Goal: Task Accomplishment & Management: Complete application form

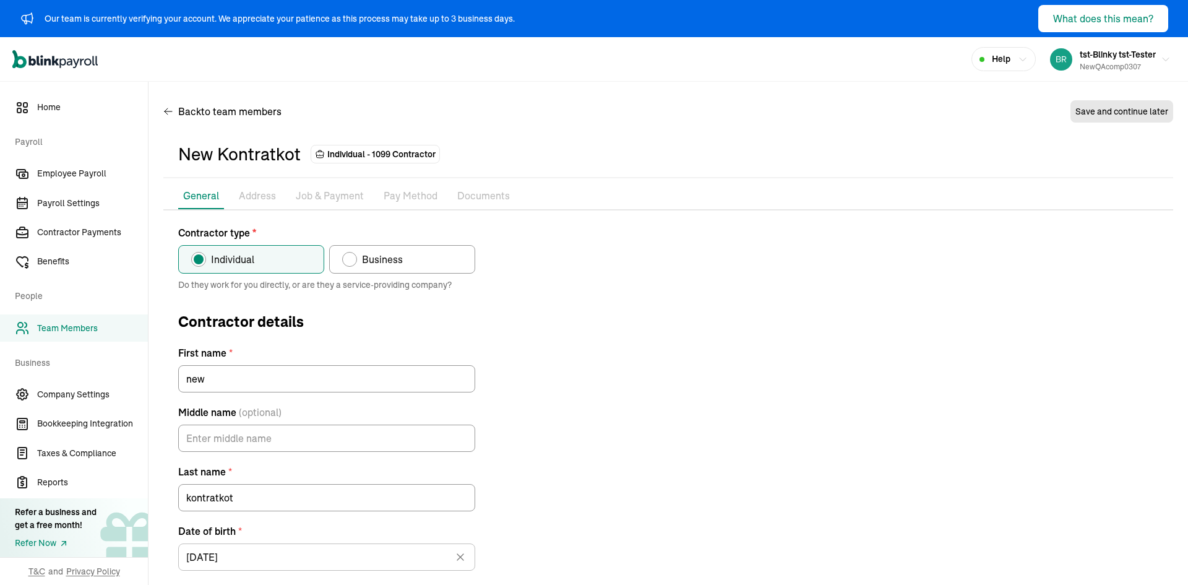
scroll to position [155, 0]
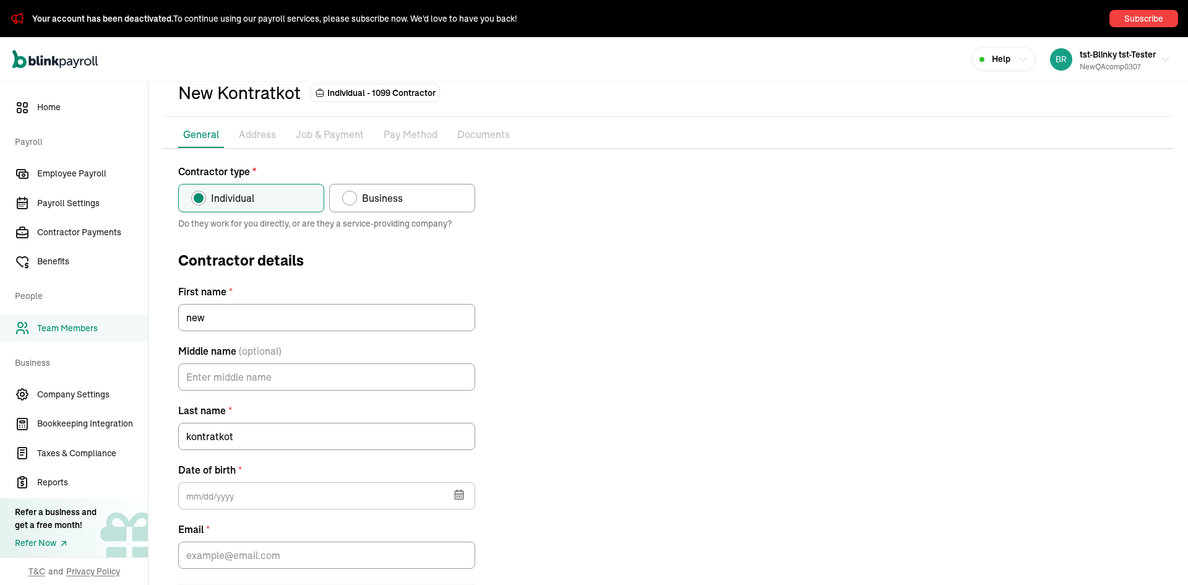
scroll to position [130, 0]
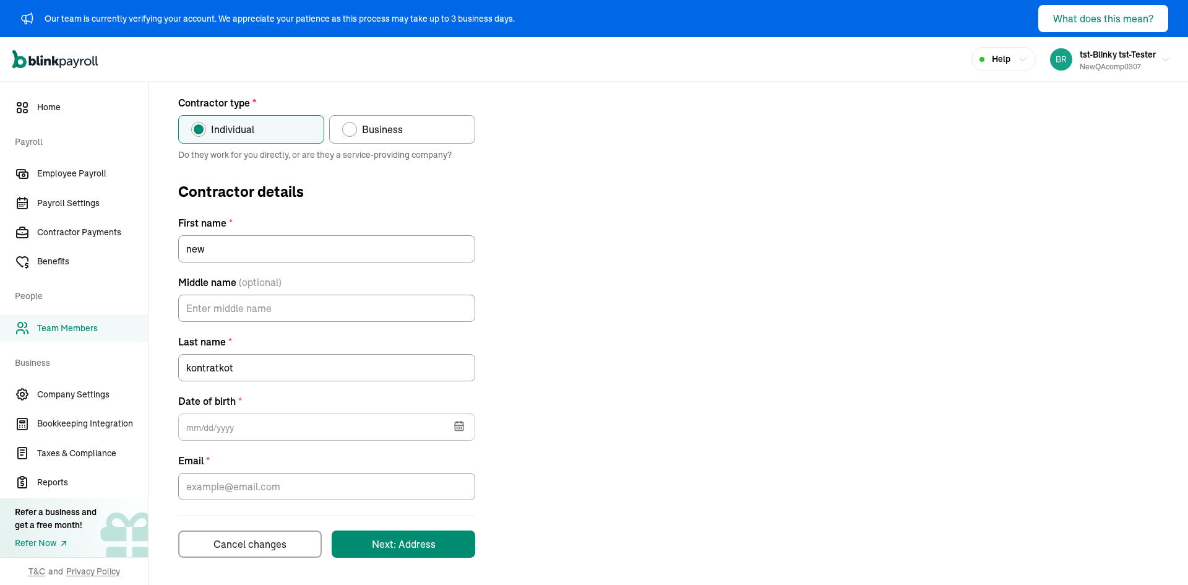
click at [89, 325] on span "Team Members" at bounding box center [92, 328] width 111 height 13
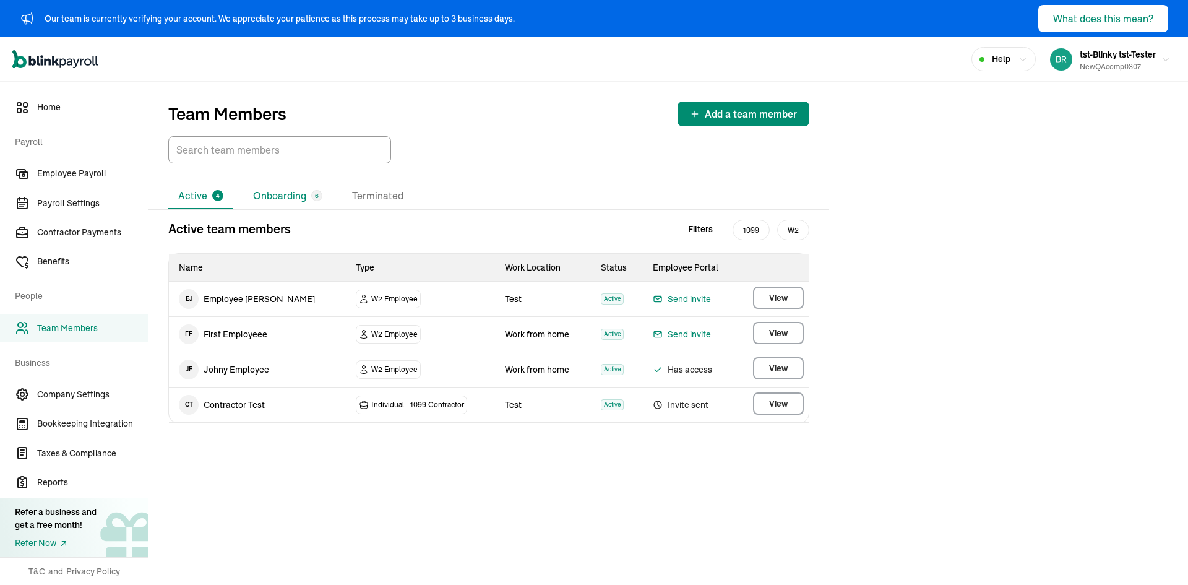
click at [261, 199] on li "Onboarding 6" at bounding box center [287, 196] width 89 height 26
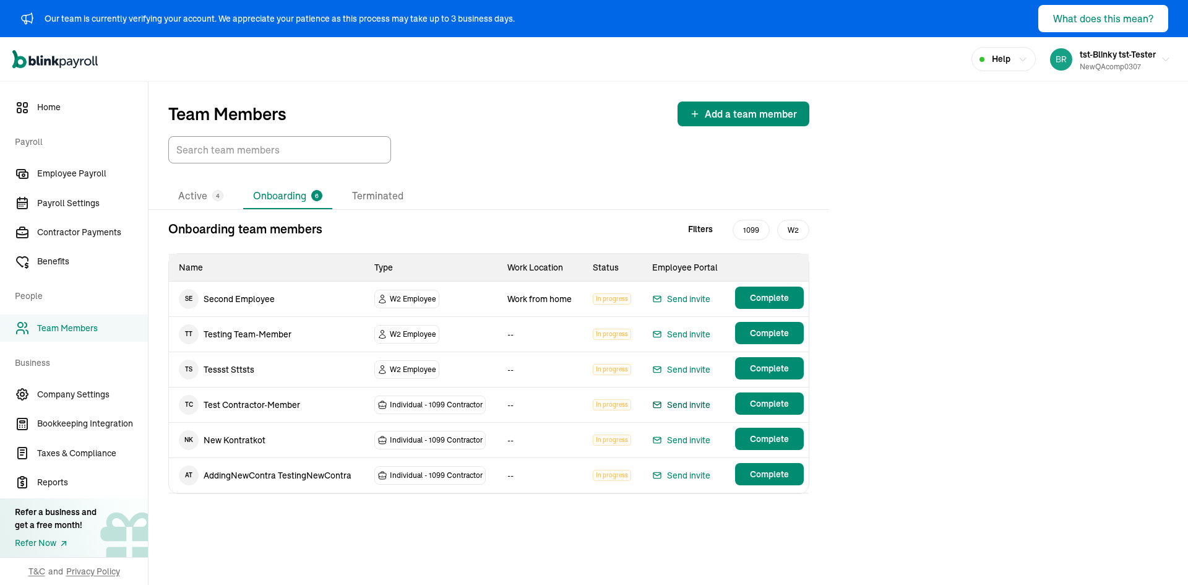
click at [702, 405] on div "Send invite" at bounding box center [681, 404] width 58 height 15
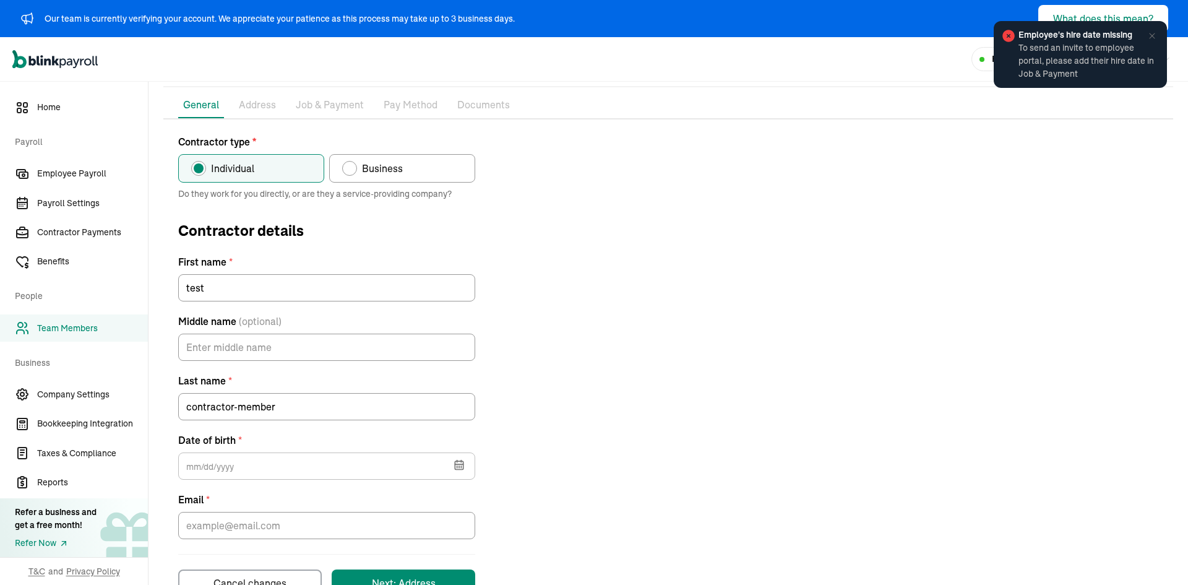
scroll to position [130, 0]
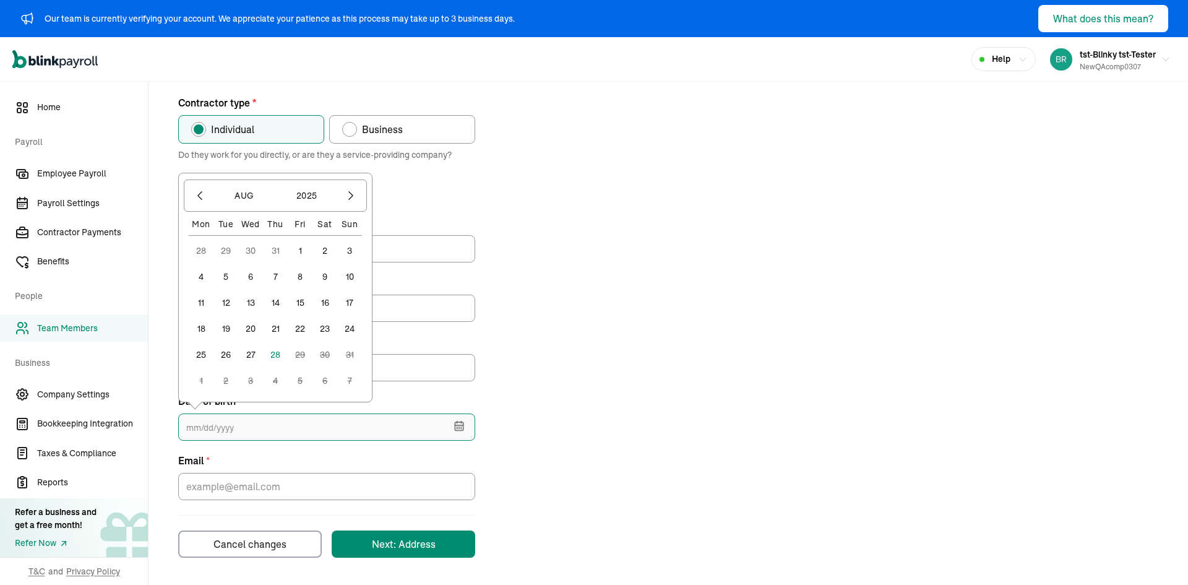
click at [265, 424] on input "text" at bounding box center [326, 426] width 297 height 27
click at [303, 250] on button "1" at bounding box center [300, 250] width 25 height 25
click at [268, 431] on input "[DATE]" at bounding box center [326, 426] width 297 height 27
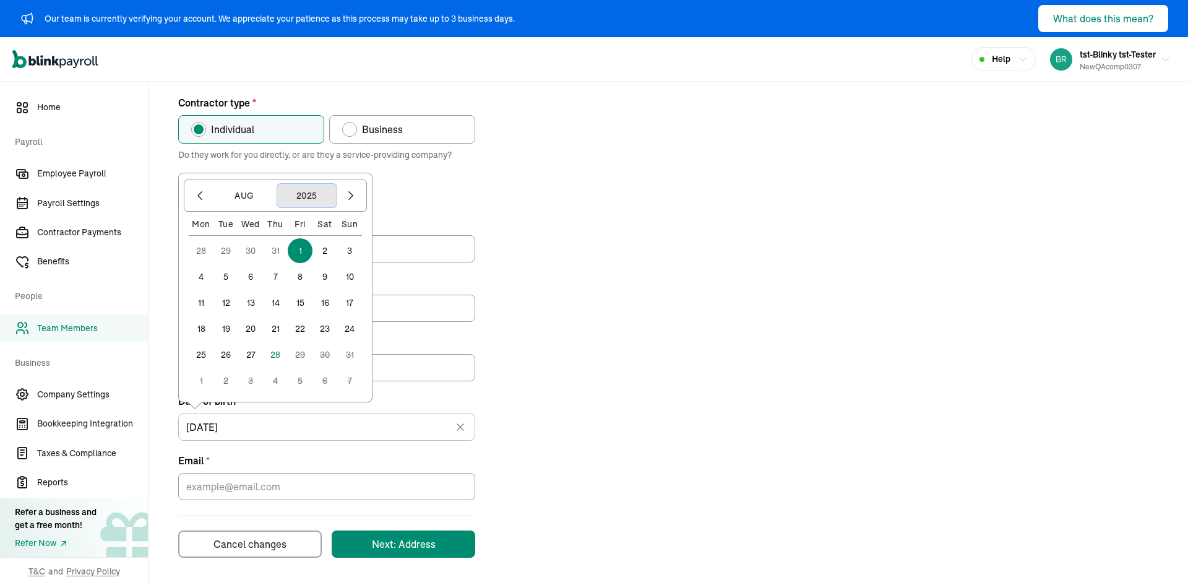
click at [301, 191] on button "2025" at bounding box center [306, 196] width 59 height 24
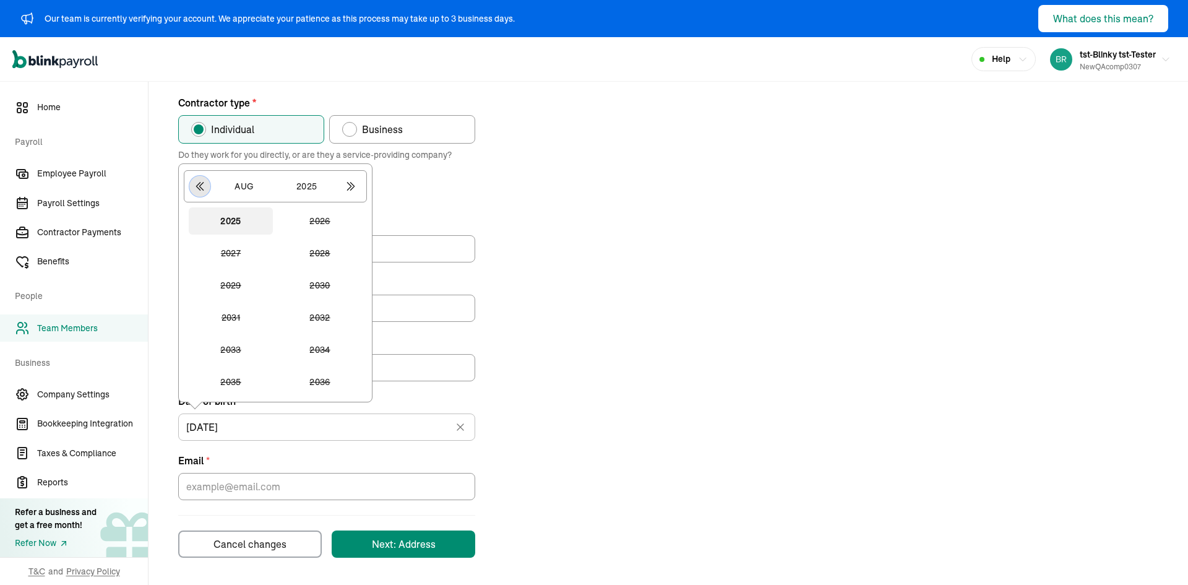
click at [199, 186] on icon "button" at bounding box center [200, 186] width 12 height 12
click at [236, 233] on button "1977" at bounding box center [231, 220] width 84 height 27
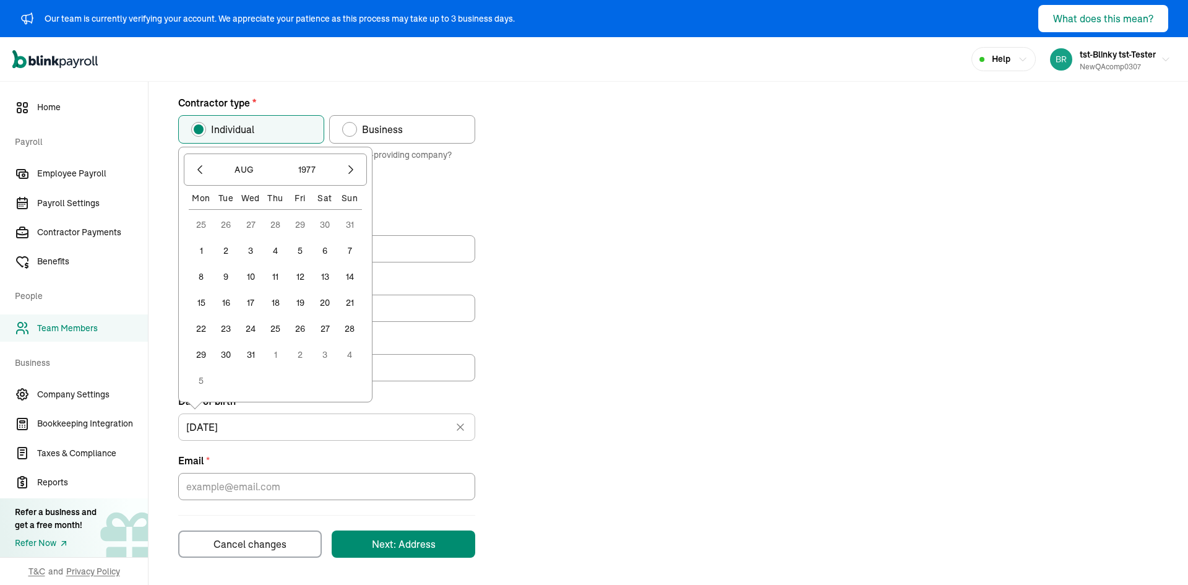
click at [254, 264] on div "25 26 27 28 29 30 31 1 2 3 4 5 6 7 8 9 10 11 12 13 14 15 16 17 18 19 20 21 22 2…" at bounding box center [275, 302] width 173 height 181
click at [253, 289] on div "25 26 27 28 29 30 31 1 2 3 4 5 6 7 8 9 10 11 12 13 14 15 16 17 18 19 20 21 22 2…" at bounding box center [275, 302] width 173 height 181
click at [253, 285] on button "10" at bounding box center [250, 276] width 25 height 25
type input "[DATE]"
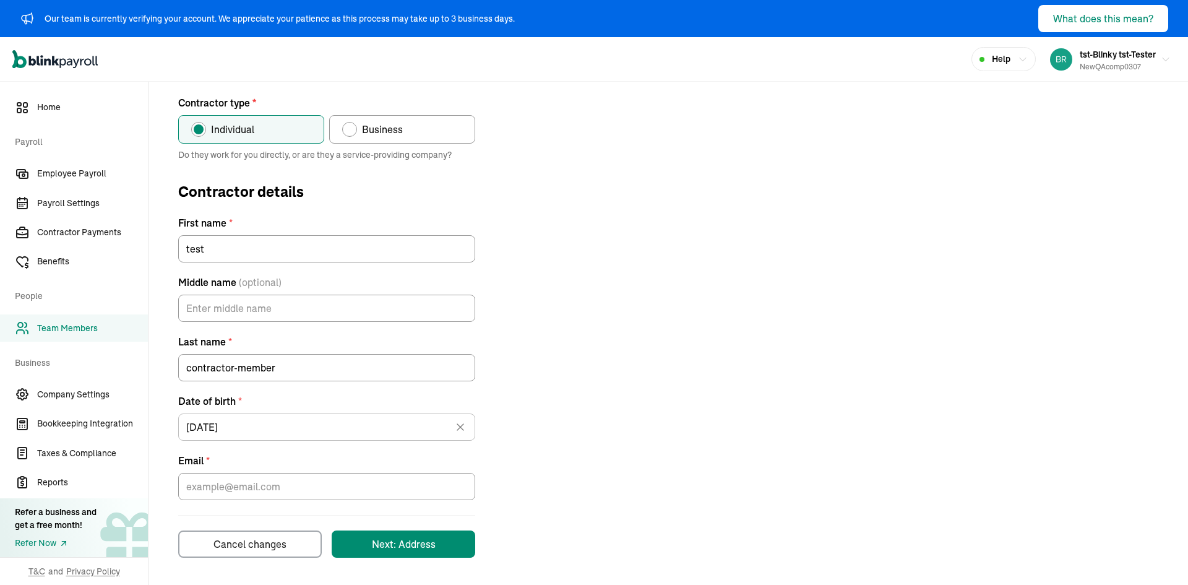
click at [253, 277] on button "10" at bounding box center [250, 286] width 25 height 25
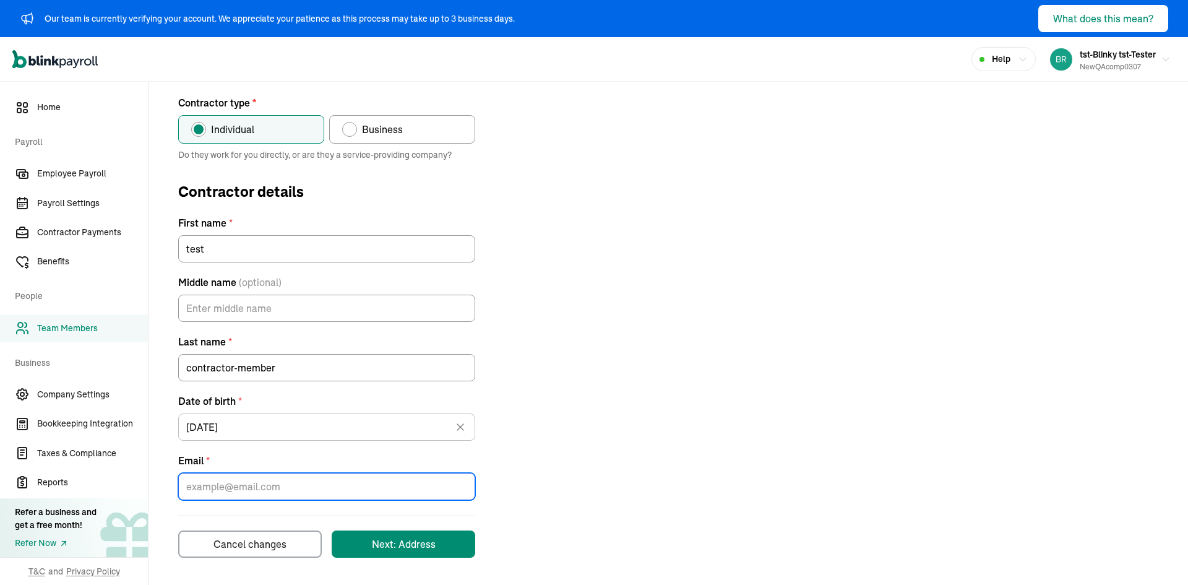
click at [235, 482] on input "Email *" at bounding box center [326, 486] width 297 height 27
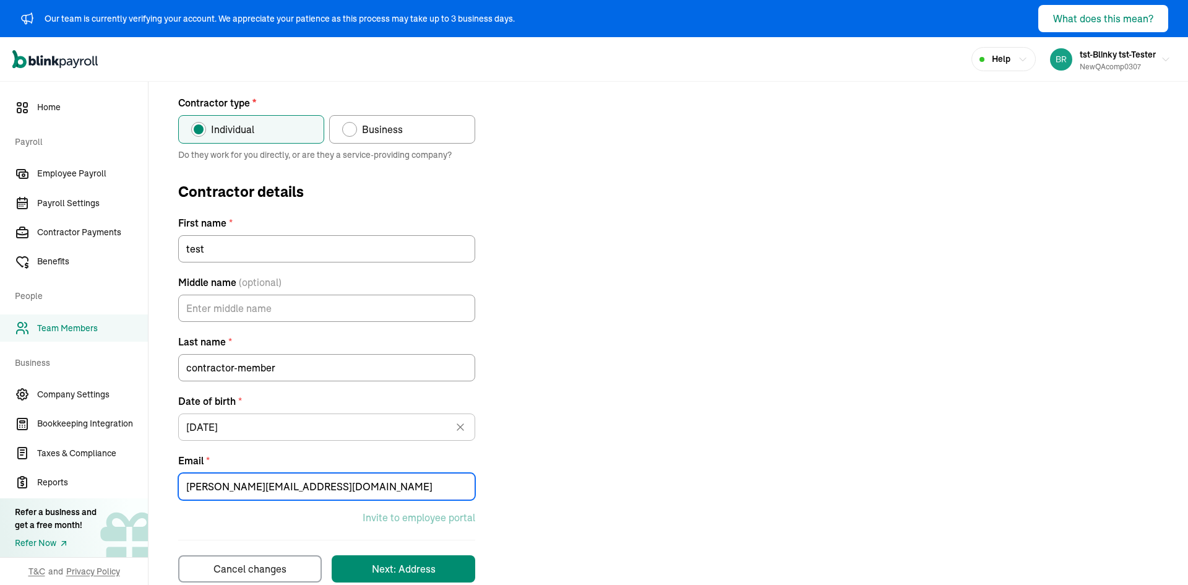
click at [251, 488] on input "[PERSON_NAME][EMAIL_ADDRESS][DOMAIN_NAME]" at bounding box center [326, 486] width 297 height 27
type input "[PERSON_NAME][EMAIL_ADDRESS][DOMAIN_NAME]"
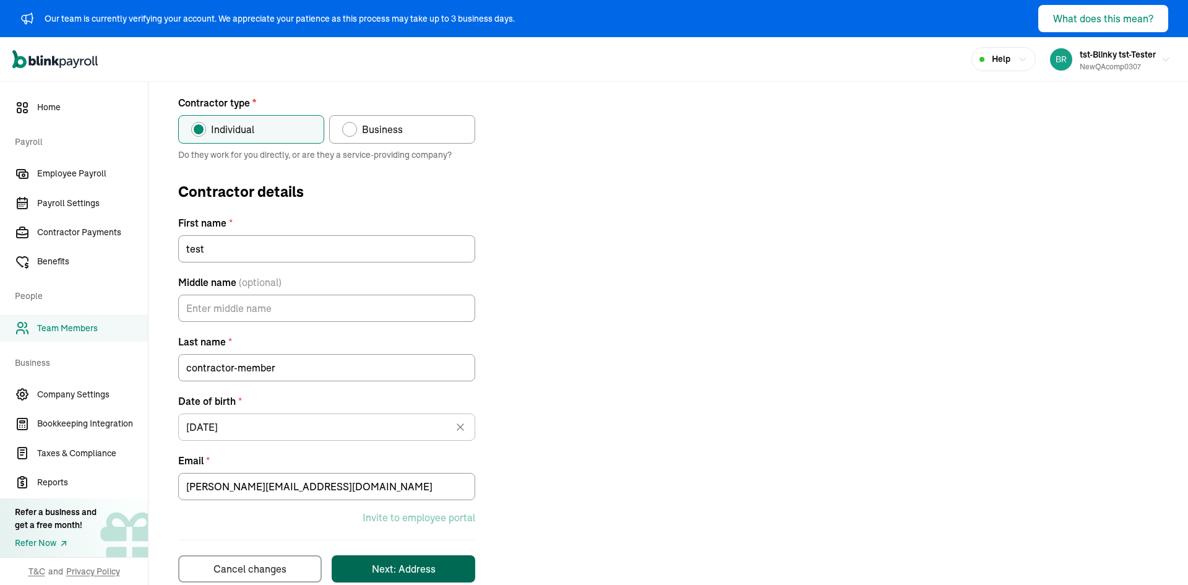
click at [428, 563] on div "Next: Address" at bounding box center [404, 568] width 64 height 15
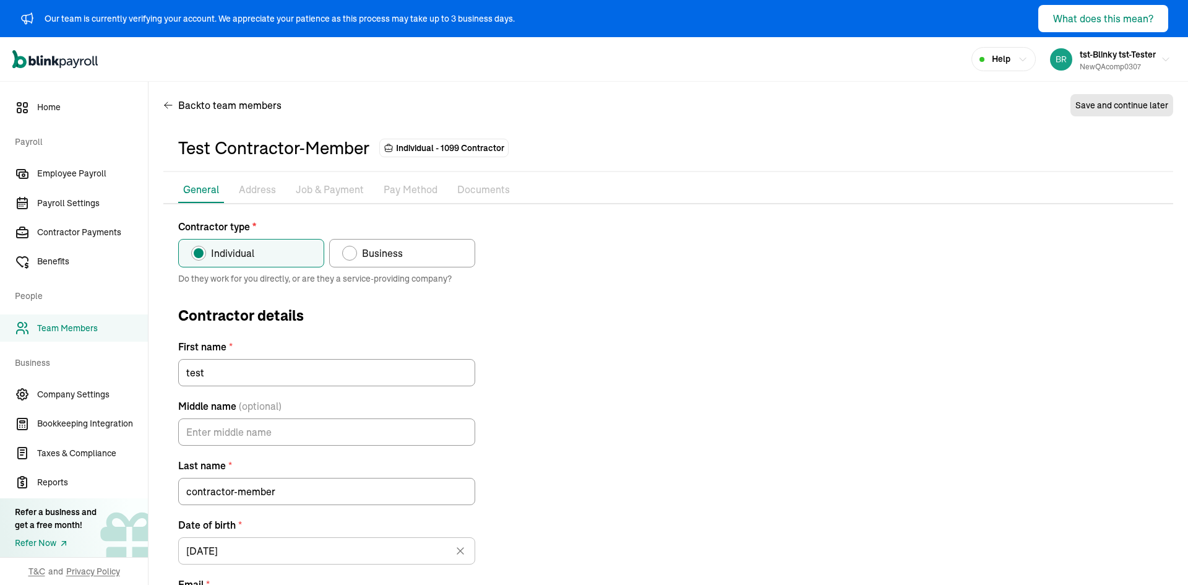
scroll to position [1, 0]
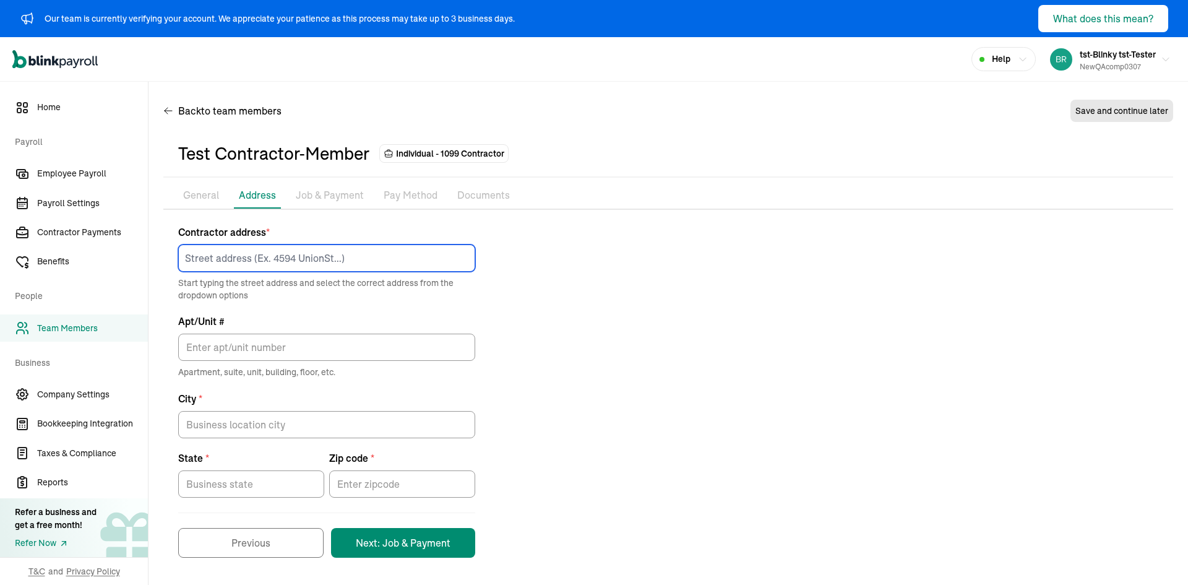
click at [275, 266] on input at bounding box center [326, 258] width 297 height 27
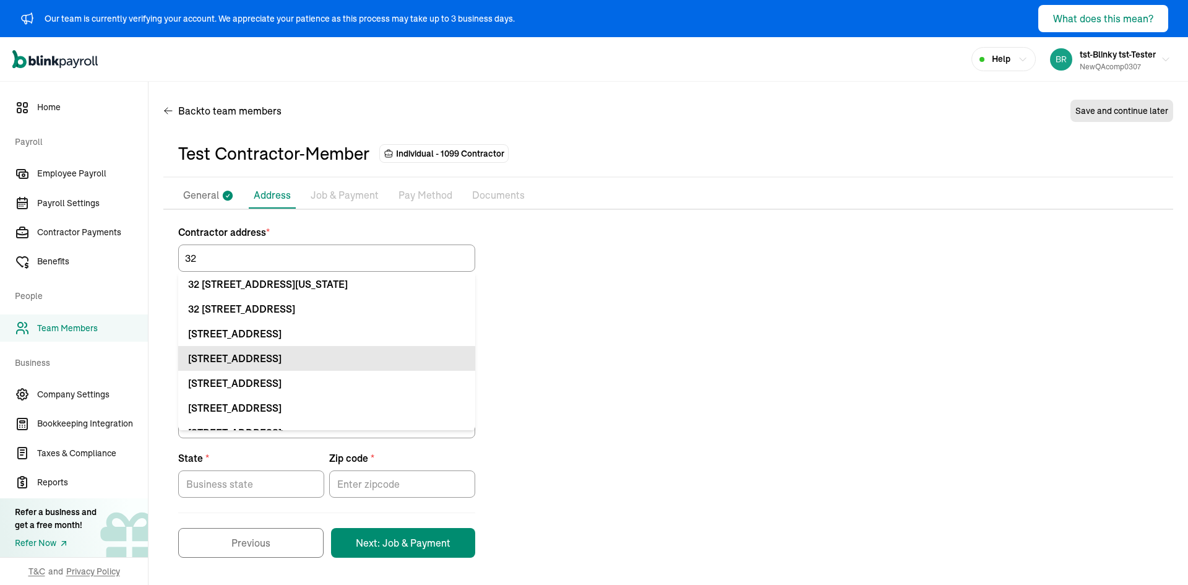
click at [323, 362] on div "[STREET_ADDRESS]" at bounding box center [326, 358] width 277 height 15
type input "[STREET_ADDRESS]"
type input "[GEOGRAPHIC_DATA]"
type input "FL"
type input "33712"
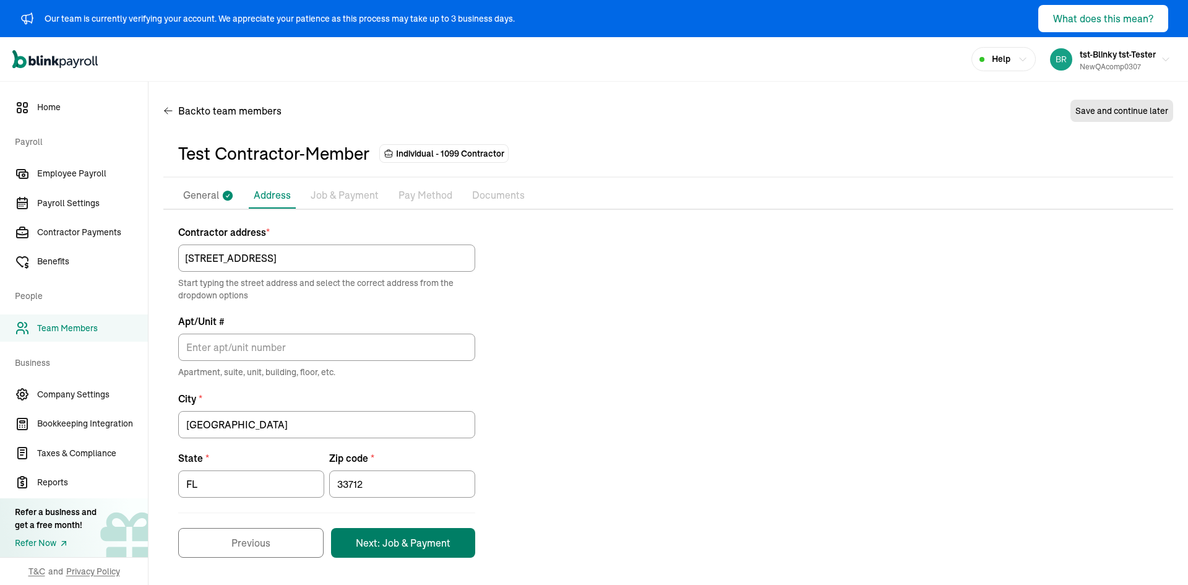
click at [386, 537] on button "Next: Job & Payment" at bounding box center [403, 543] width 144 height 30
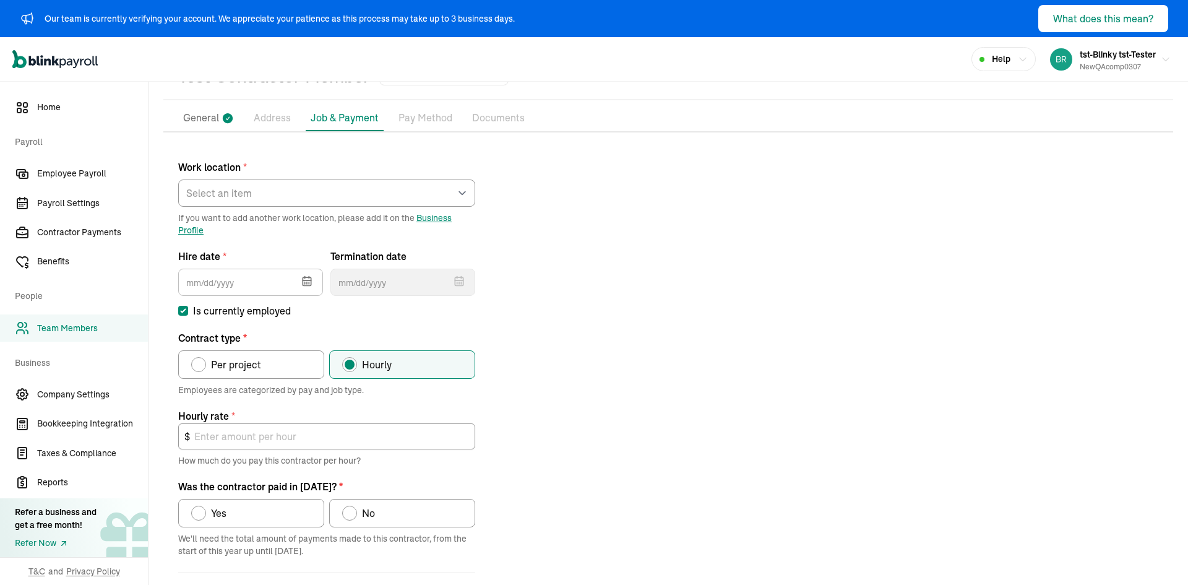
scroll to position [137, 0]
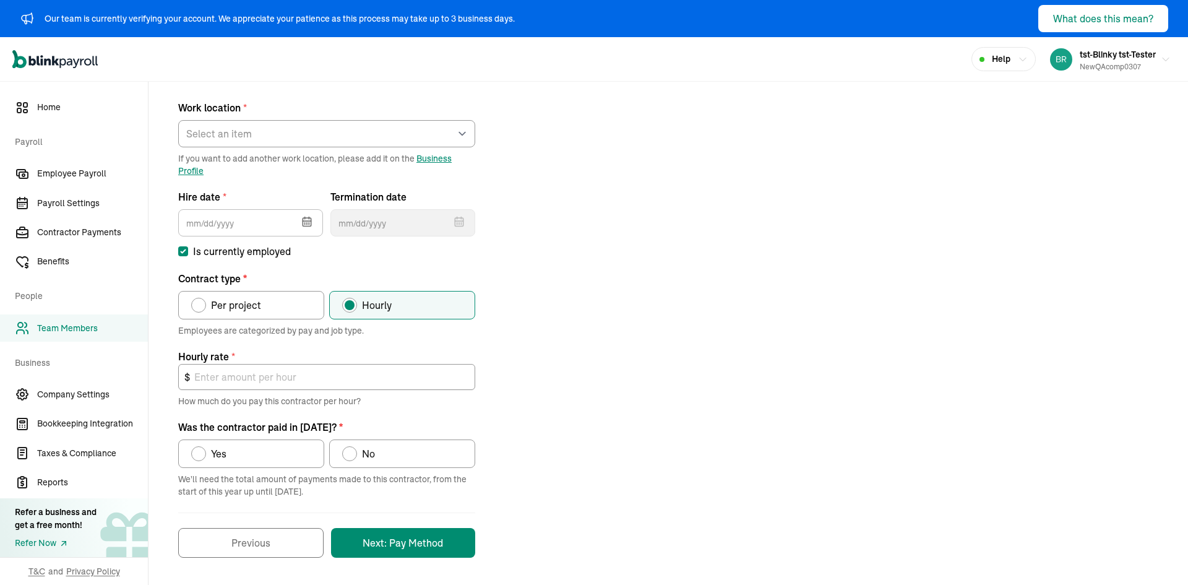
click at [311, 214] on button "button" at bounding box center [305, 220] width 35 height 32
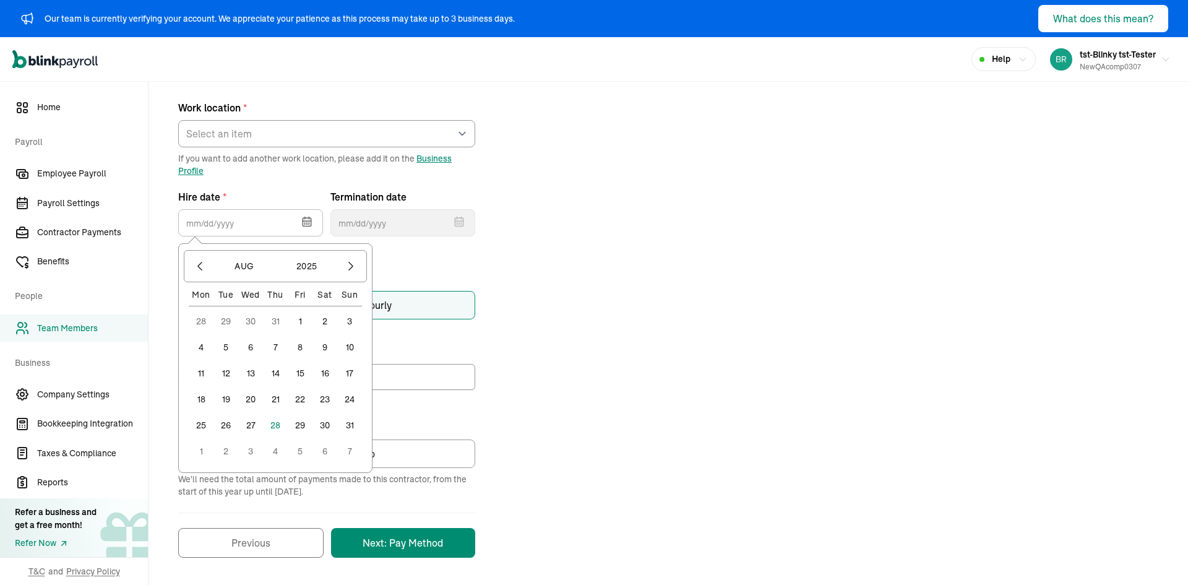
click at [307, 314] on button "1" at bounding box center [300, 321] width 25 height 25
type input "[DATE]"
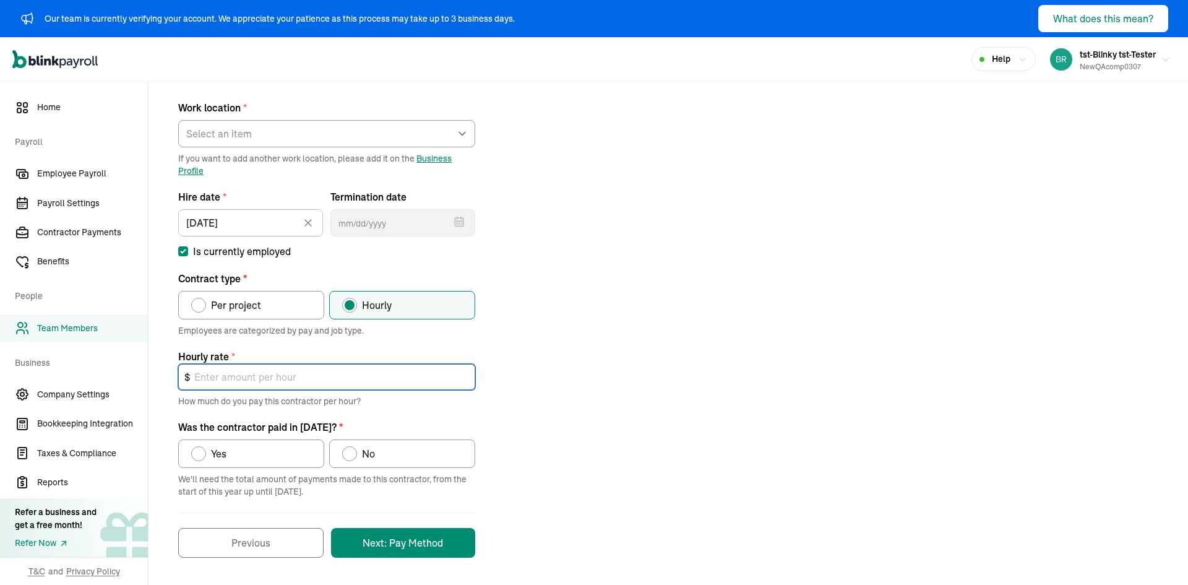
click at [278, 365] on input "text" at bounding box center [326, 377] width 297 height 26
type input "20"
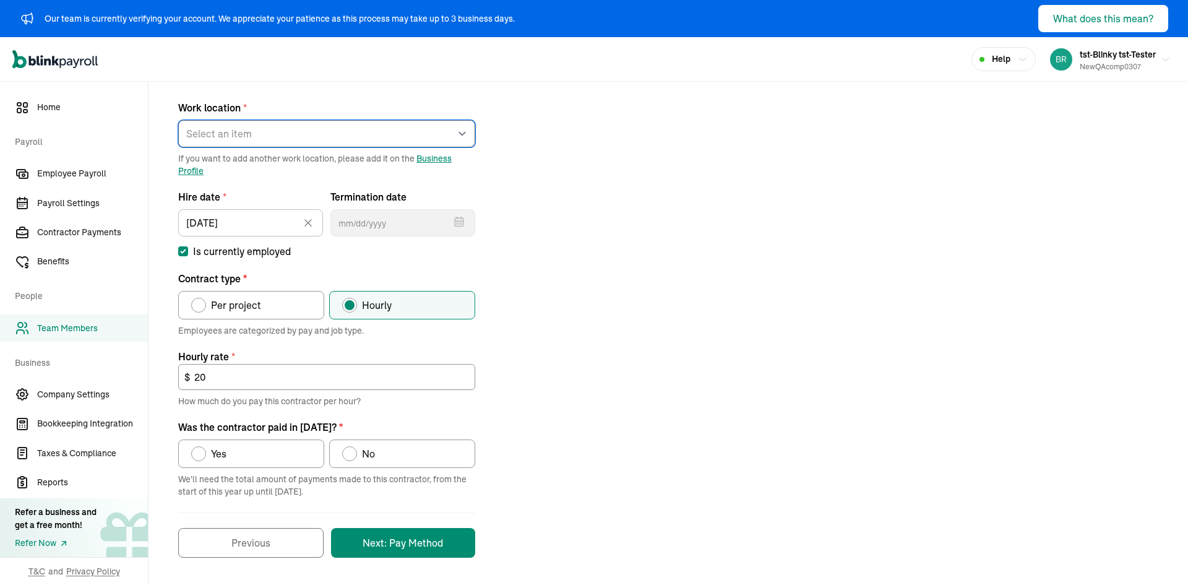
click at [267, 139] on select "Select an item test [STREET_ADDRESS] Works from home" at bounding box center [326, 133] width 297 height 27
select select "[STREET_ADDRESS]"
click at [178, 120] on select "Select an item test [STREET_ADDRESS] Works from home" at bounding box center [326, 133] width 297 height 27
click at [387, 460] on label "No" at bounding box center [402, 453] width 146 height 28
click at [352, 456] on input "No" at bounding box center [347, 451] width 10 height 10
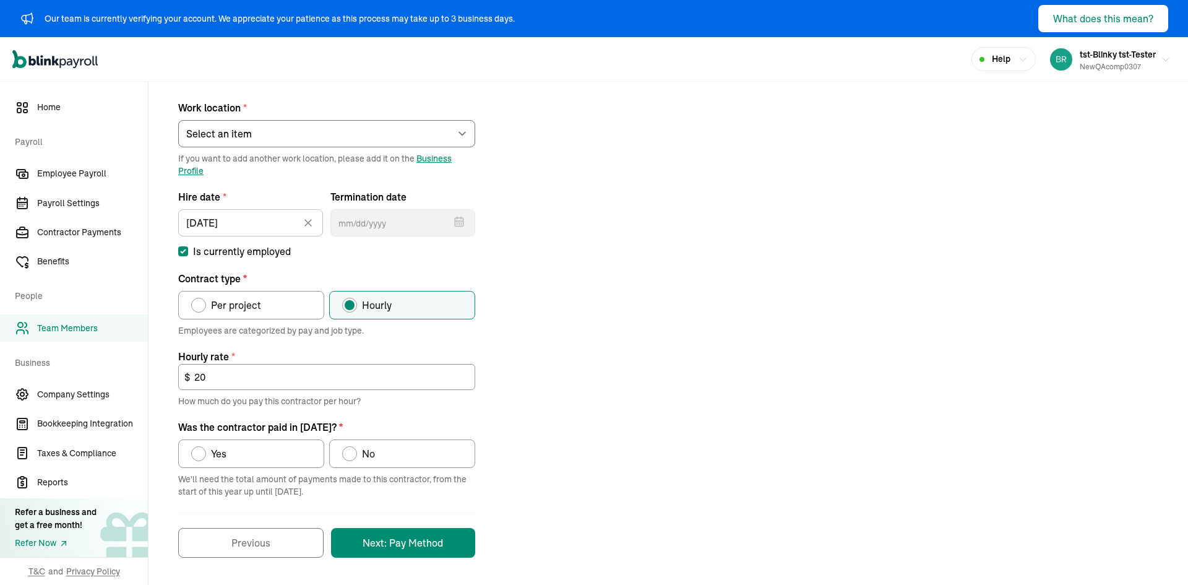
radio input "true"
click at [383, 537] on button "Next: Pay Method" at bounding box center [403, 543] width 144 height 30
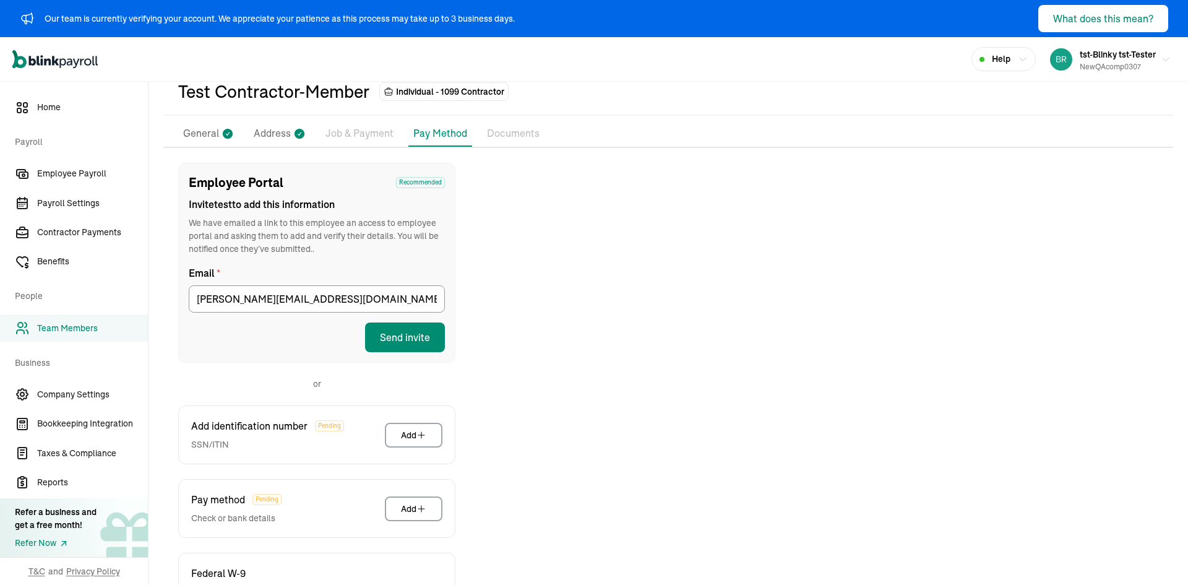
scroll to position [158, 0]
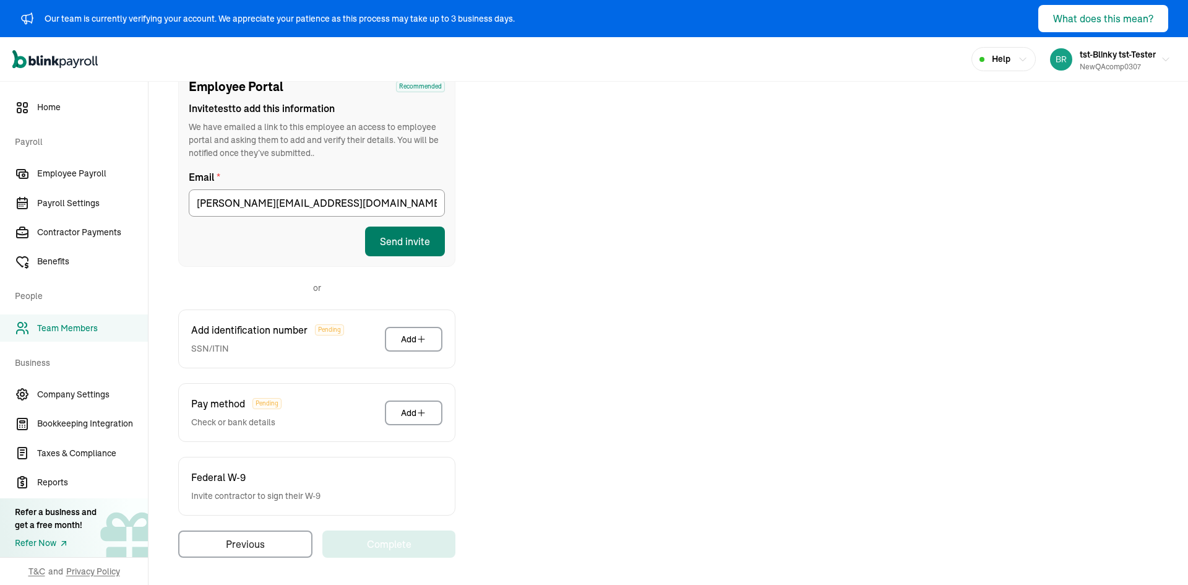
click at [411, 244] on button "Send invite" at bounding box center [405, 242] width 80 height 30
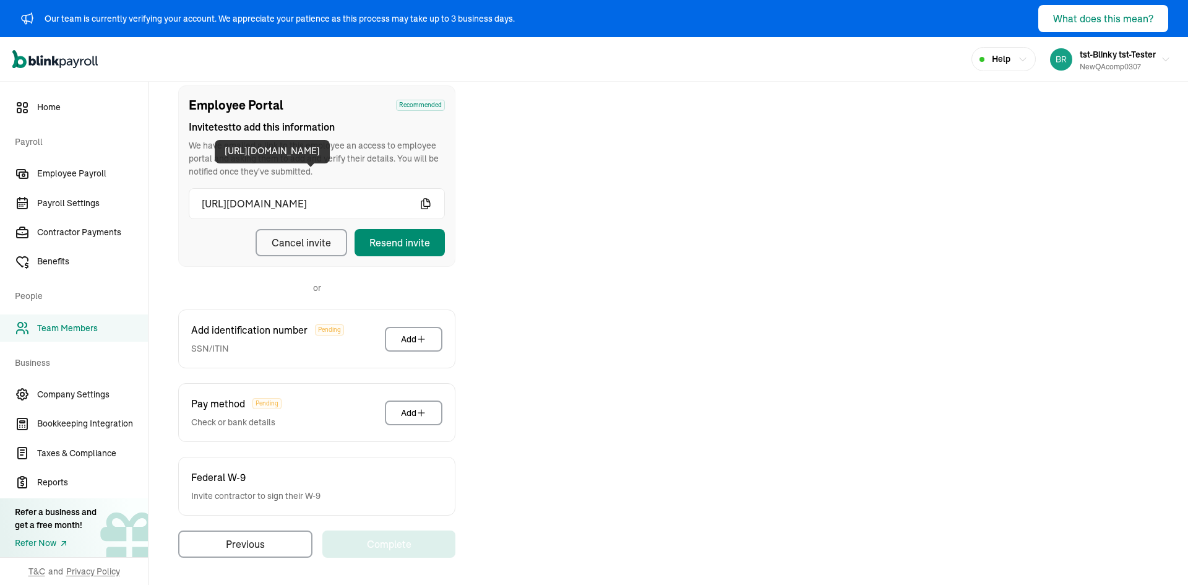
scroll to position [140, 0]
click at [425, 203] on icon "button" at bounding box center [426, 203] width 12 height 12
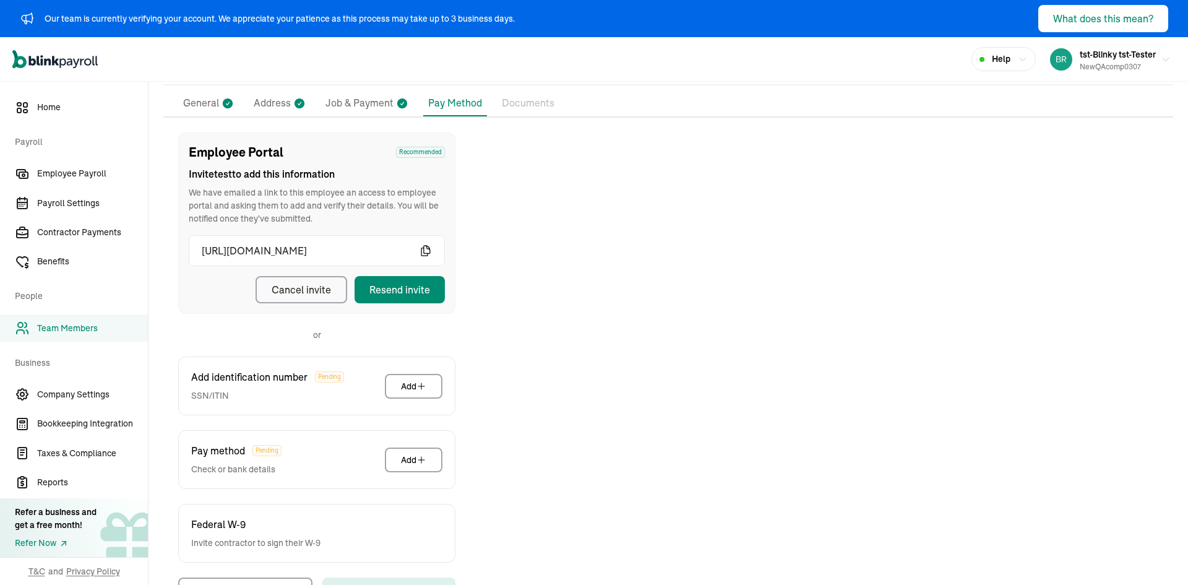
scroll to position [16, 0]
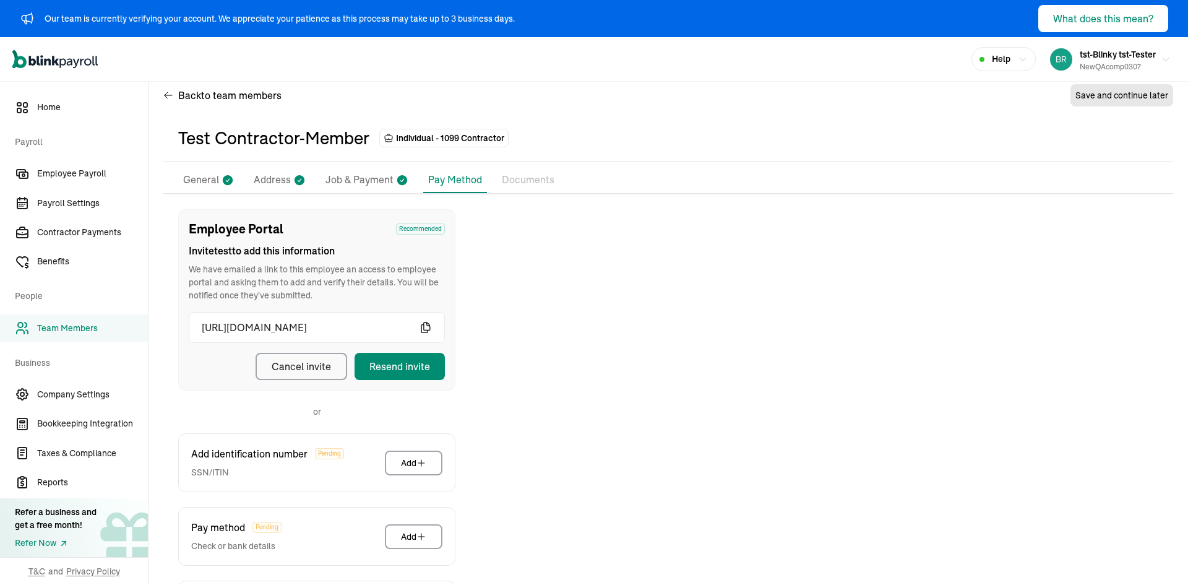
click at [288, 183] on p "Address" at bounding box center [272, 180] width 37 height 16
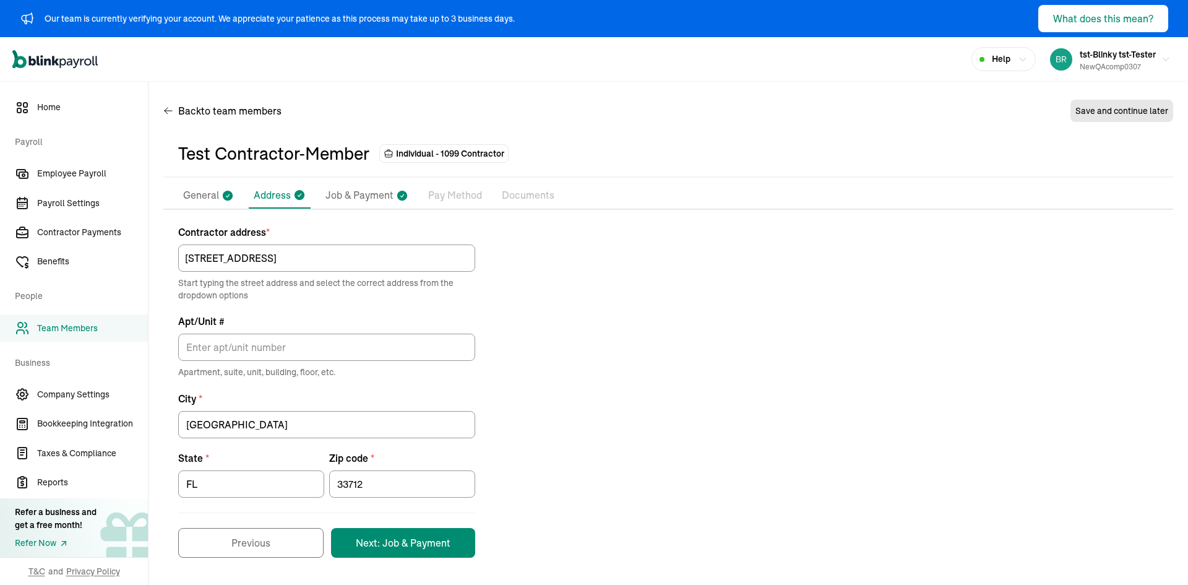
scroll to position [1, 0]
click at [454, 200] on p "Pay Method" at bounding box center [455, 196] width 54 height 16
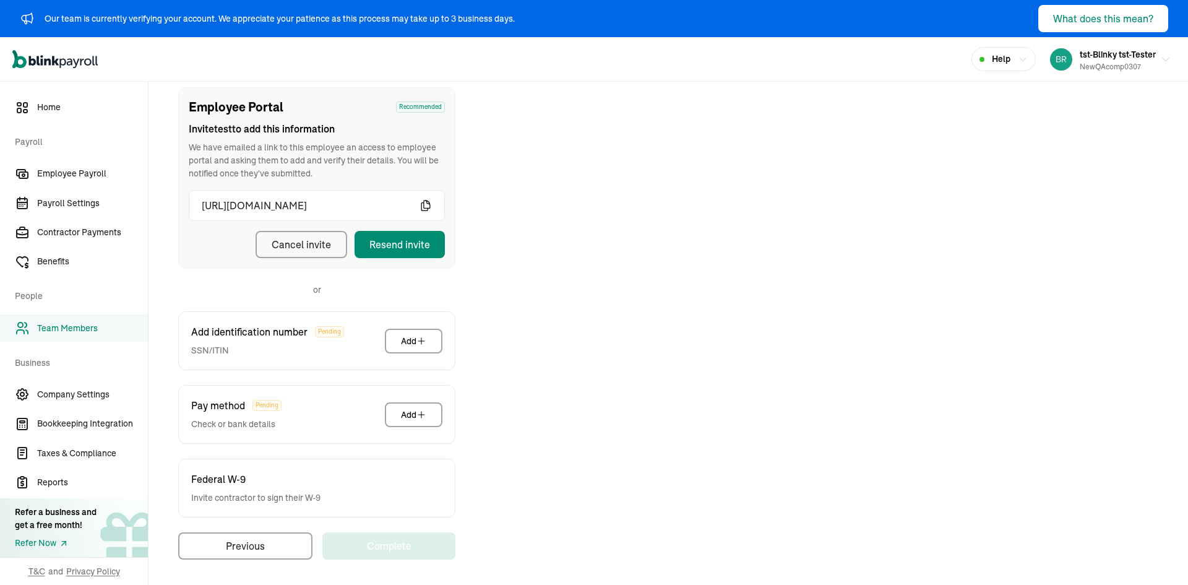
scroll to position [140, 0]
click at [673, 547] on div "Employee Portal Recommended Invite test to add this information We have emailed…" at bounding box center [668, 321] width 1010 height 472
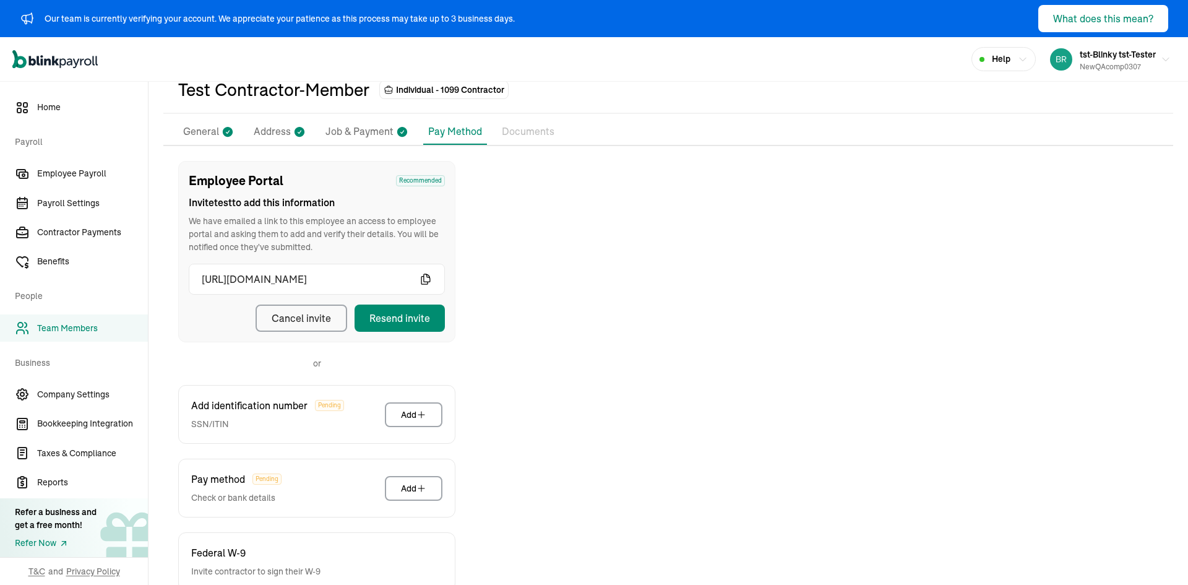
scroll to position [0, 0]
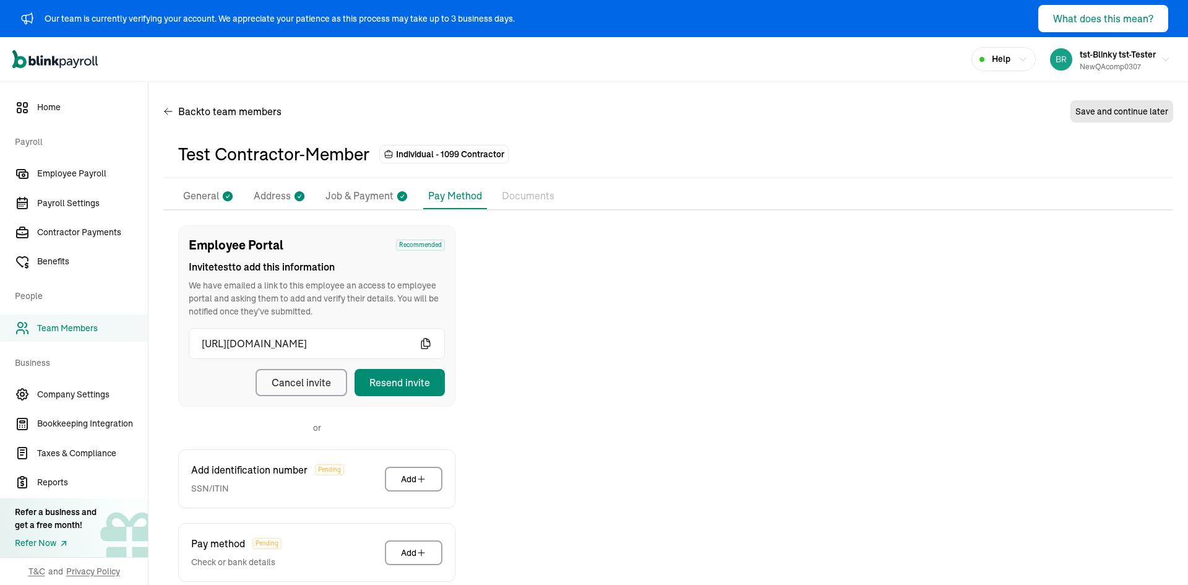
click at [405, 205] on li "Job & Payment" at bounding box center [367, 196] width 93 height 26
select select "[STREET_ADDRESS]"
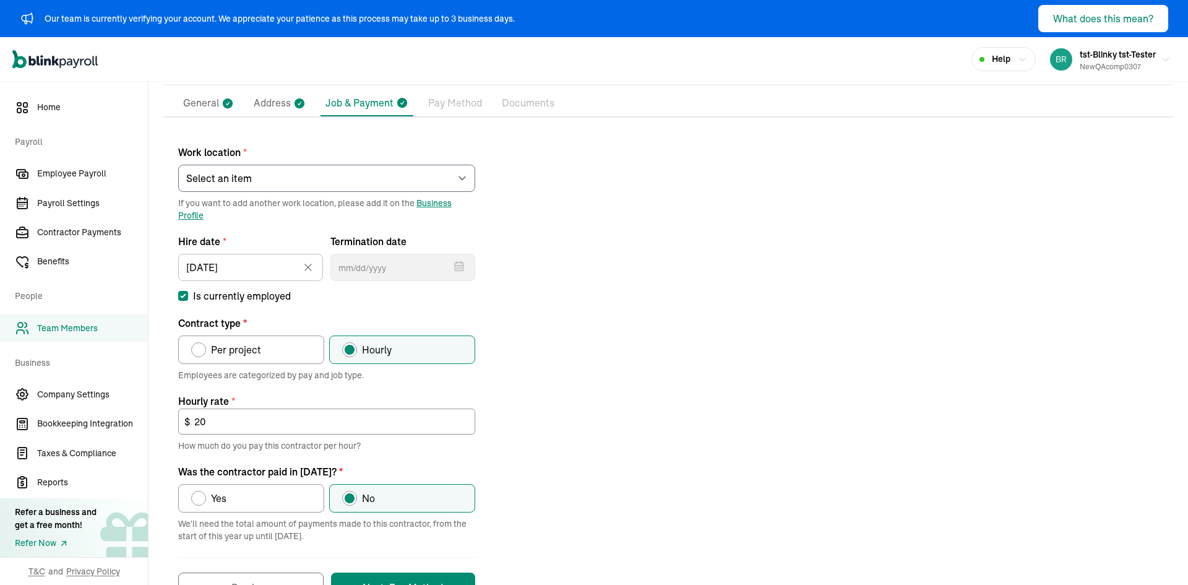
scroll to position [137, 0]
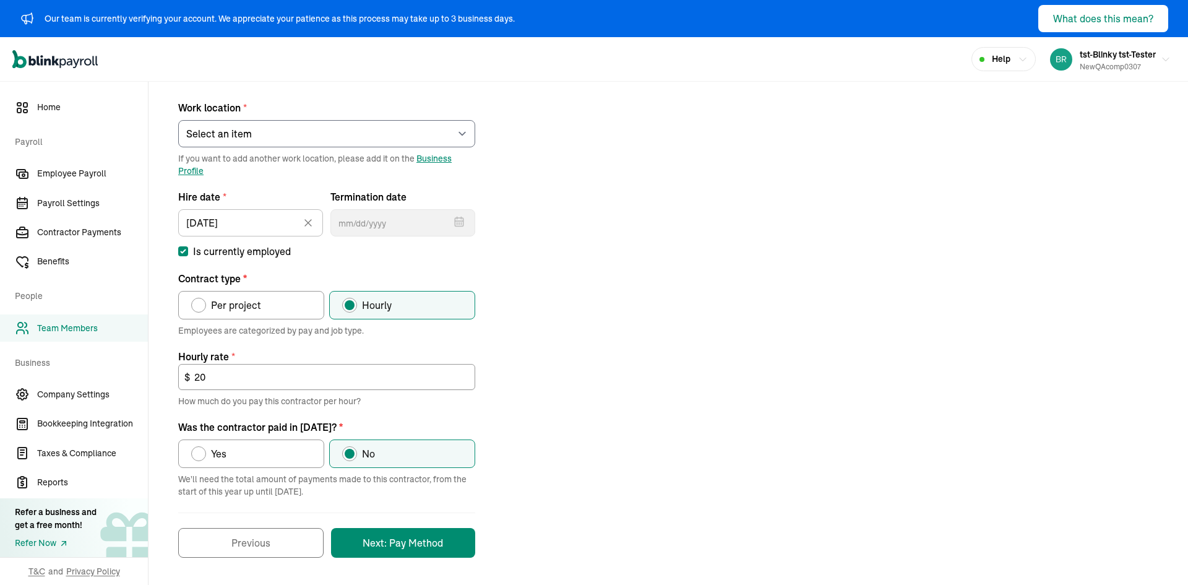
click at [87, 334] on span "Team Members" at bounding box center [92, 328] width 111 height 13
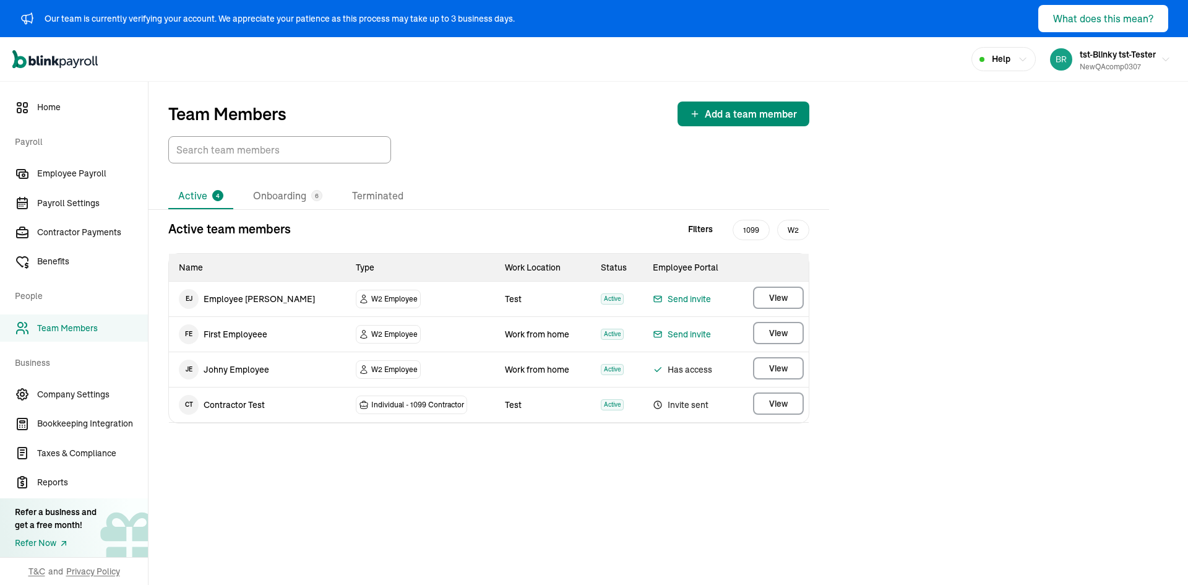
click at [714, 118] on span "Add a team member" at bounding box center [751, 113] width 92 height 15
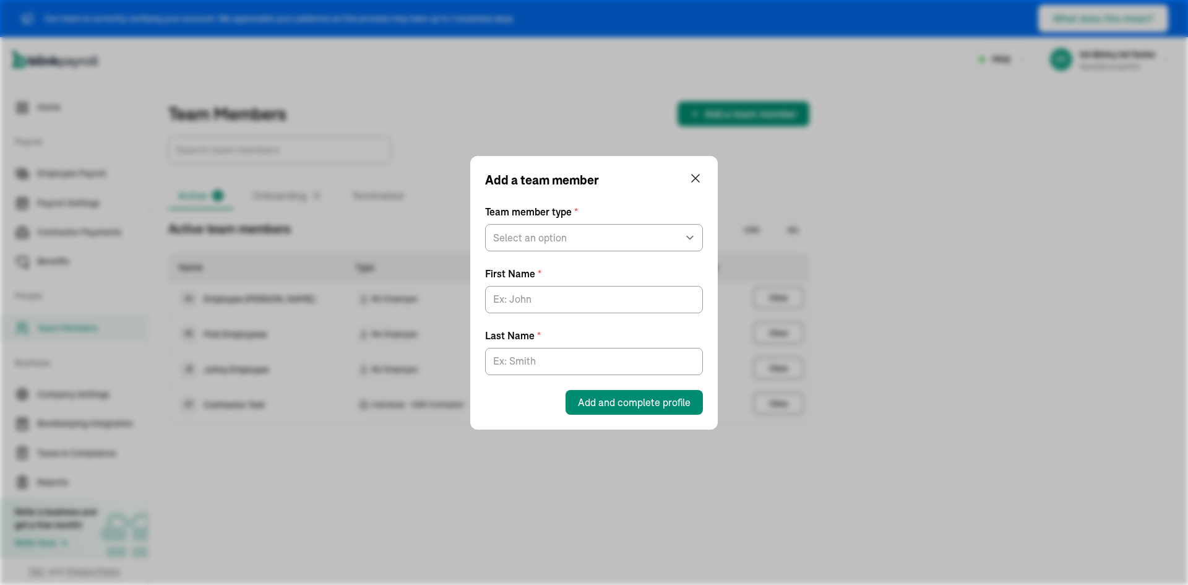
click at [655, 222] on div "Team member type * Select an option W2 Employee Individual - 1099 [DEMOGRAPHIC_…" at bounding box center [594, 227] width 218 height 47
click at [633, 246] on select "Select an option W2 Employee Individual - 1099 [DEMOGRAPHIC_DATA] Business - 10…" at bounding box center [594, 237] width 218 height 27
select select "employee"
click at [485, 224] on select "Select an option W2 Employee Individual - 1099 [DEMOGRAPHIC_DATA] Business - 10…" at bounding box center [594, 237] width 218 height 27
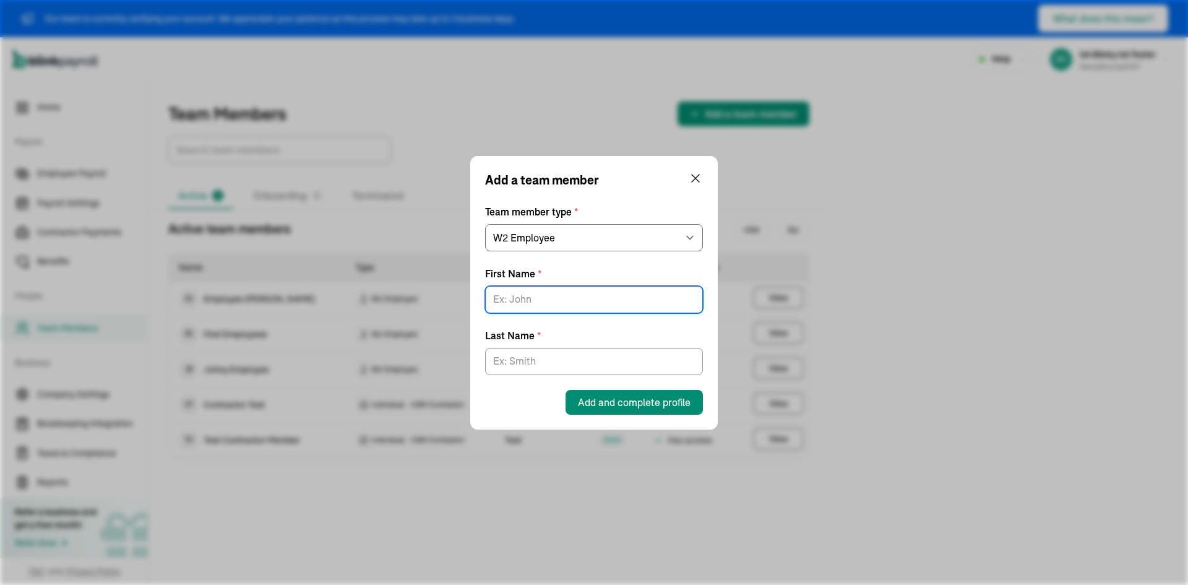
click at [556, 295] on input "First Name *" at bounding box center [594, 299] width 218 height 27
click at [703, 168] on div "Add a team member Team member type * Select an option W2 Employee Individual - …" at bounding box center [594, 293] width 248 height 274
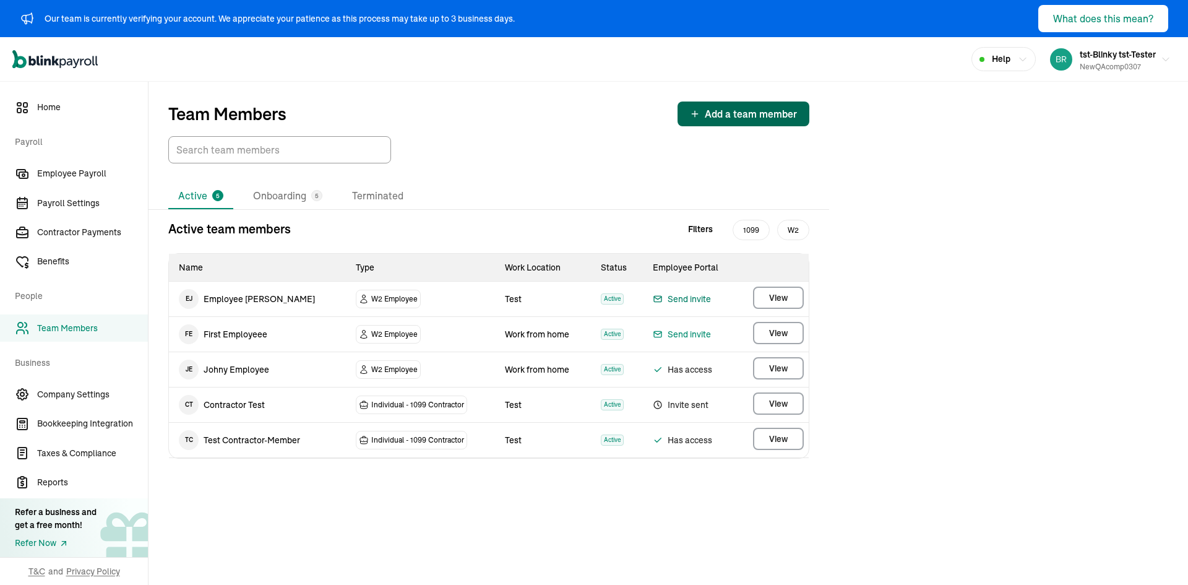
click at [699, 301] on div "Send invite" at bounding box center [682, 299] width 58 height 15
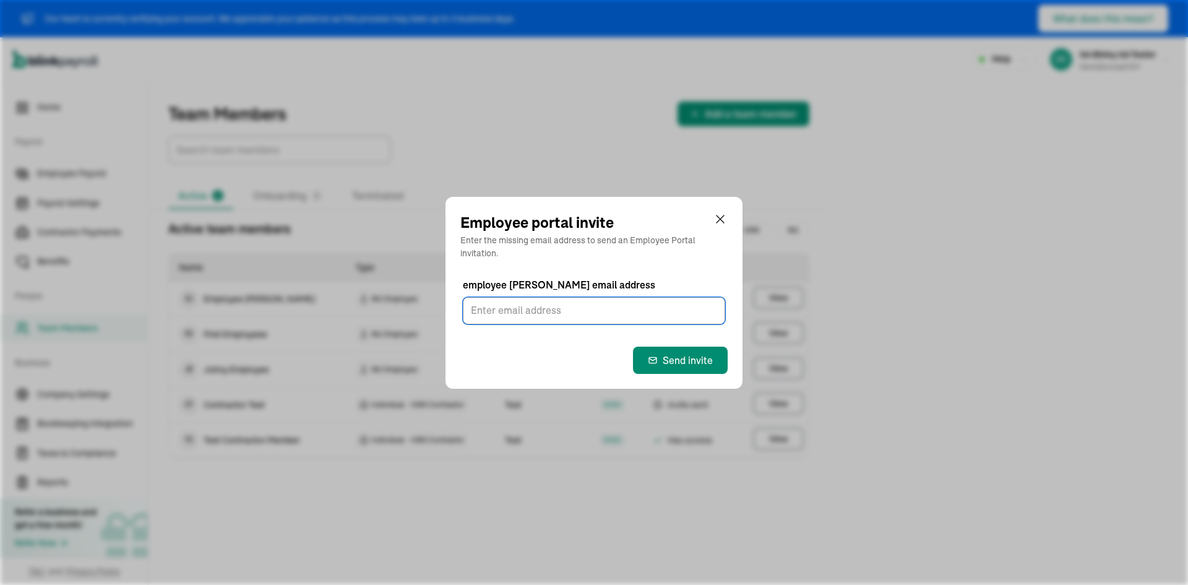
click at [698, 301] on input "employee [PERSON_NAME] email address" at bounding box center [594, 310] width 262 height 27
click at [644, 314] on input "employee [PERSON_NAME] email address" at bounding box center [594, 310] width 262 height 27
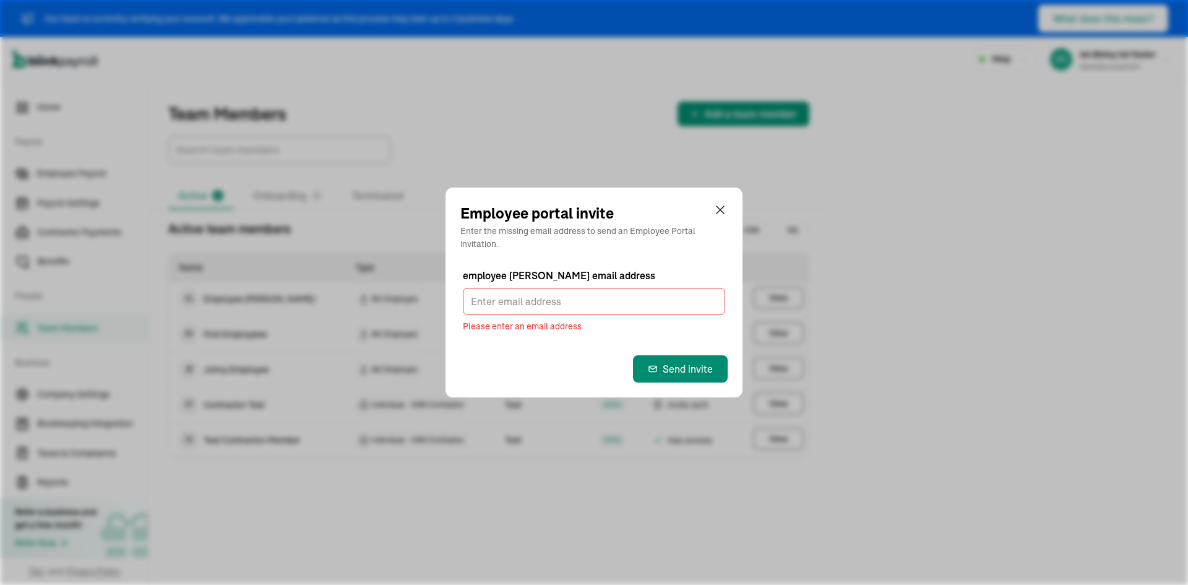
click at [722, 220] on div at bounding box center [720, 213] width 15 height 22
click at [719, 217] on div at bounding box center [720, 213] width 15 height 22
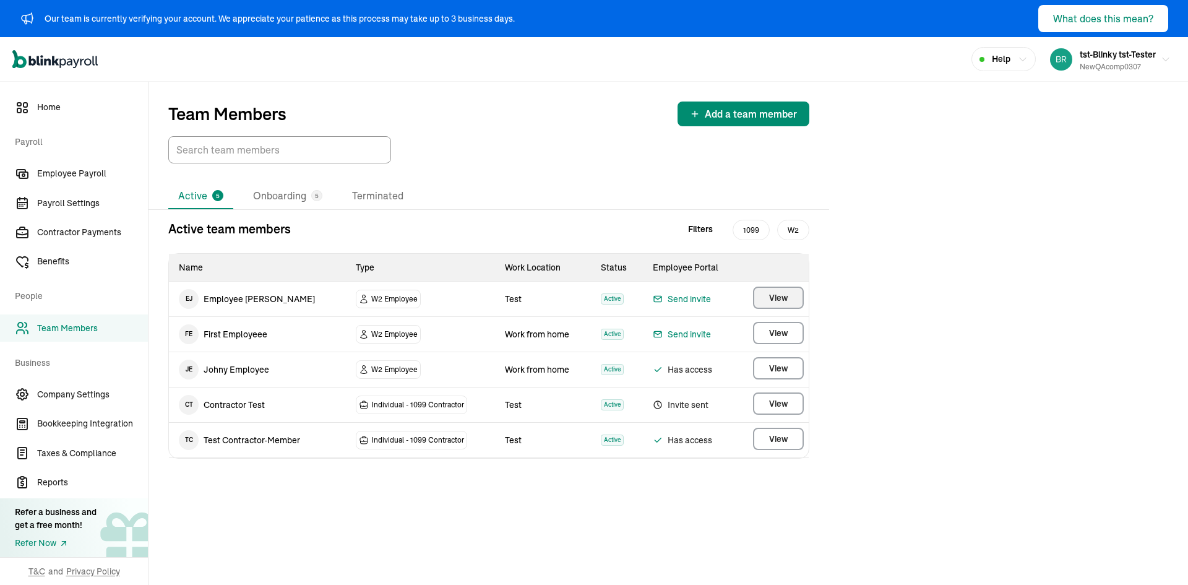
click at [761, 300] on button "View" at bounding box center [778, 298] width 51 height 22
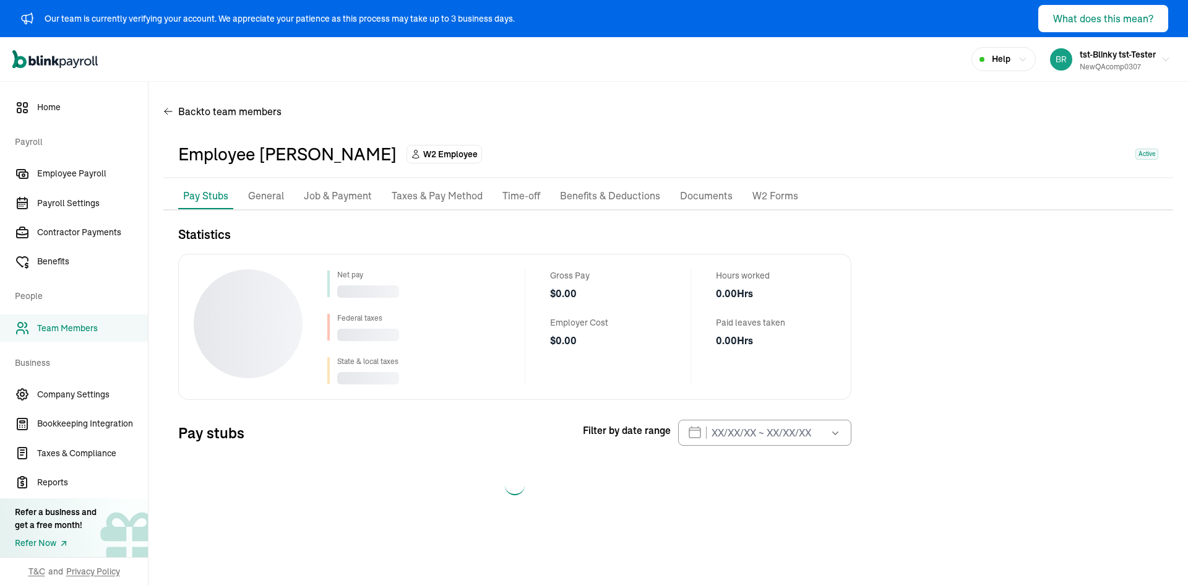
select select "2025"
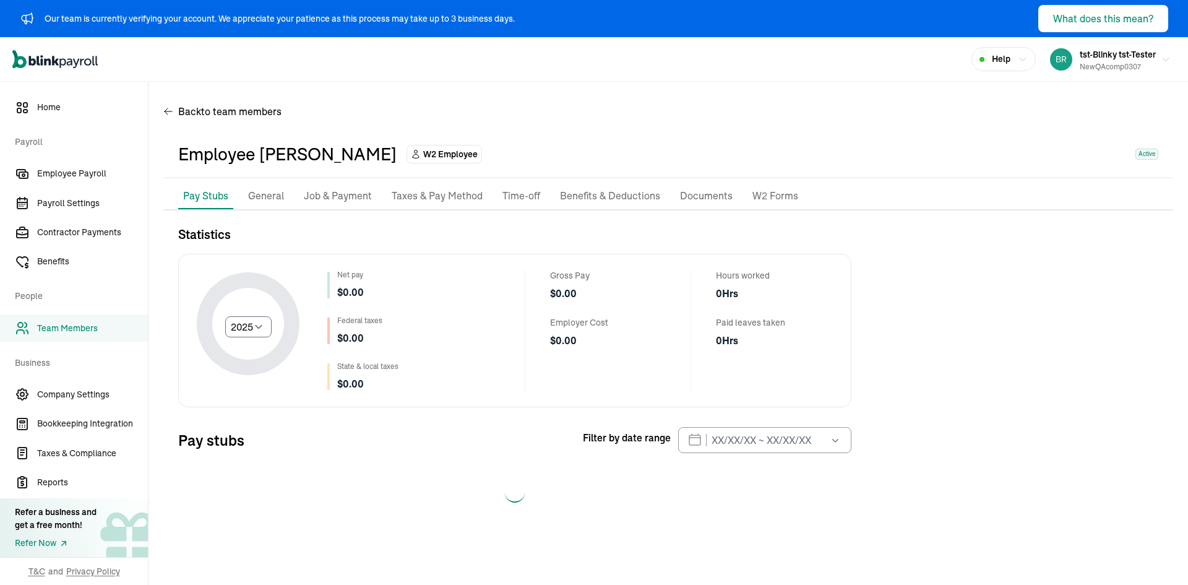
click at [452, 197] on p "Taxes & Pay Method" at bounding box center [437, 196] width 91 height 16
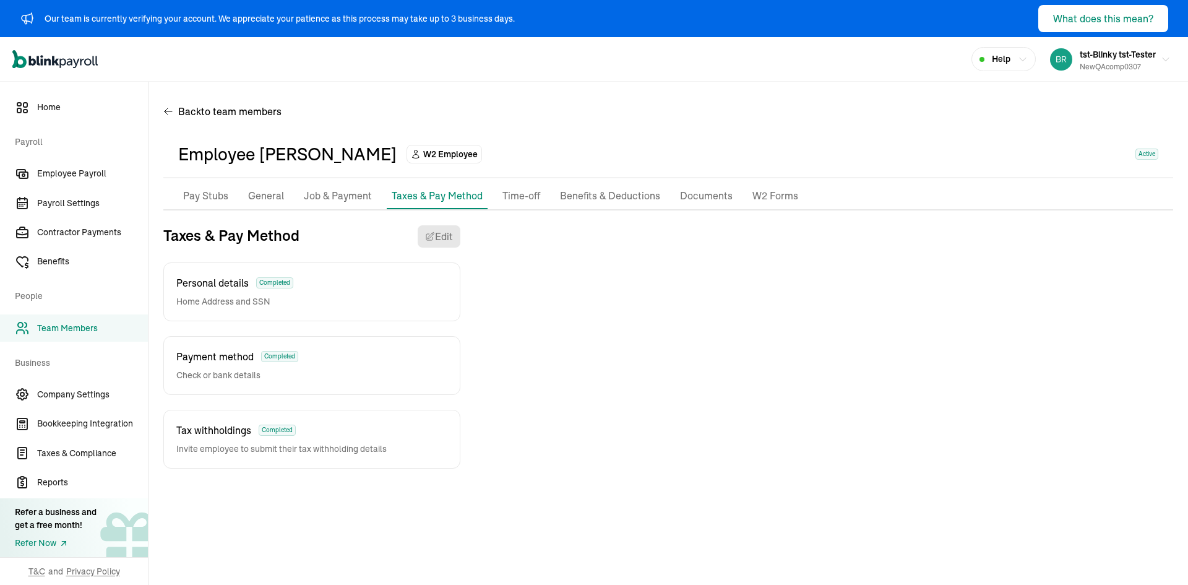
click at [279, 194] on p "General" at bounding box center [266, 196] width 36 height 16
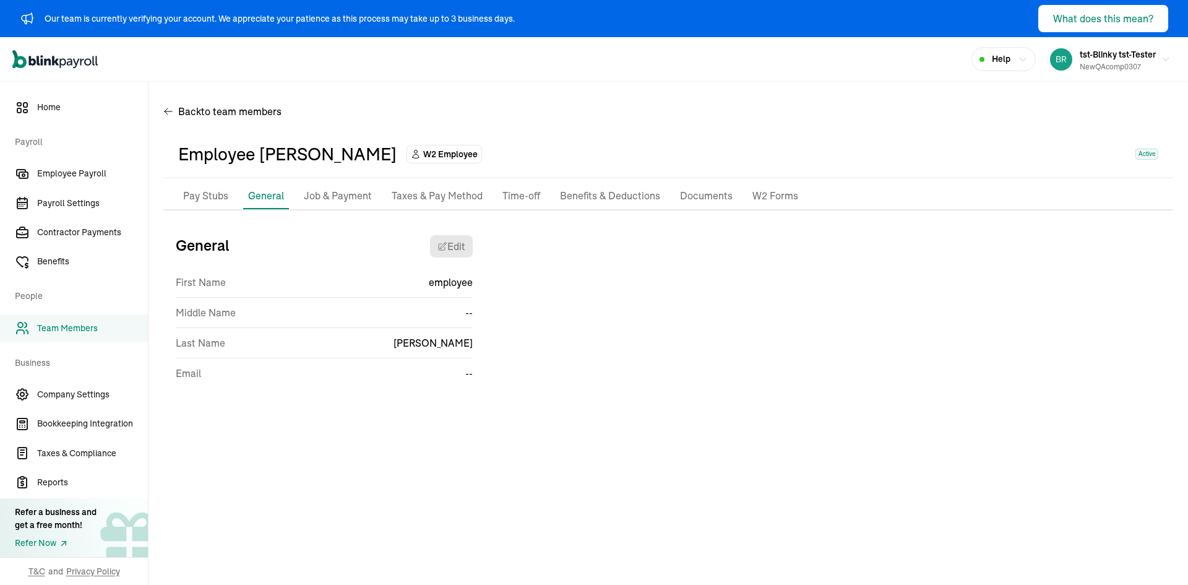
click at [221, 194] on p "Pay Stubs" at bounding box center [205, 196] width 45 height 16
select select "2025"
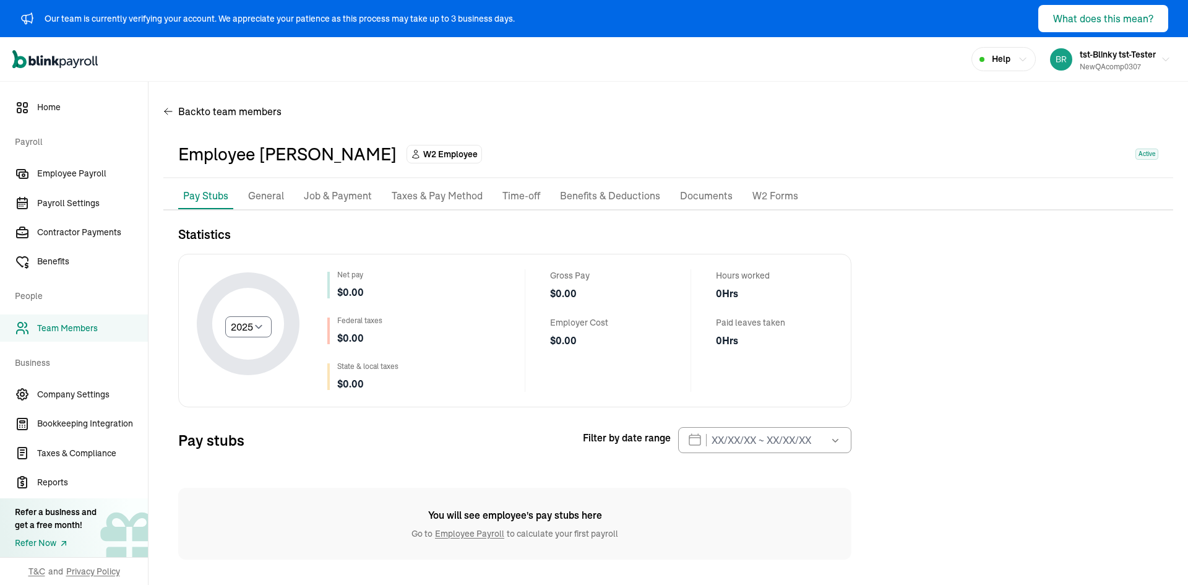
scroll to position [2, 0]
click at [72, 332] on span "Team Members" at bounding box center [92, 328] width 111 height 13
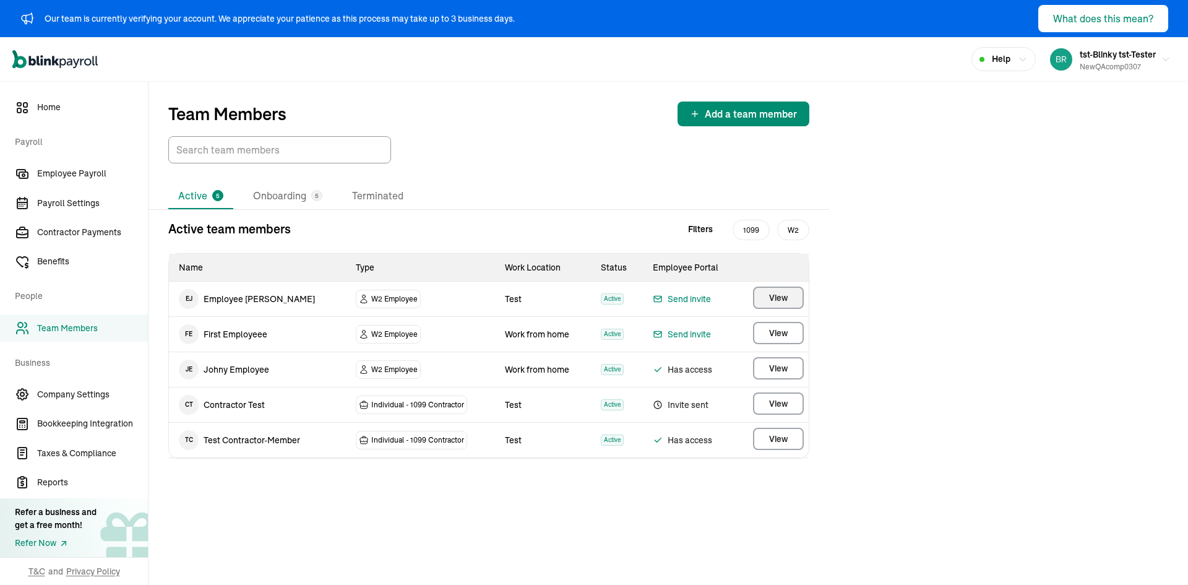
select select "2025"
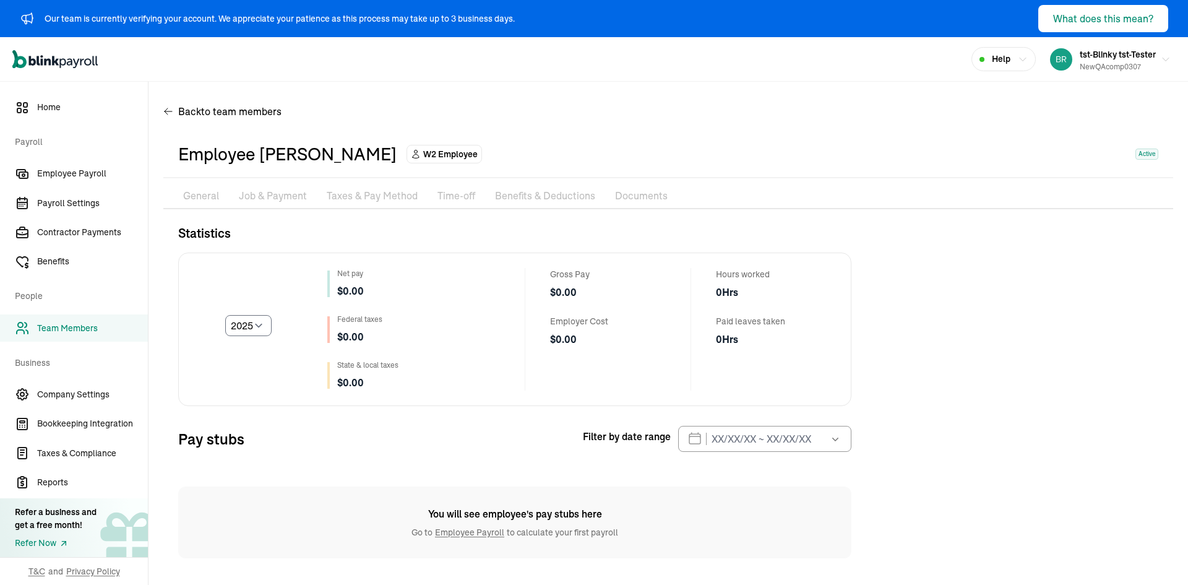
scroll to position [2, 0]
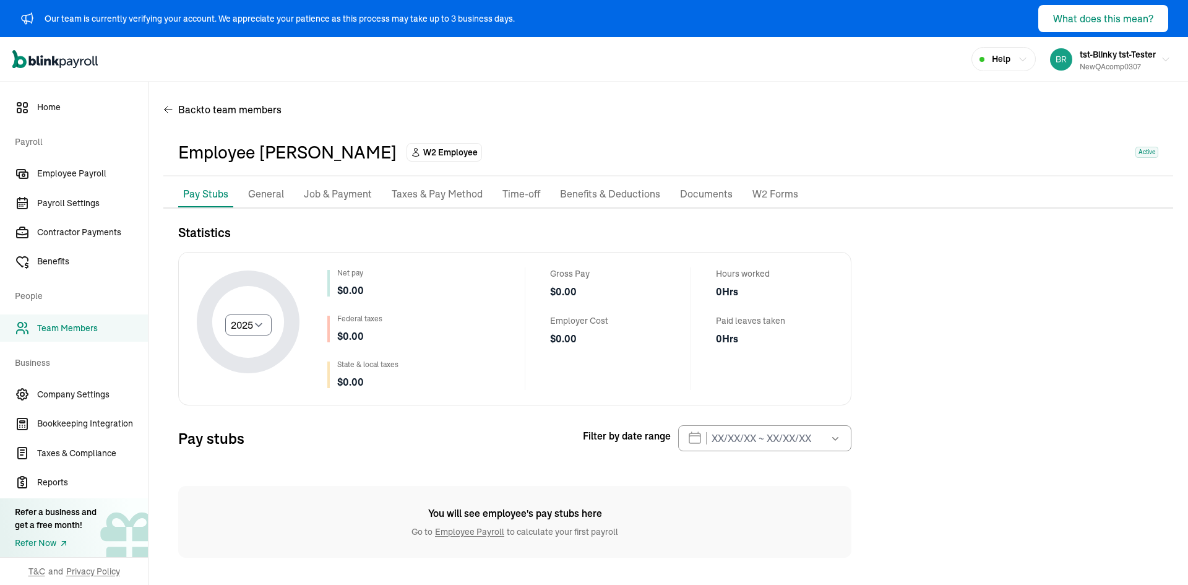
click at [288, 195] on ul "Pay Stubs General Job & Payment Taxes & Pay Method Time-off Benefits & Deductio…" at bounding box center [668, 194] width 1010 height 26
click at [284, 195] on li "General" at bounding box center [266, 194] width 46 height 26
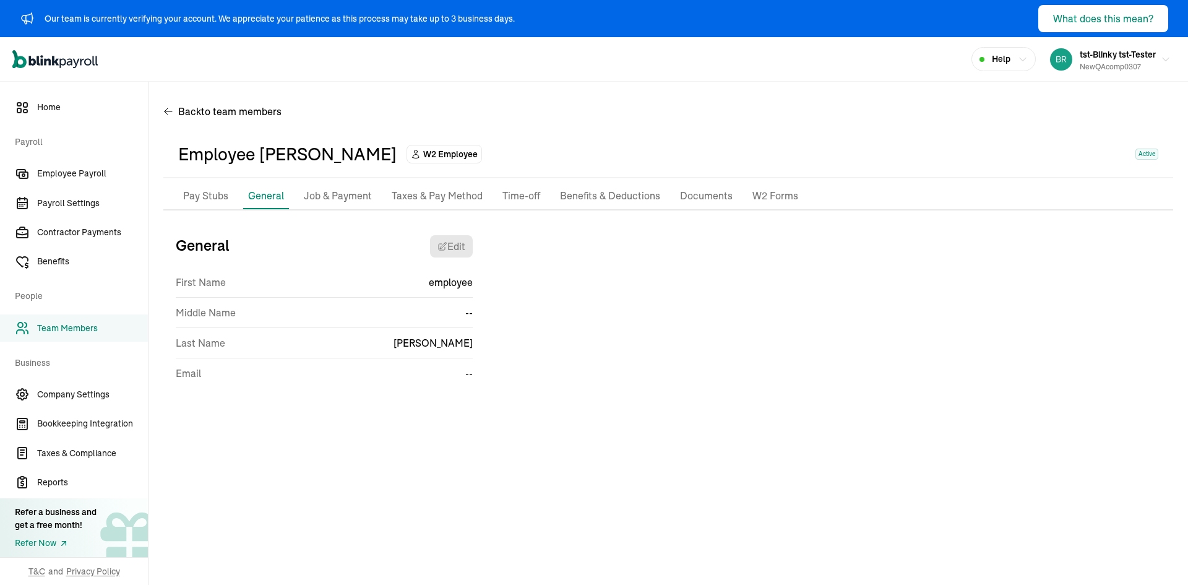
scroll to position [0, 0]
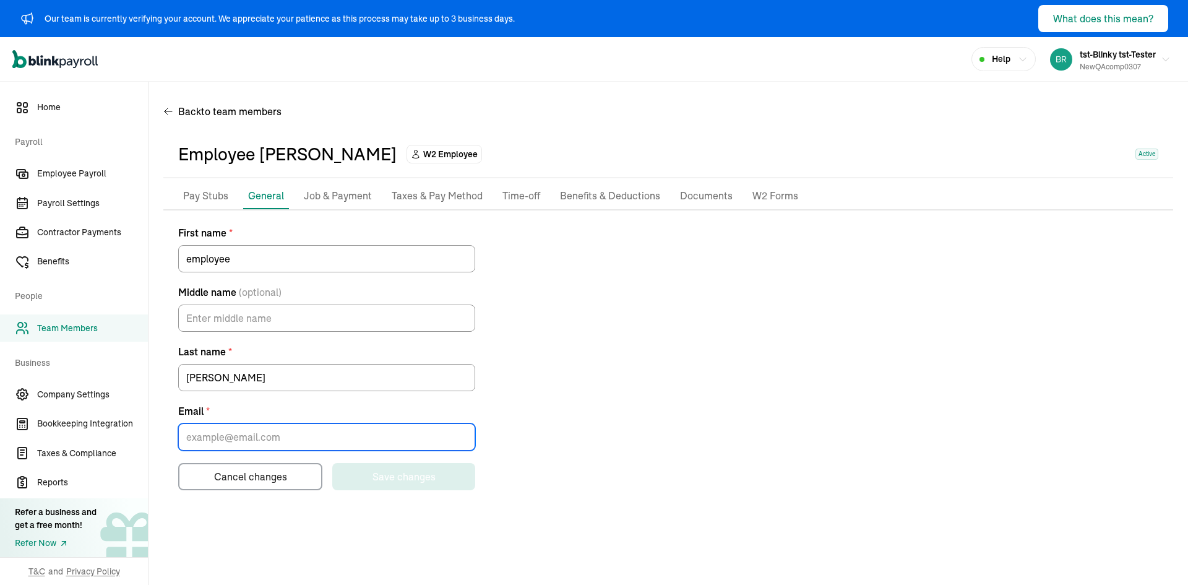
click at [312, 429] on input "Email *" at bounding box center [326, 436] width 297 height 27
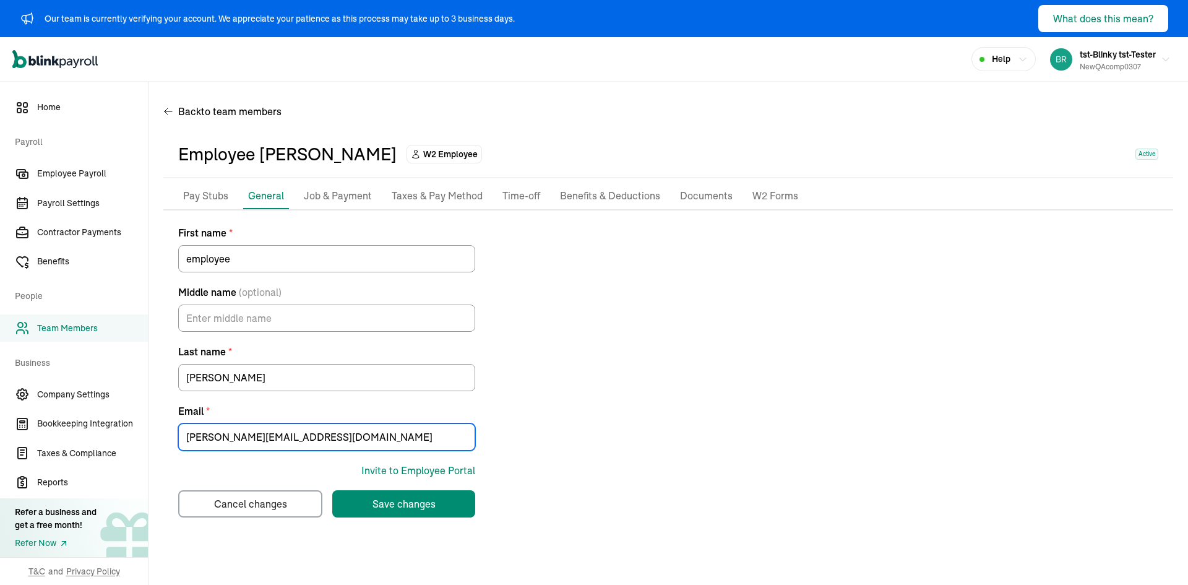
type input "[PERSON_NAME][EMAIL_ADDRESS][DOMAIN_NAME]"
click at [391, 472] on div "Invite to Employee Portal" at bounding box center [419, 470] width 114 height 15
click at [409, 465] on div "Invite to Employee Portal" at bounding box center [419, 470] width 114 height 15
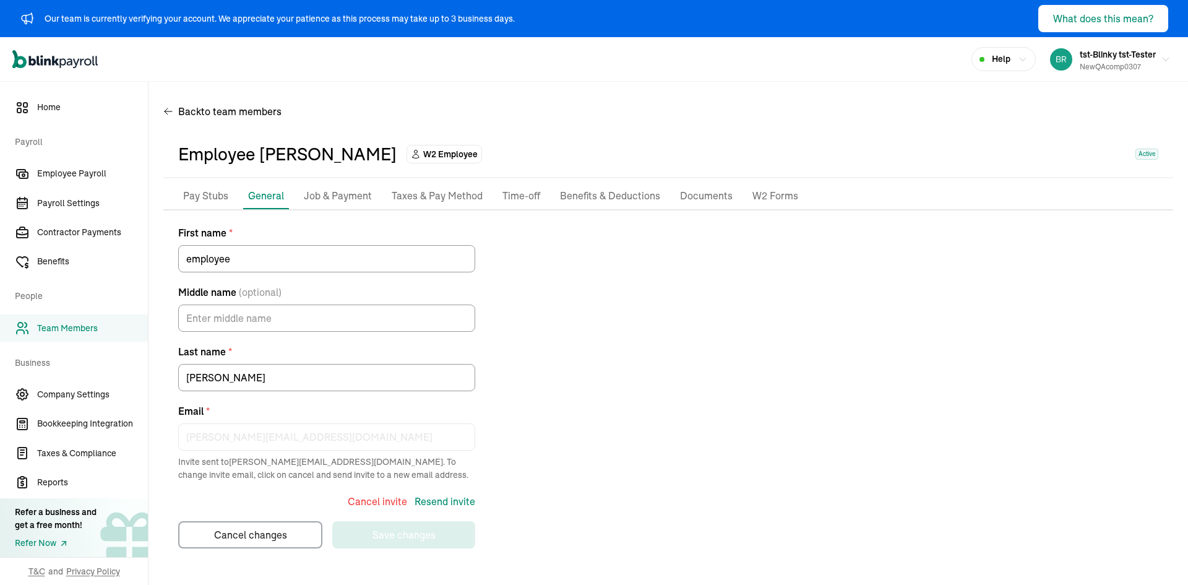
click at [440, 204] on p "Taxes & Pay Method" at bounding box center [437, 196] width 91 height 16
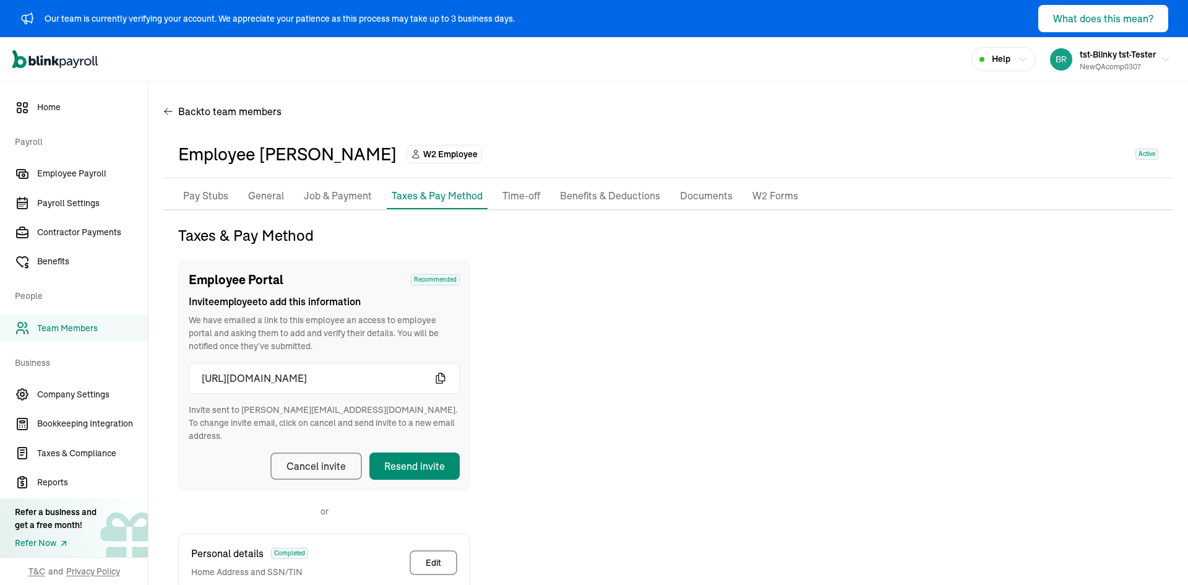
click at [443, 381] on icon "button" at bounding box center [440, 378] width 9 height 10
click at [769, 528] on div "Taxes & Pay Method Employee Portal Recommended Invite employee to add this info…" at bounding box center [668, 503] width 1010 height 556
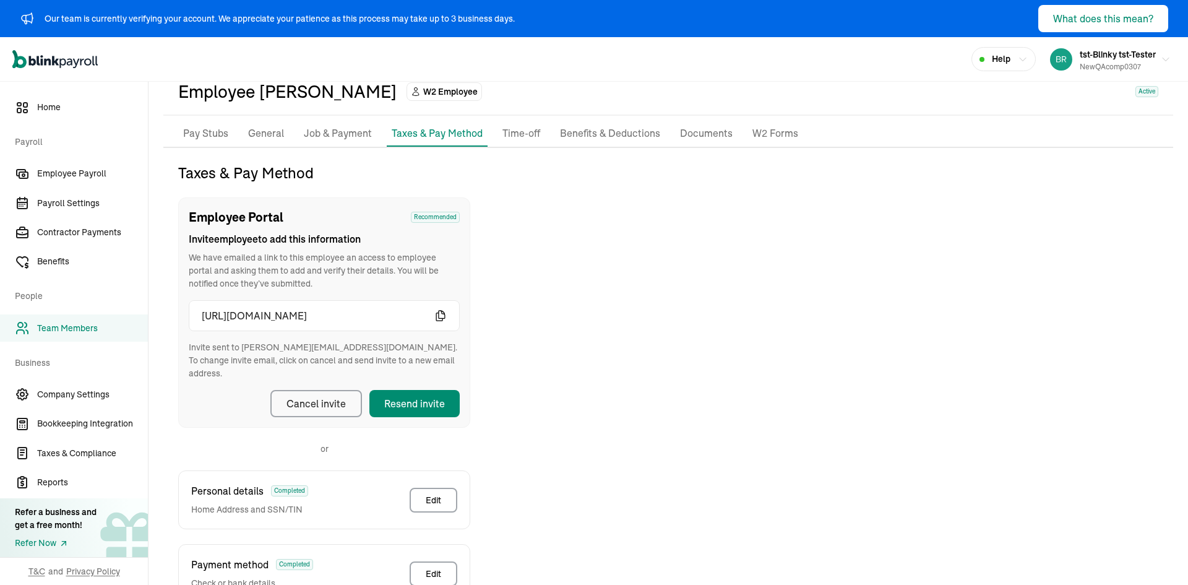
scroll to position [170, 0]
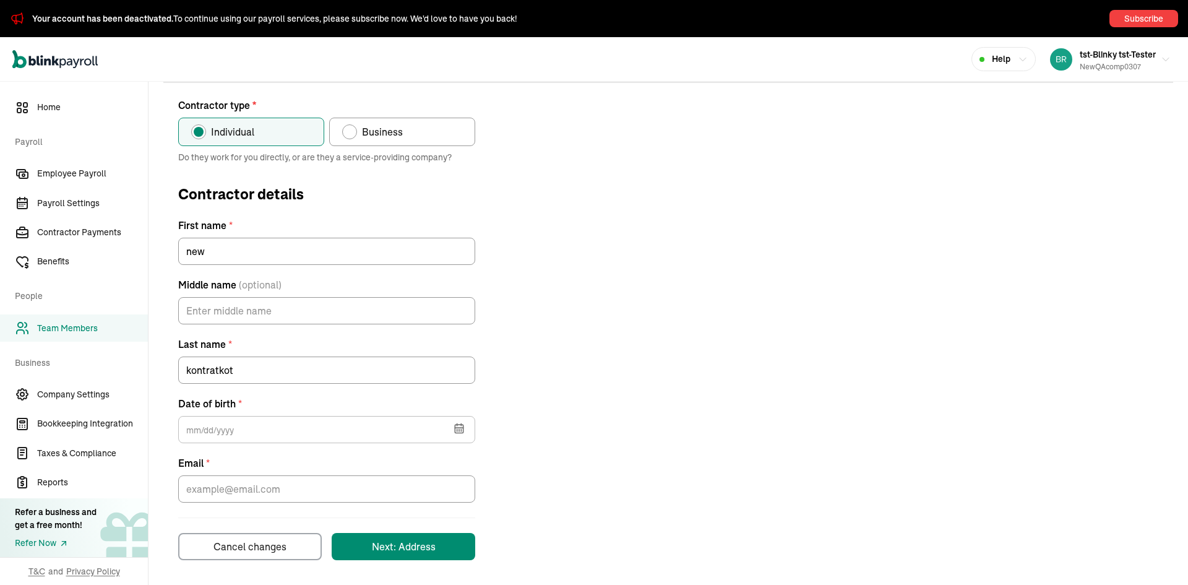
scroll to position [130, 0]
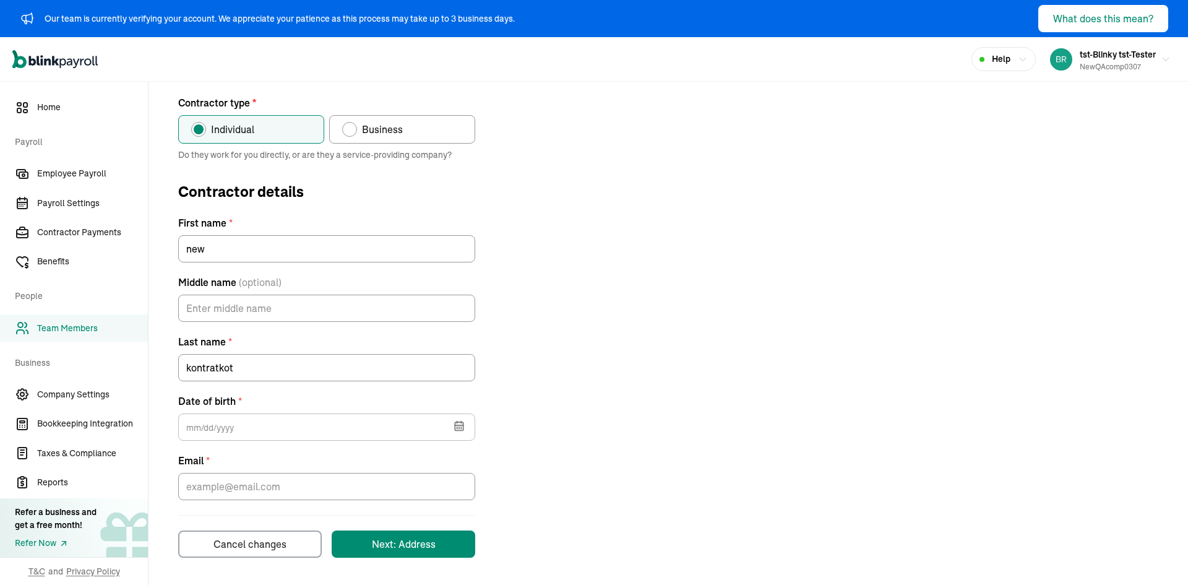
click at [89, 325] on span "Team Members" at bounding box center [92, 328] width 111 height 13
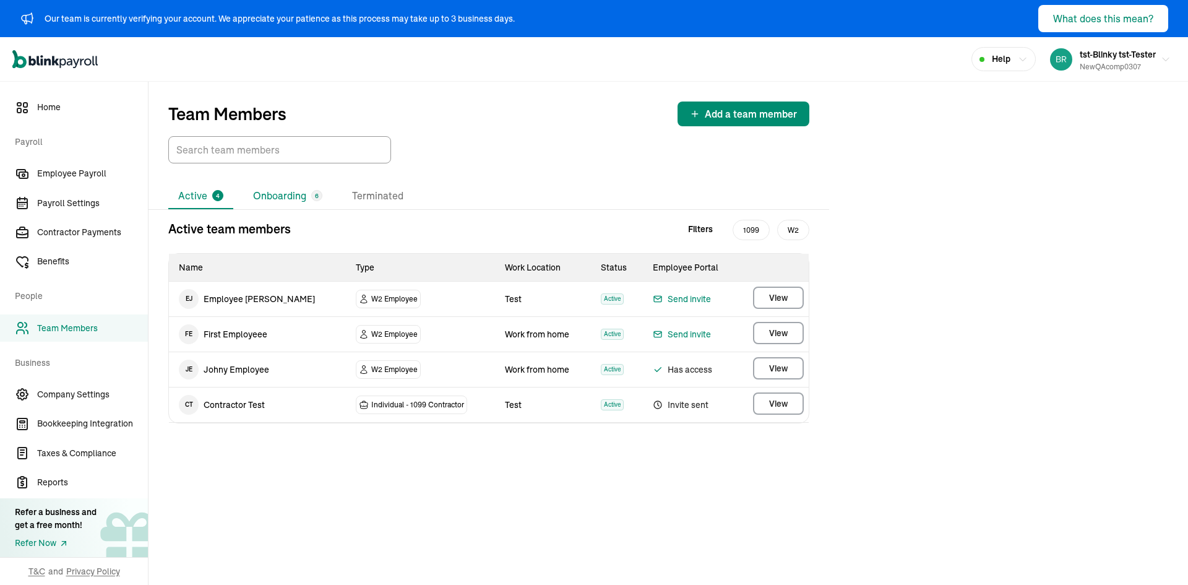
click at [261, 199] on li "Onboarding 6" at bounding box center [287, 196] width 89 height 26
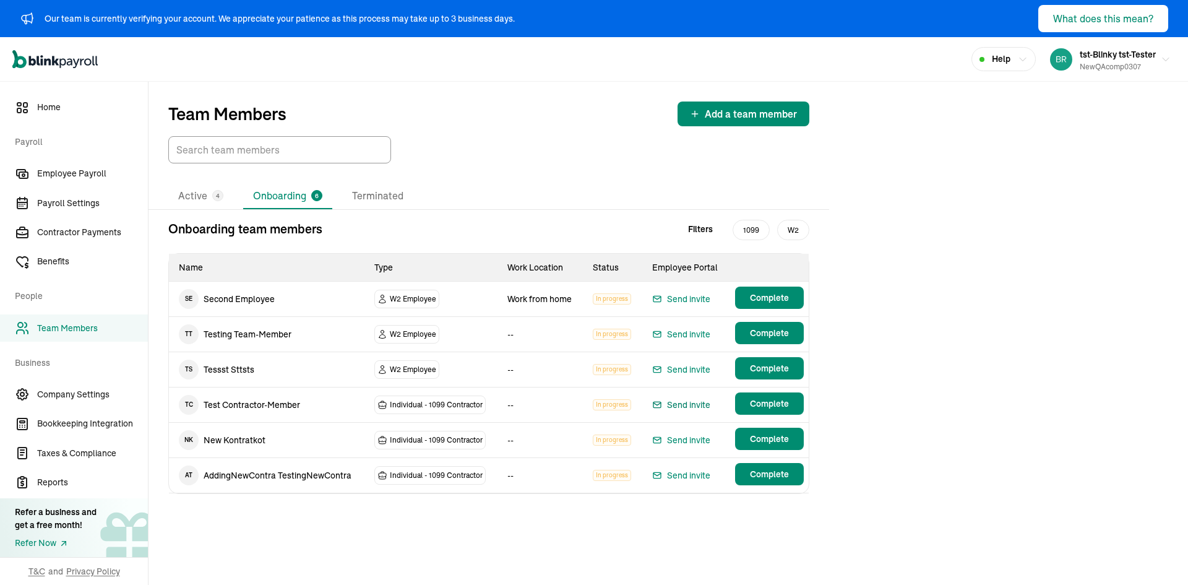
click at [702, 405] on div "Send invite" at bounding box center [681, 404] width 58 height 15
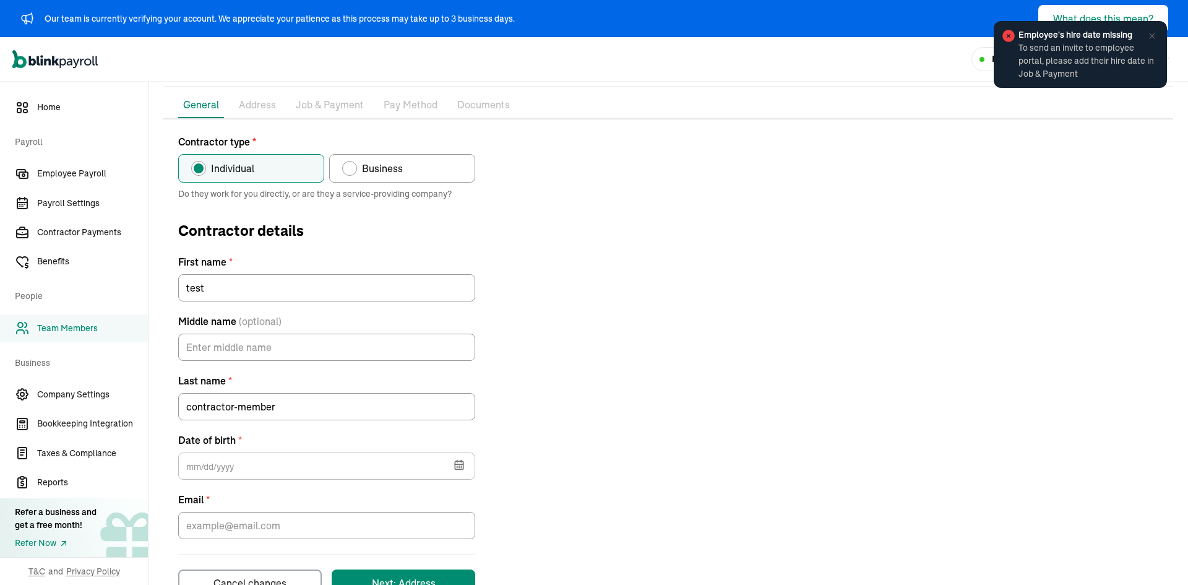
scroll to position [130, 0]
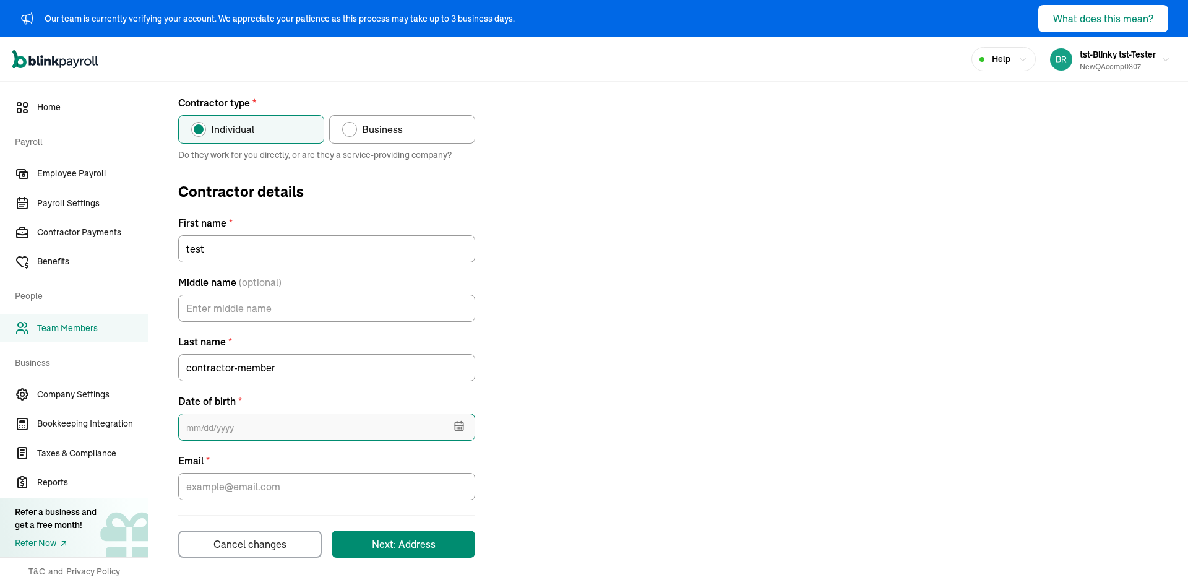
click at [265, 424] on input "text" at bounding box center [326, 426] width 297 height 27
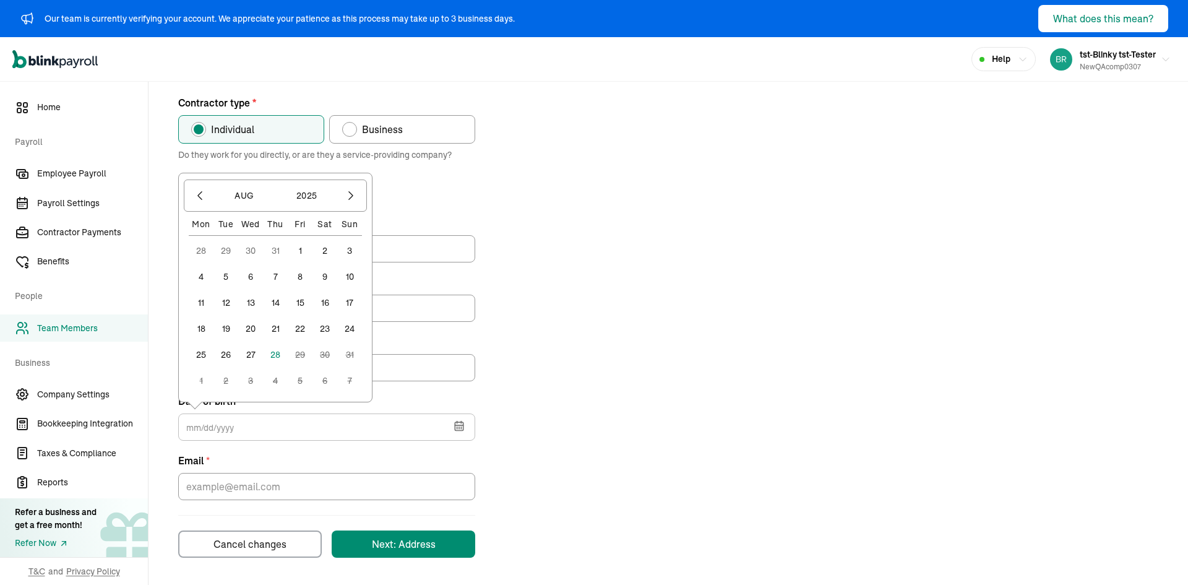
click at [303, 250] on button "1" at bounding box center [300, 250] width 25 height 25
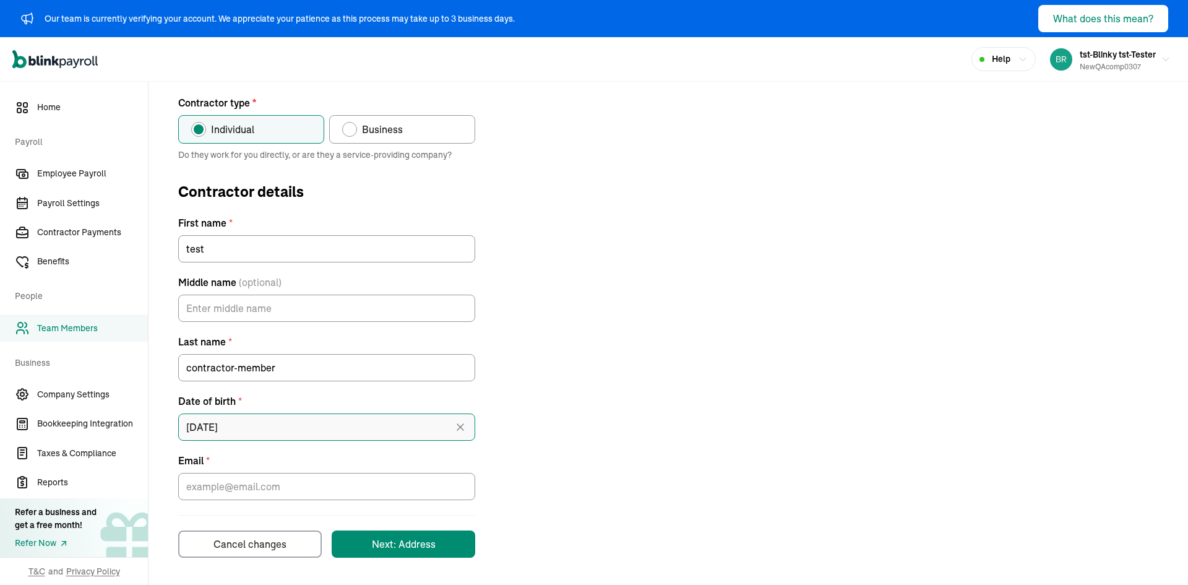
click at [268, 431] on input "[DATE]" at bounding box center [326, 426] width 297 height 27
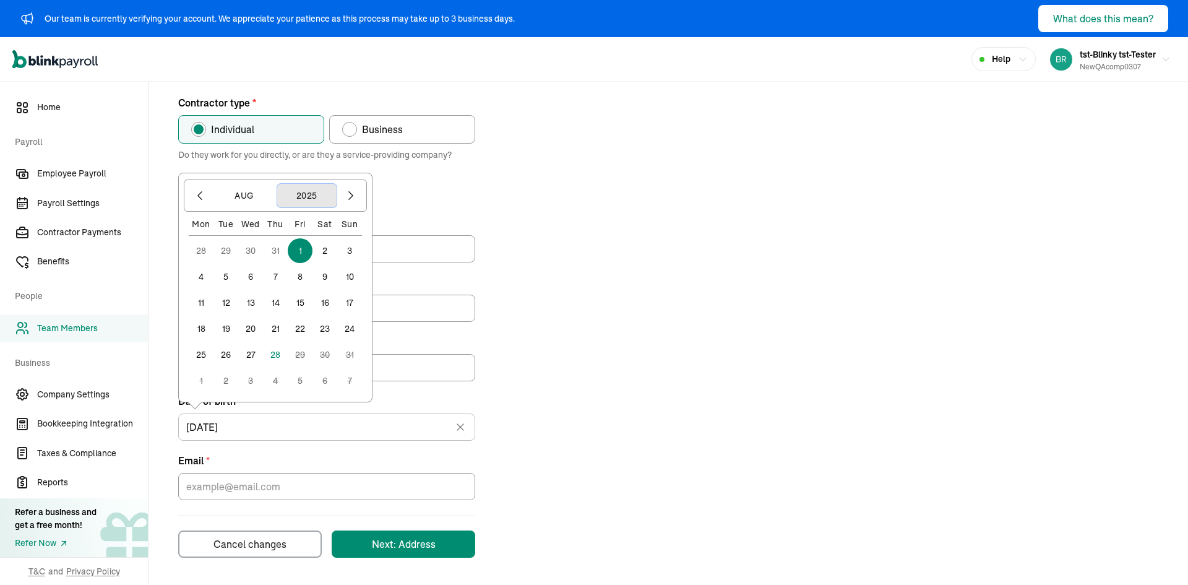
click at [301, 191] on button "2025" at bounding box center [306, 196] width 59 height 24
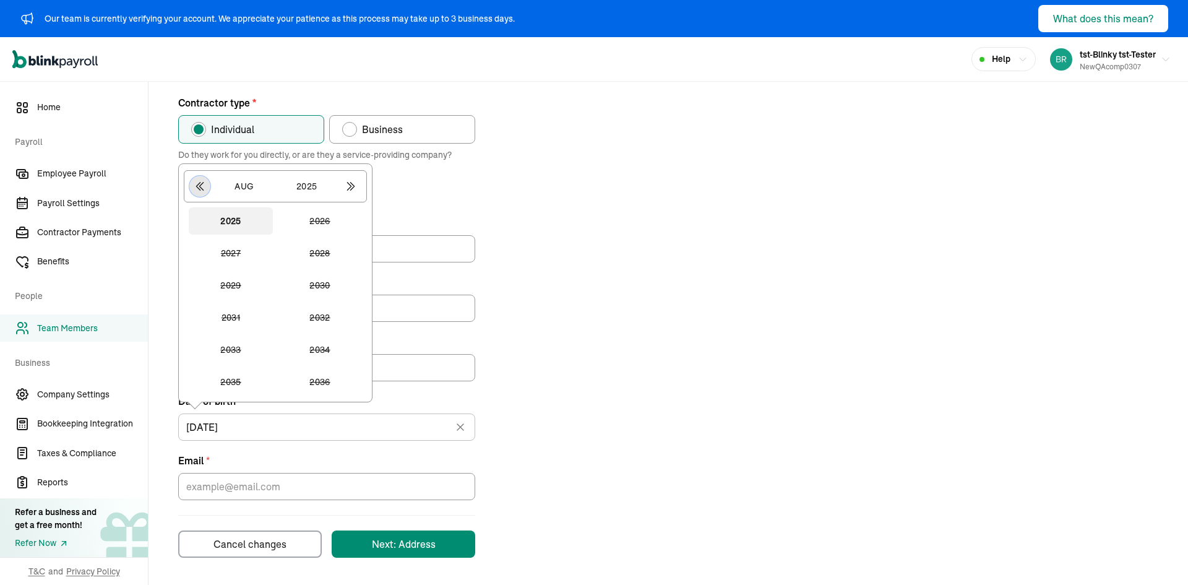
click at [199, 186] on icon "button" at bounding box center [200, 186] width 12 height 12
click at [236, 233] on button "1977" at bounding box center [231, 220] width 84 height 27
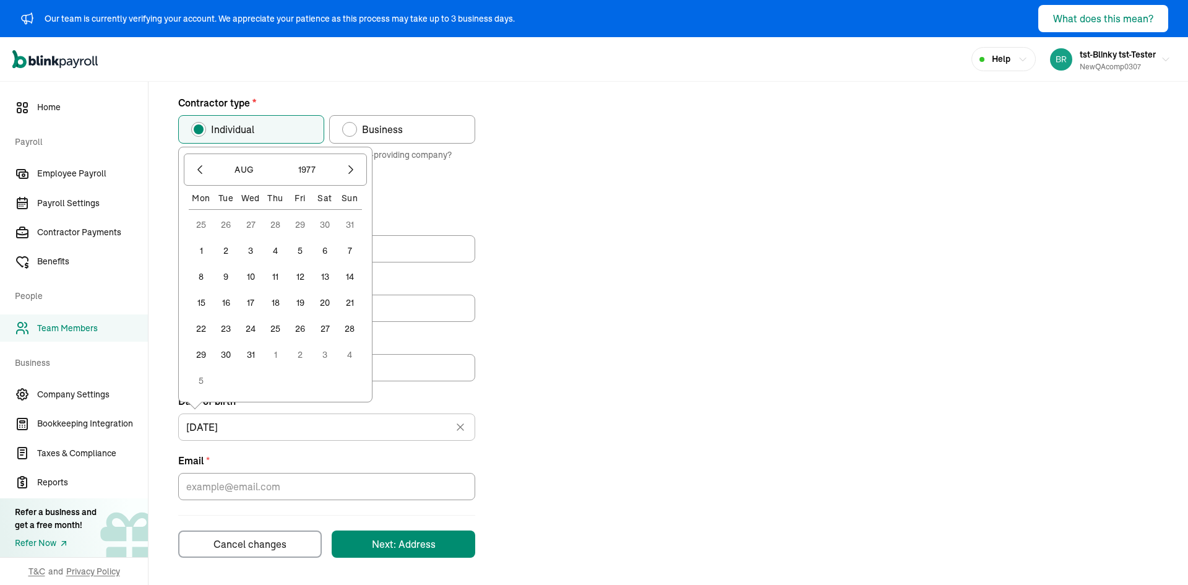
click at [254, 264] on div "25 26 27 28 29 30 31 1 2 3 4 5 6 7 8 9 10 11 12 13 14 15 16 17 18 19 20 21 22 2…" at bounding box center [275, 302] width 173 height 181
click at [253, 289] on div "25 26 27 28 29 30 31 1 2 3 4 5 6 7 8 9 10 11 12 13 14 15 16 17 18 19 20 21 22 2…" at bounding box center [275, 302] width 173 height 181
click at [253, 285] on button "10" at bounding box center [250, 276] width 25 height 25
type input "[DATE]"
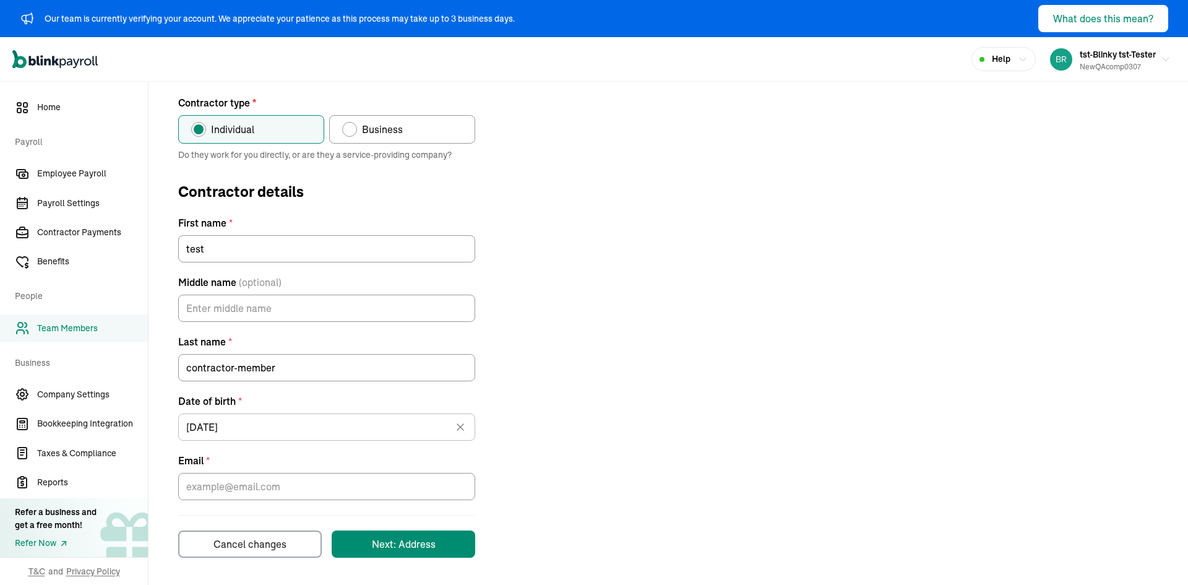
click at [253, 277] on button "10" at bounding box center [250, 286] width 25 height 25
click at [235, 482] on input "Email *" at bounding box center [326, 486] width 297 height 27
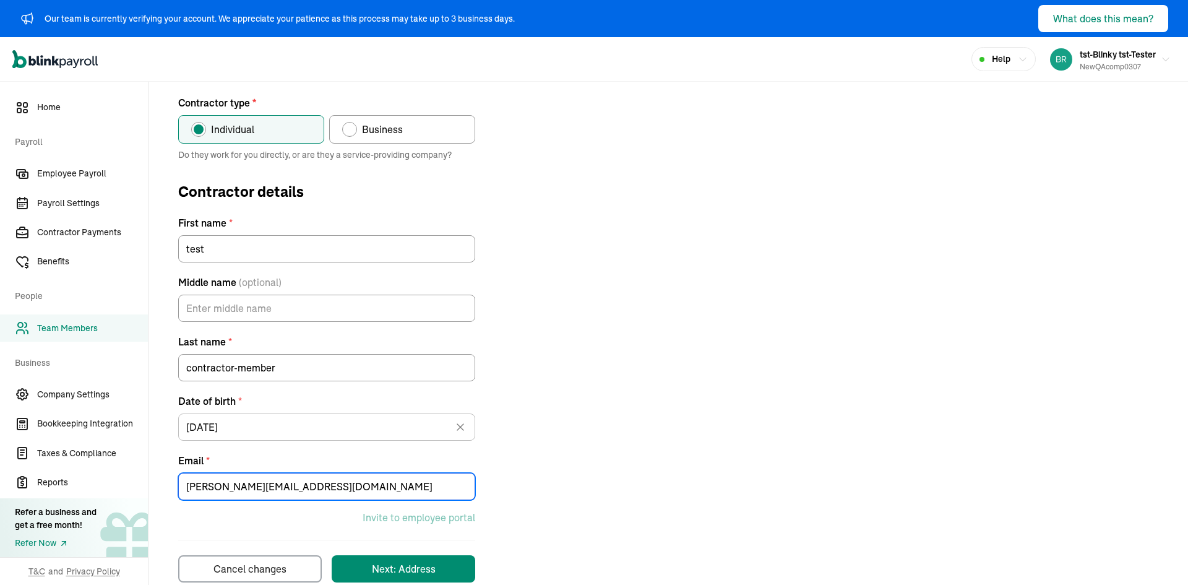
click at [251, 488] on input "[PERSON_NAME][EMAIL_ADDRESS][DOMAIN_NAME]" at bounding box center [326, 486] width 297 height 27
type input "[PERSON_NAME][EMAIL_ADDRESS][DOMAIN_NAME]"
click at [428, 563] on div "Next: Address" at bounding box center [404, 568] width 64 height 15
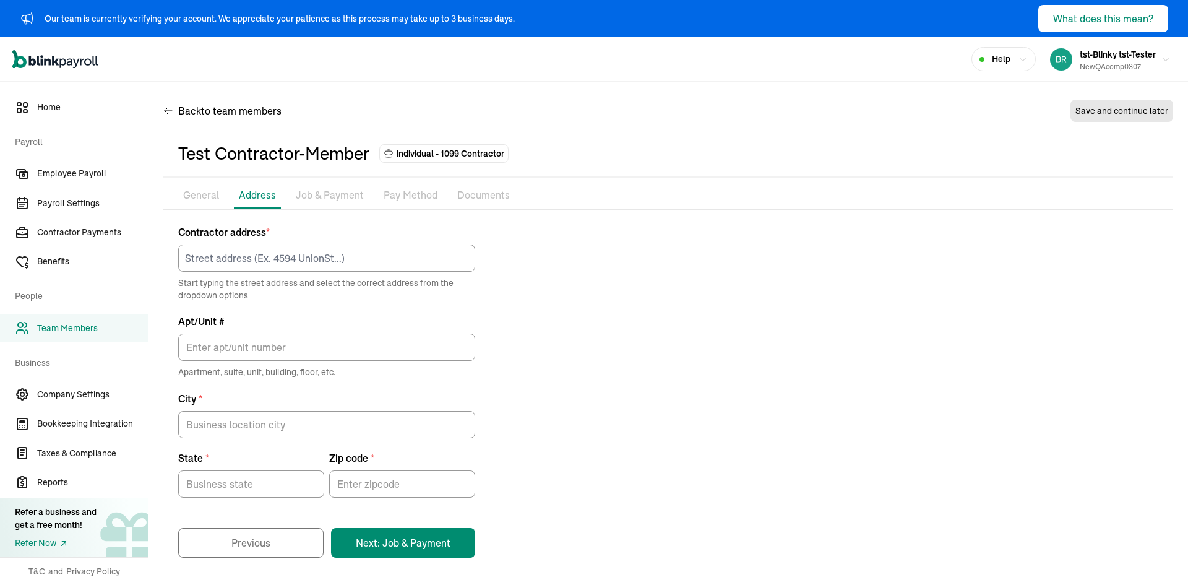
scroll to position [1, 0]
click at [275, 266] on input at bounding box center [326, 258] width 297 height 27
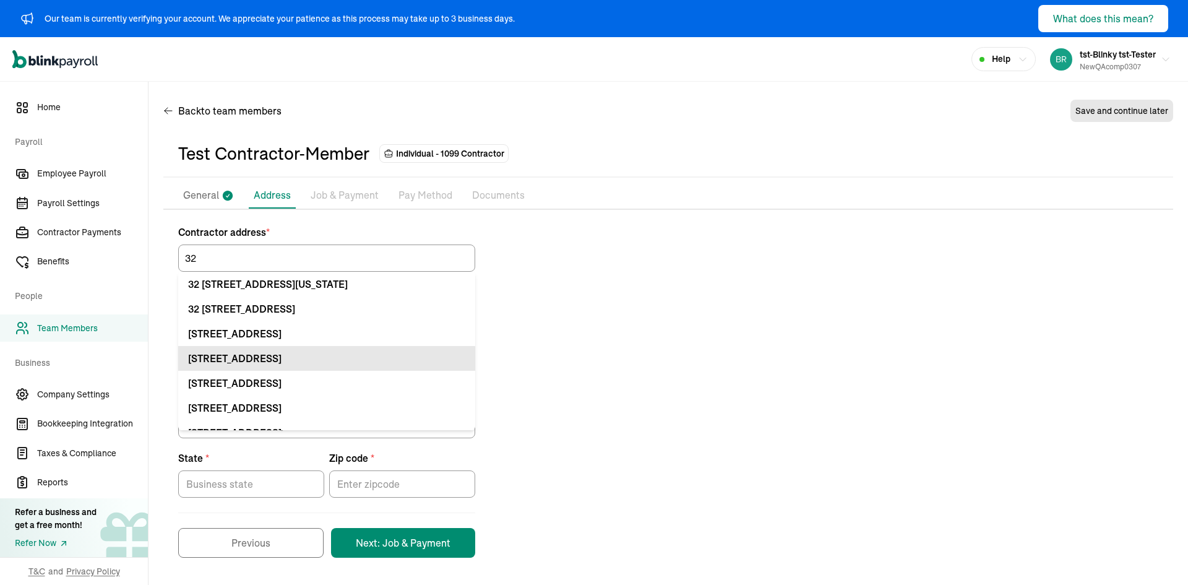
click at [323, 362] on div "[STREET_ADDRESS]" at bounding box center [326, 358] width 277 height 15
type input "[STREET_ADDRESS]"
type input "[GEOGRAPHIC_DATA]"
type input "FL"
type input "33712"
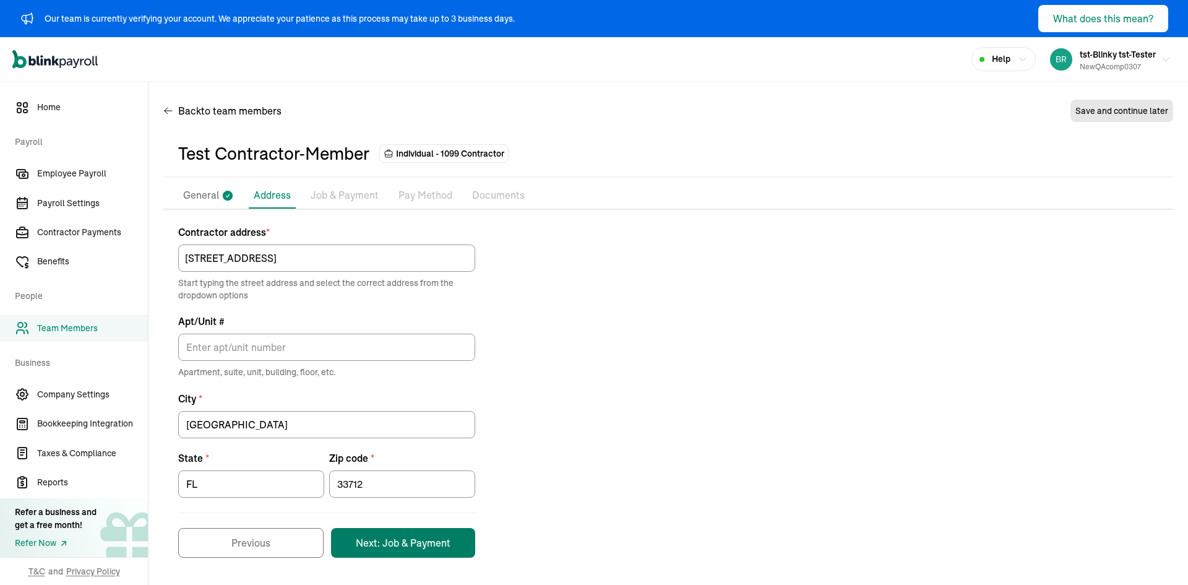
click at [386, 537] on button "Next: Job & Payment" at bounding box center [403, 543] width 144 height 30
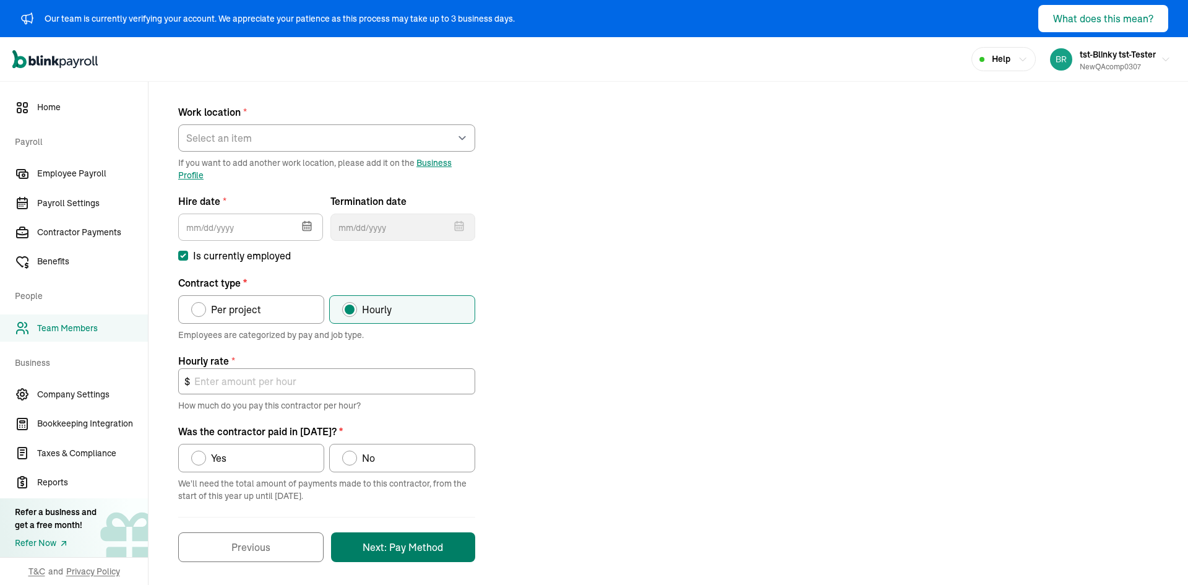
scroll to position [137, 0]
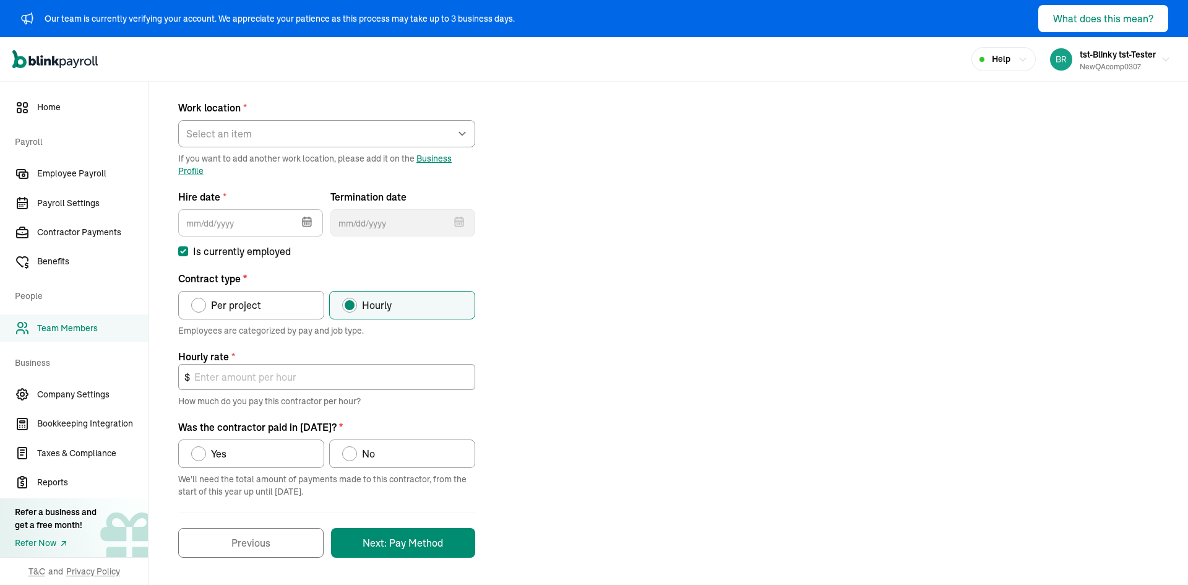
click at [311, 214] on button "button" at bounding box center [305, 220] width 35 height 32
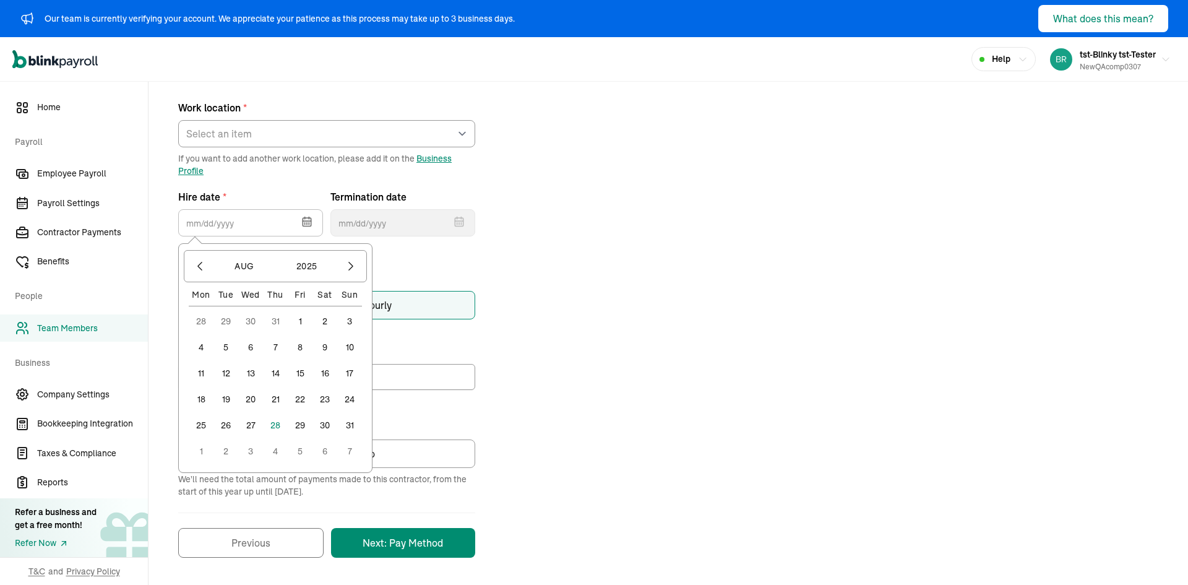
click at [307, 314] on button "1" at bounding box center [300, 321] width 25 height 25
type input "[DATE]"
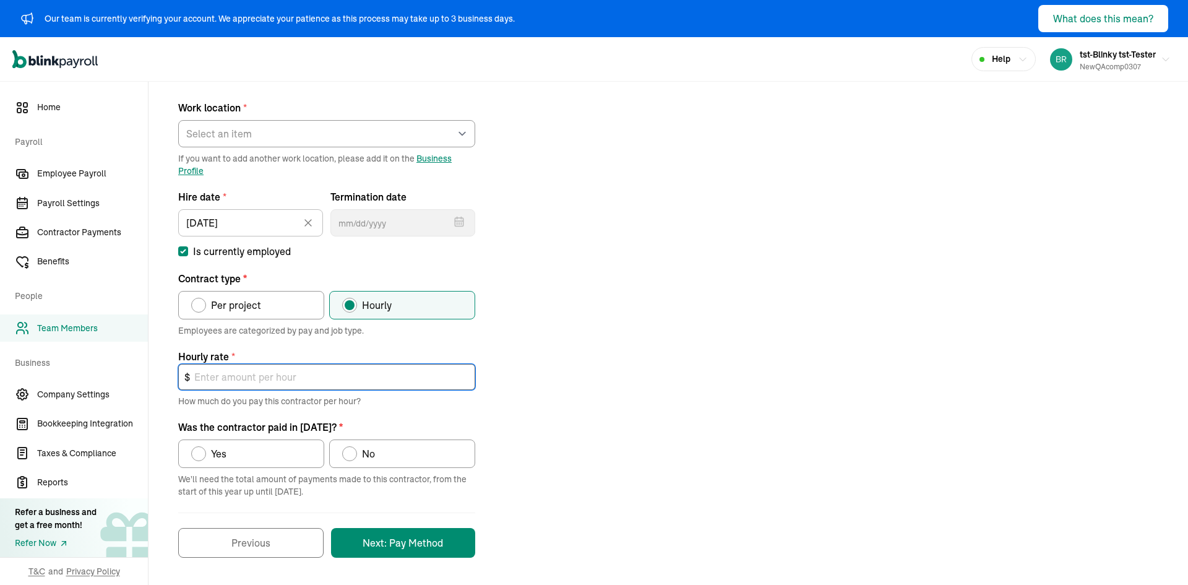
click at [278, 365] on input "text" at bounding box center [326, 377] width 297 height 26
type input "20"
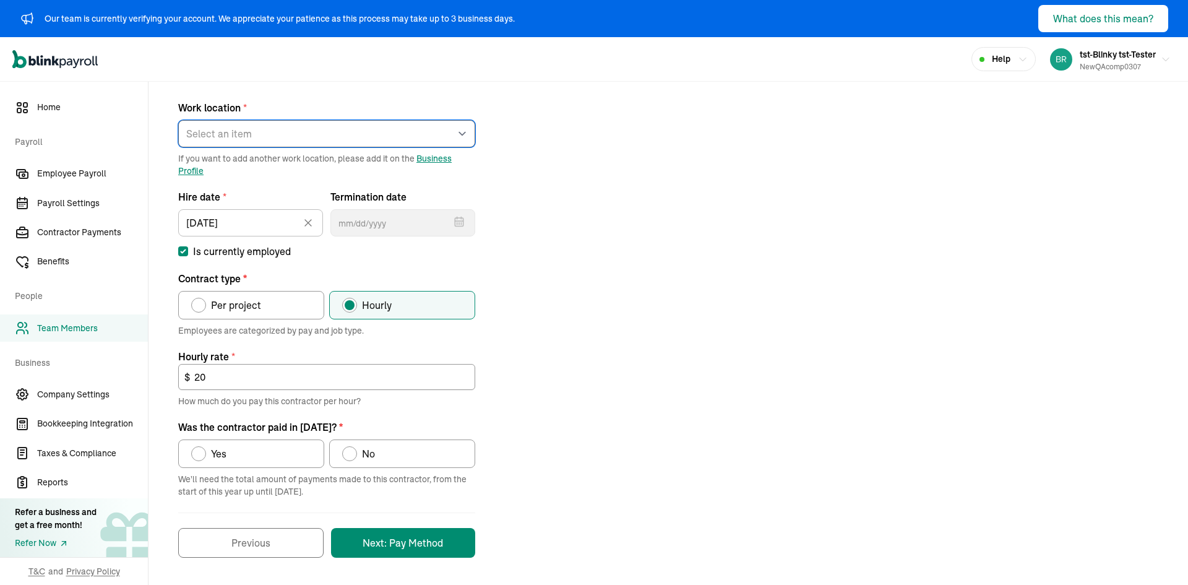
click at [267, 139] on select "Select an item test [STREET_ADDRESS] Works from home" at bounding box center [326, 133] width 297 height 27
select select "[STREET_ADDRESS]"
click at [178, 120] on select "Select an item test [STREET_ADDRESS] Works from home" at bounding box center [326, 133] width 297 height 27
click at [387, 460] on label "No" at bounding box center [402, 453] width 146 height 28
click at [352, 456] on input "No" at bounding box center [347, 451] width 10 height 10
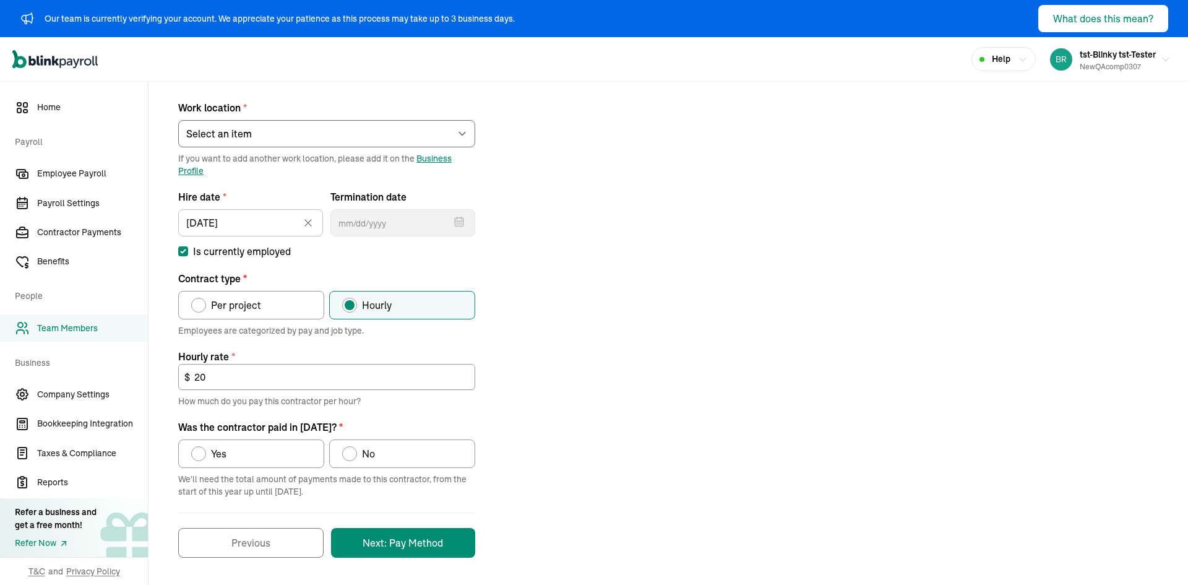
radio input "true"
click at [383, 537] on button "Next: Pay Method" at bounding box center [403, 543] width 144 height 30
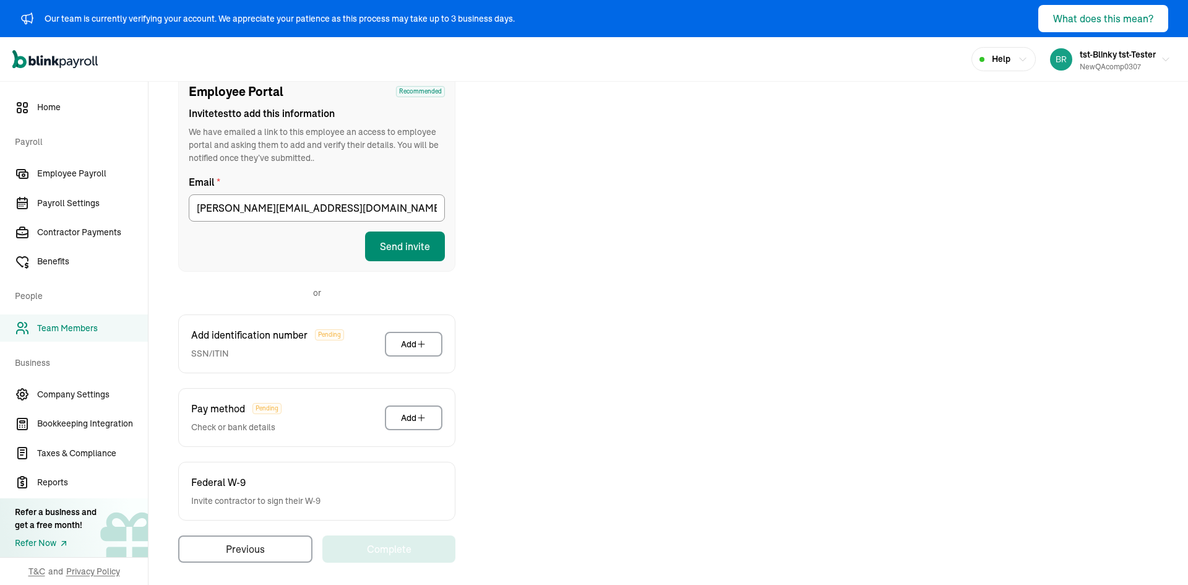
scroll to position [158, 0]
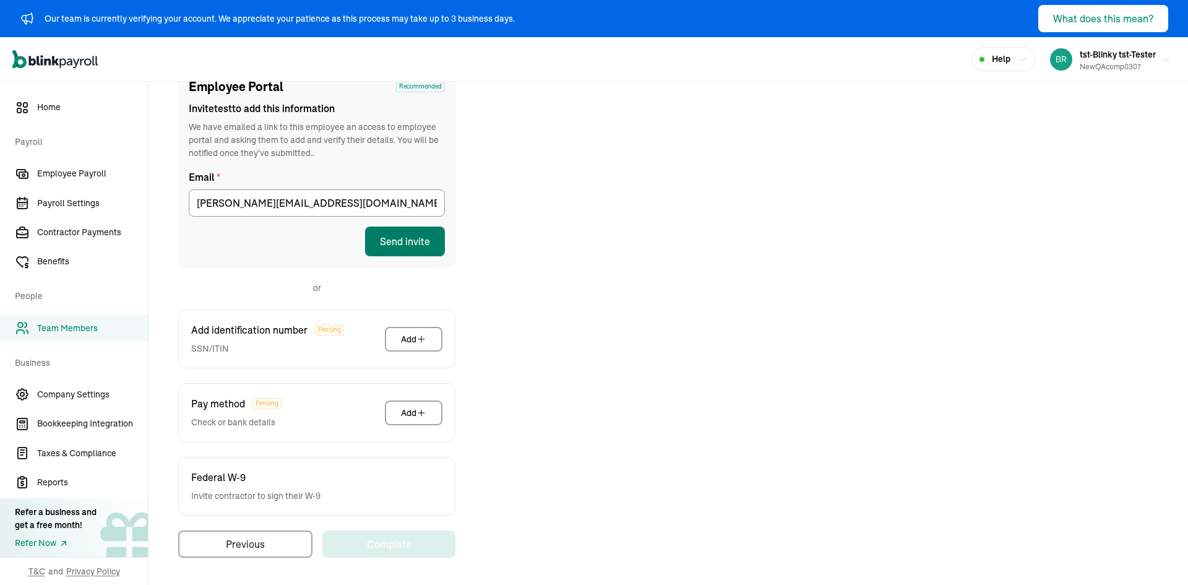
click at [411, 244] on button "Send invite" at bounding box center [405, 242] width 80 height 30
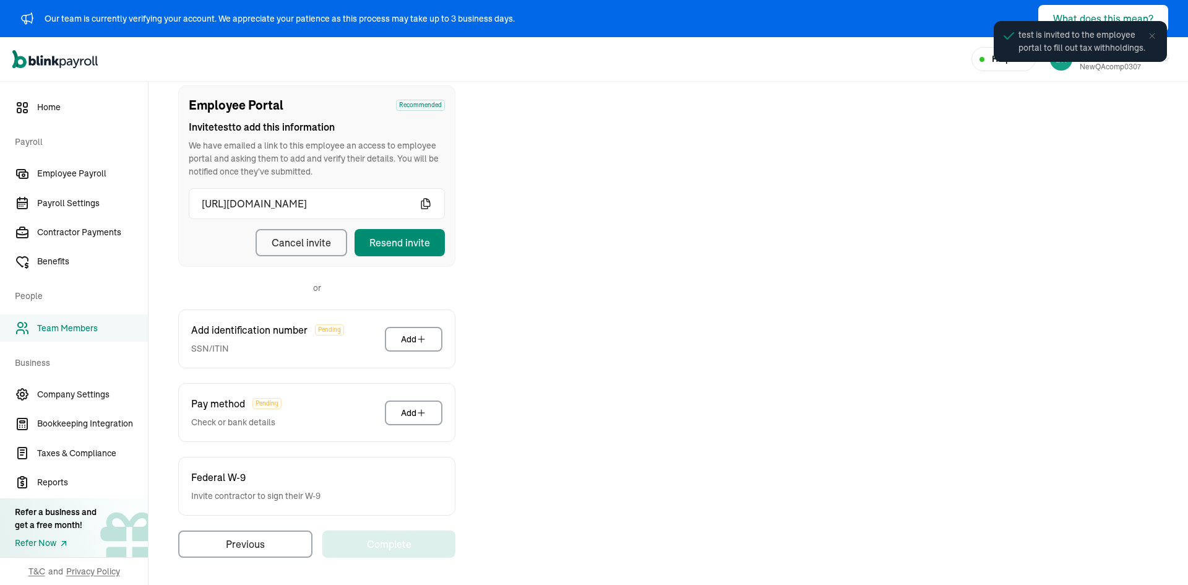
scroll to position [140, 0]
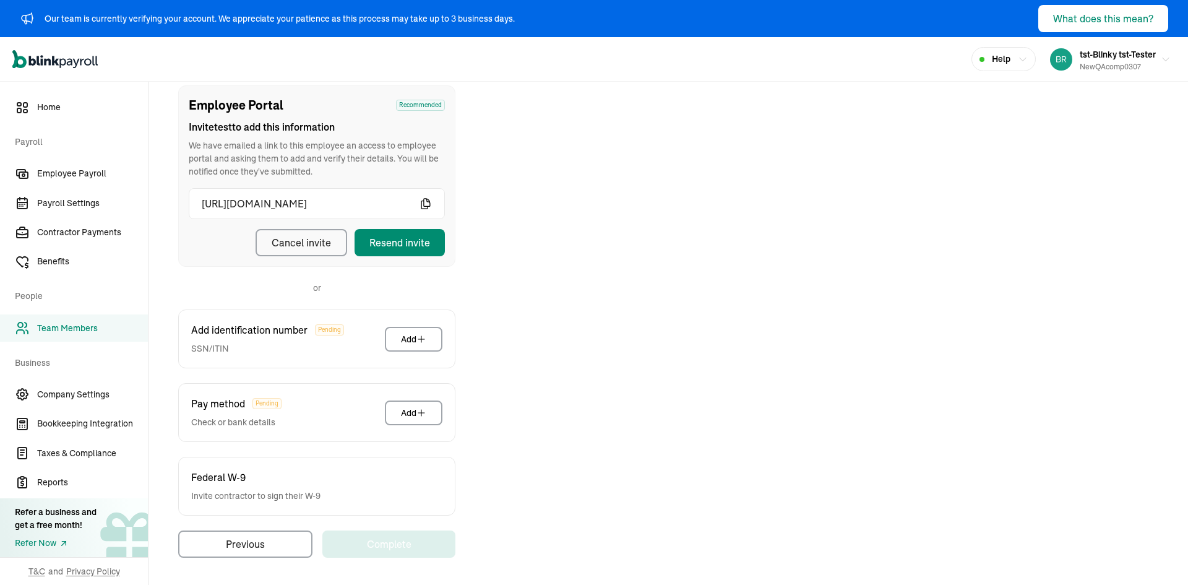
click at [425, 203] on icon "button" at bounding box center [426, 203] width 12 height 12
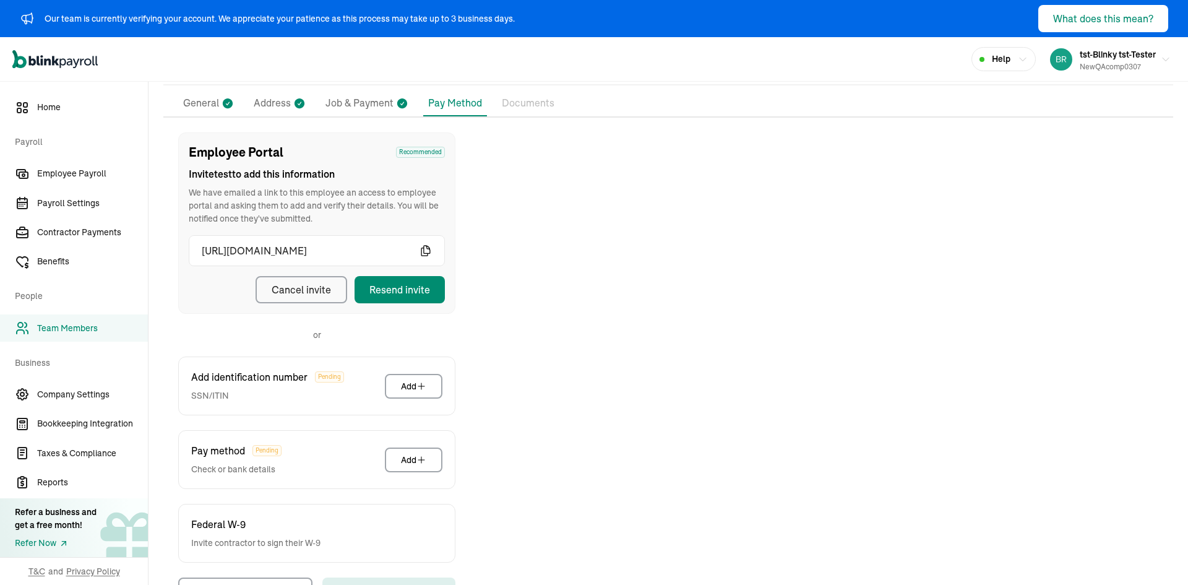
scroll to position [16, 0]
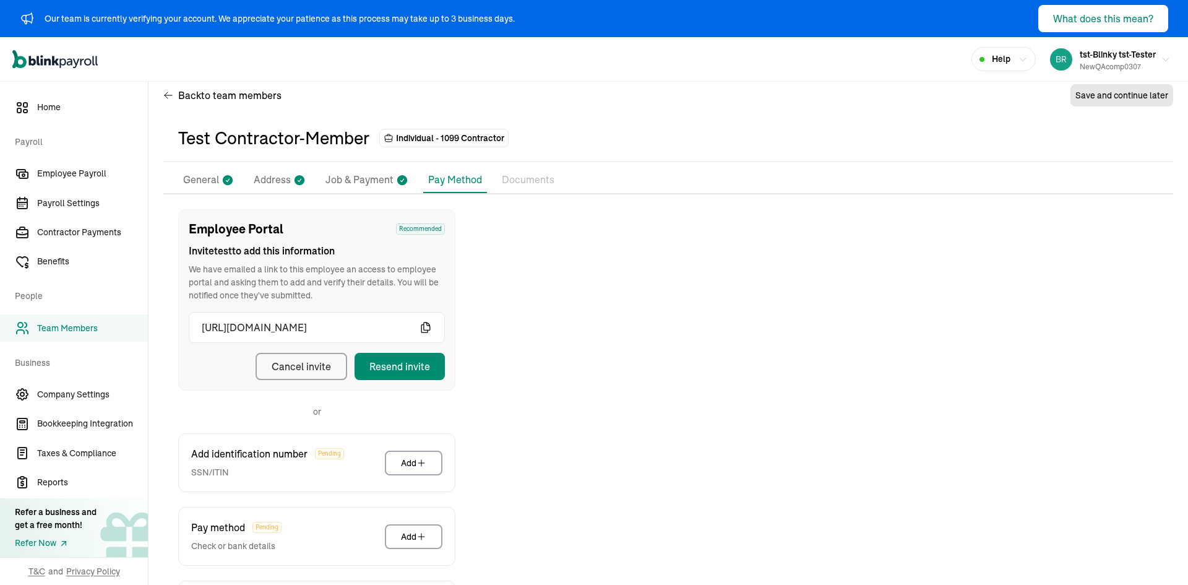
click at [288, 183] on p "Address" at bounding box center [272, 180] width 37 height 16
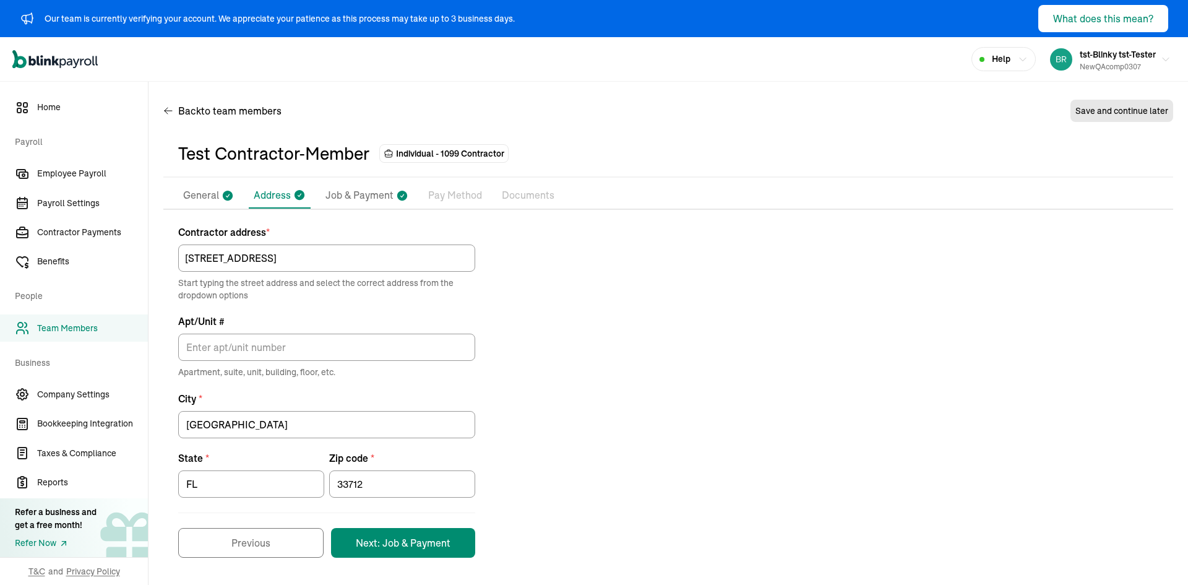
click at [454, 200] on p "Pay Method" at bounding box center [455, 196] width 54 height 16
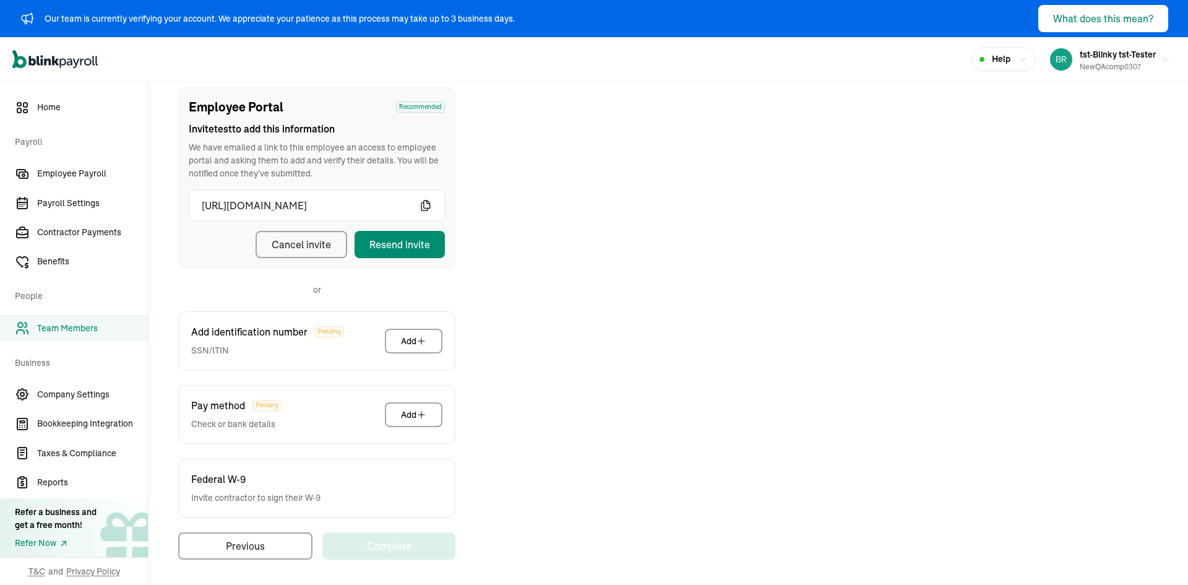
scroll to position [140, 0]
click at [673, 547] on div "Employee Portal Recommended Invite test to add this information We have emailed…" at bounding box center [668, 321] width 1010 height 472
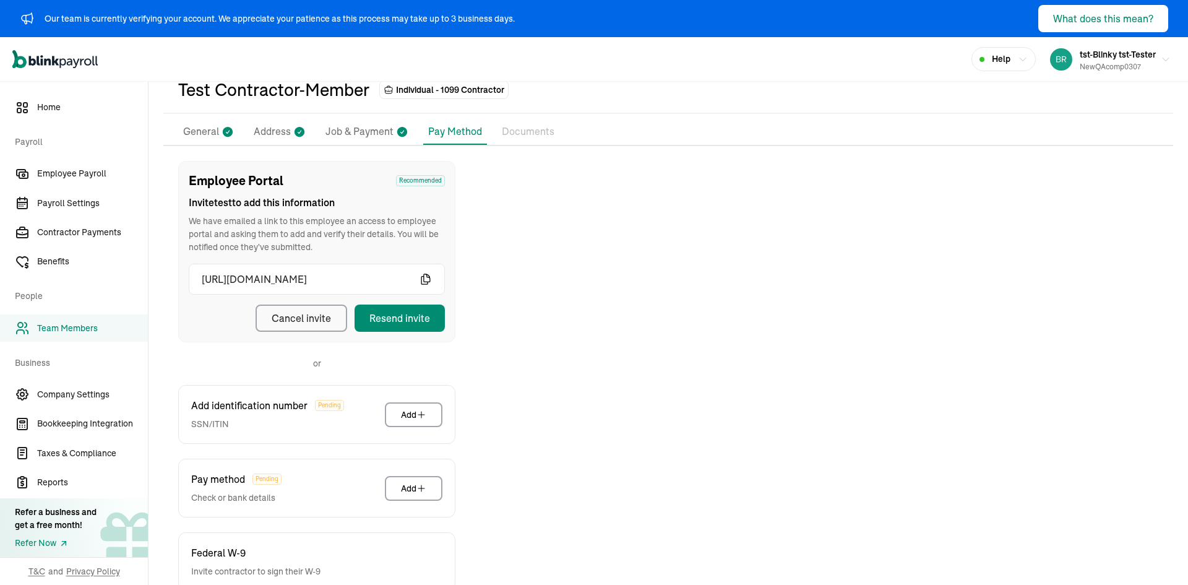
scroll to position [0, 0]
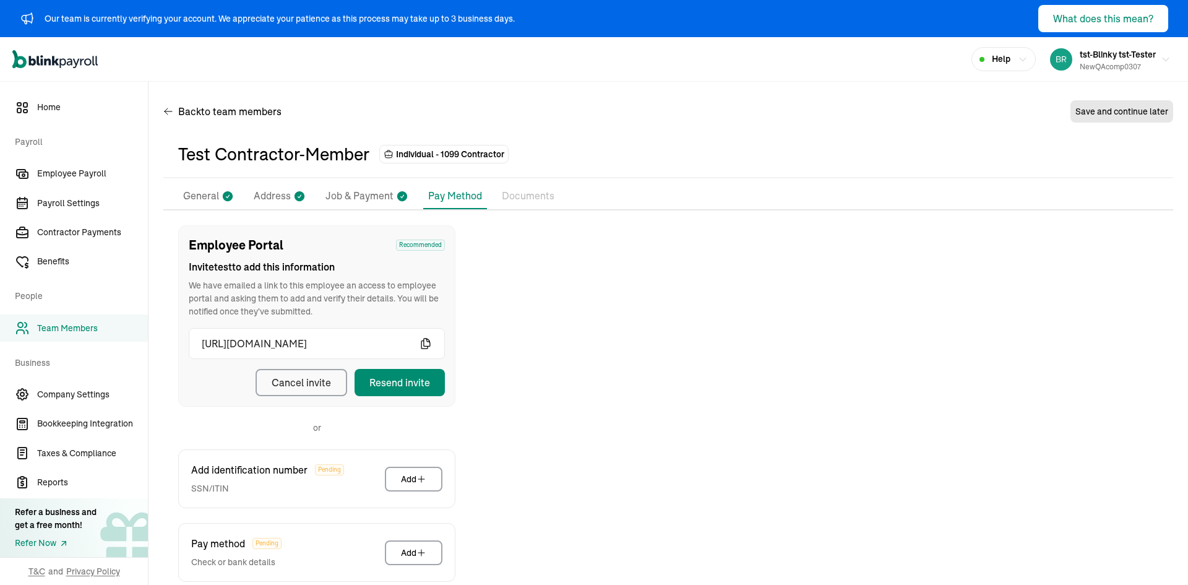
click at [405, 205] on li "Job & Payment" at bounding box center [367, 196] width 93 height 26
select select "[STREET_ADDRESS]"
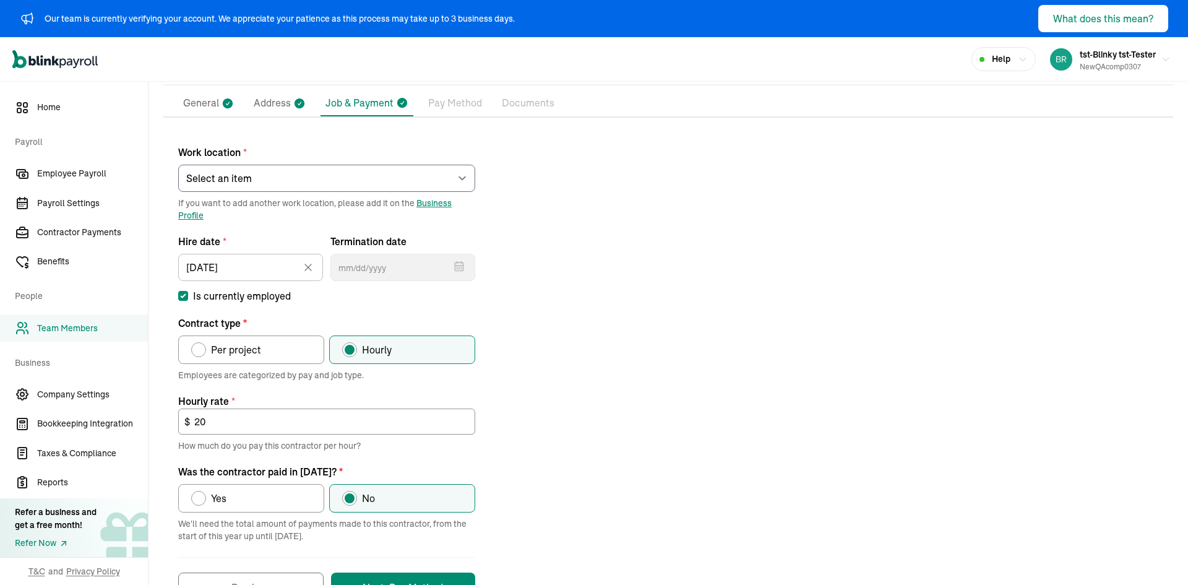
scroll to position [137, 0]
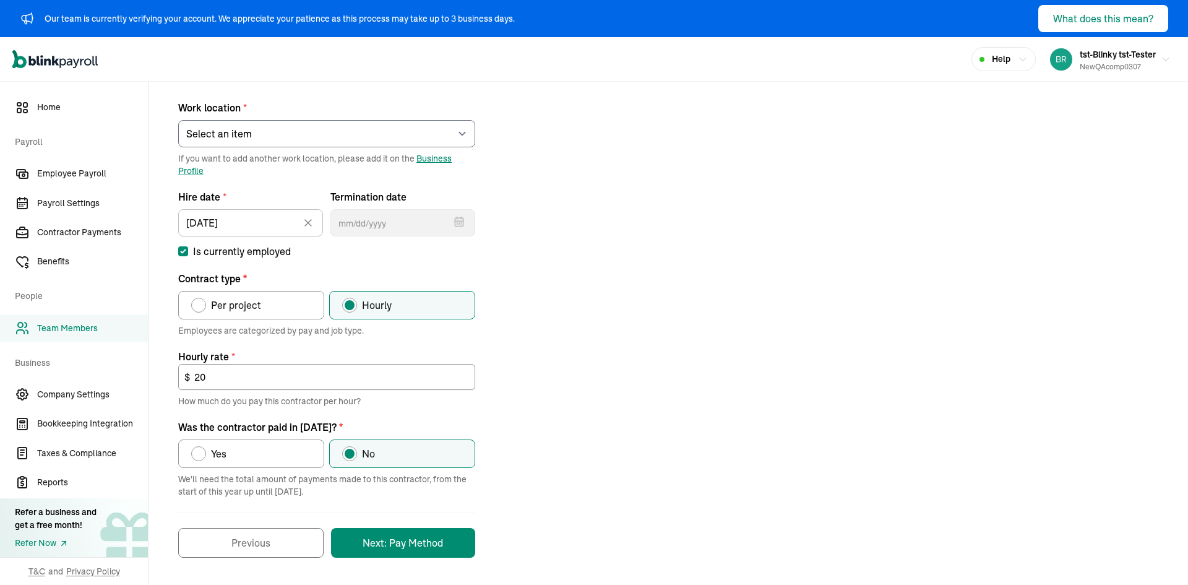
click at [87, 334] on span "Team Members" at bounding box center [92, 328] width 111 height 13
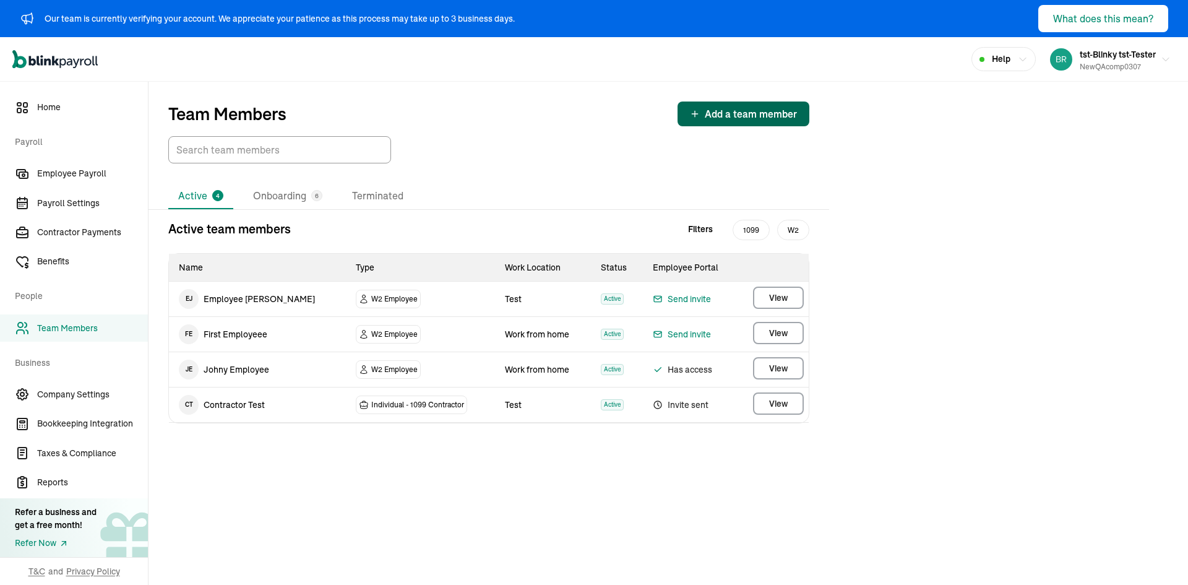
click at [714, 118] on span "Add a team member" at bounding box center [751, 113] width 92 height 15
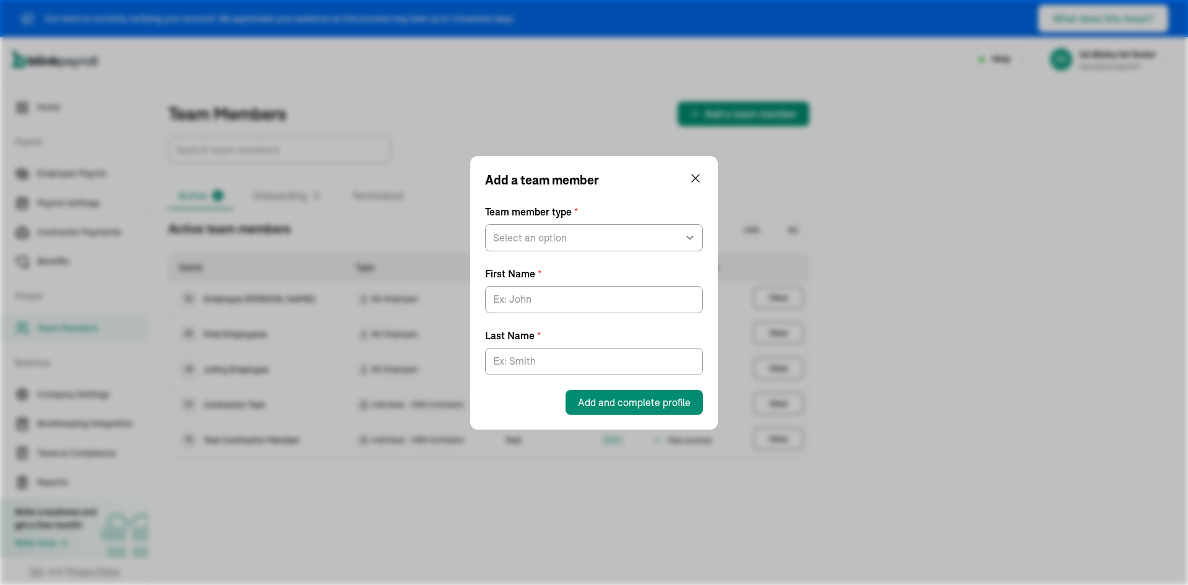
click at [655, 222] on div "Team member type * Select an option W2 Employee Individual - 1099 [DEMOGRAPHIC_…" at bounding box center [594, 227] width 218 height 47
click at [633, 246] on select "Select an option W2 Employee Individual - 1099 [DEMOGRAPHIC_DATA] Business - 10…" at bounding box center [594, 237] width 218 height 27
select select "employee"
click at [485, 224] on select "Select an option W2 Employee Individual - 1099 [DEMOGRAPHIC_DATA] Business - 10…" at bounding box center [594, 237] width 218 height 27
click at [556, 295] on input "First Name *" at bounding box center [594, 299] width 218 height 27
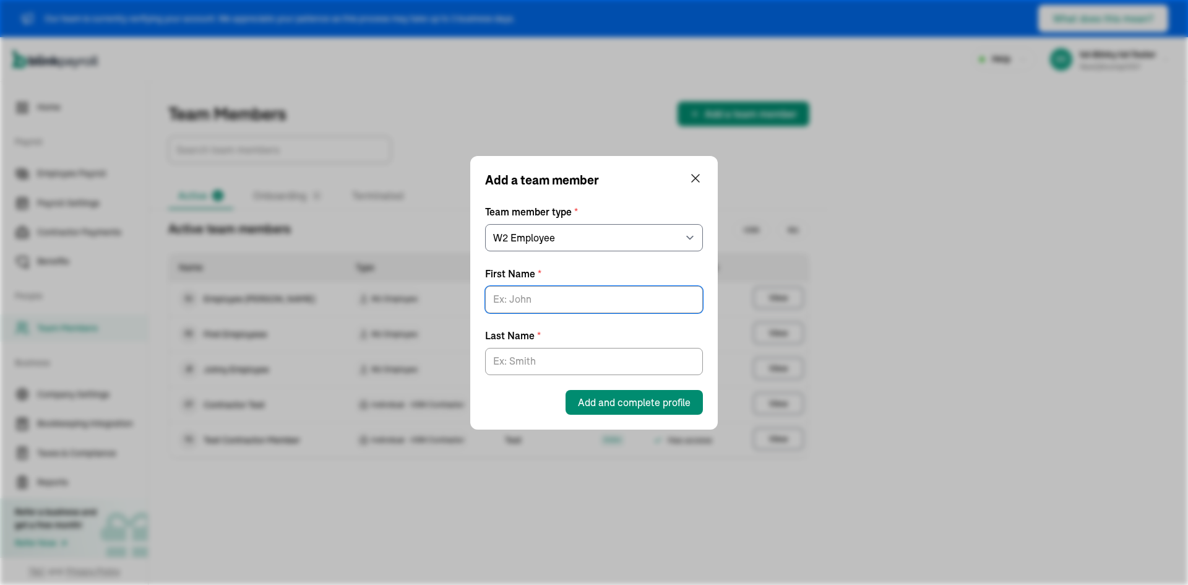
click at [703, 168] on div "Add a team member Team member type * Select an option W2 Employee Individual - …" at bounding box center [594, 293] width 248 height 274
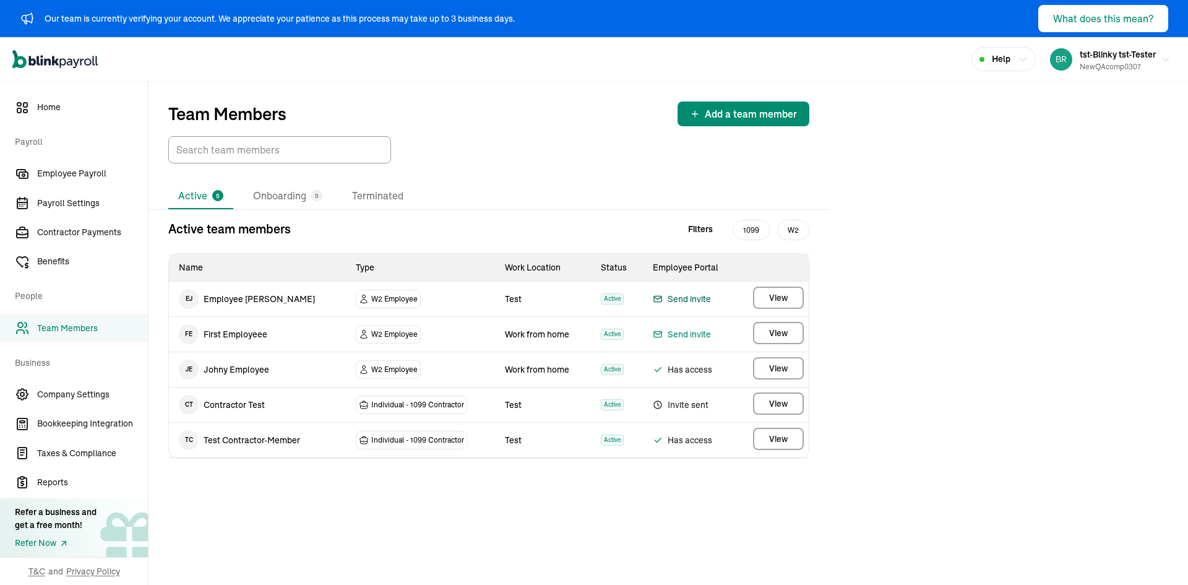
click at [699, 301] on div "Send invite" at bounding box center [682, 299] width 58 height 15
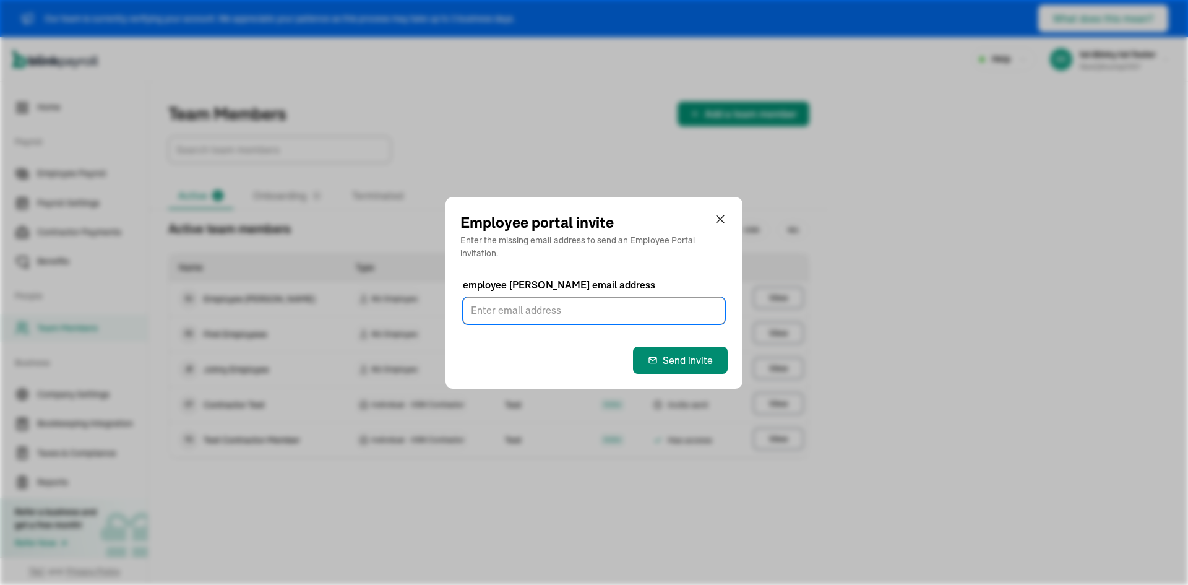
click at [644, 314] on input "employee [PERSON_NAME] email address" at bounding box center [594, 310] width 262 height 27
click at [722, 220] on div at bounding box center [720, 223] width 15 height 22
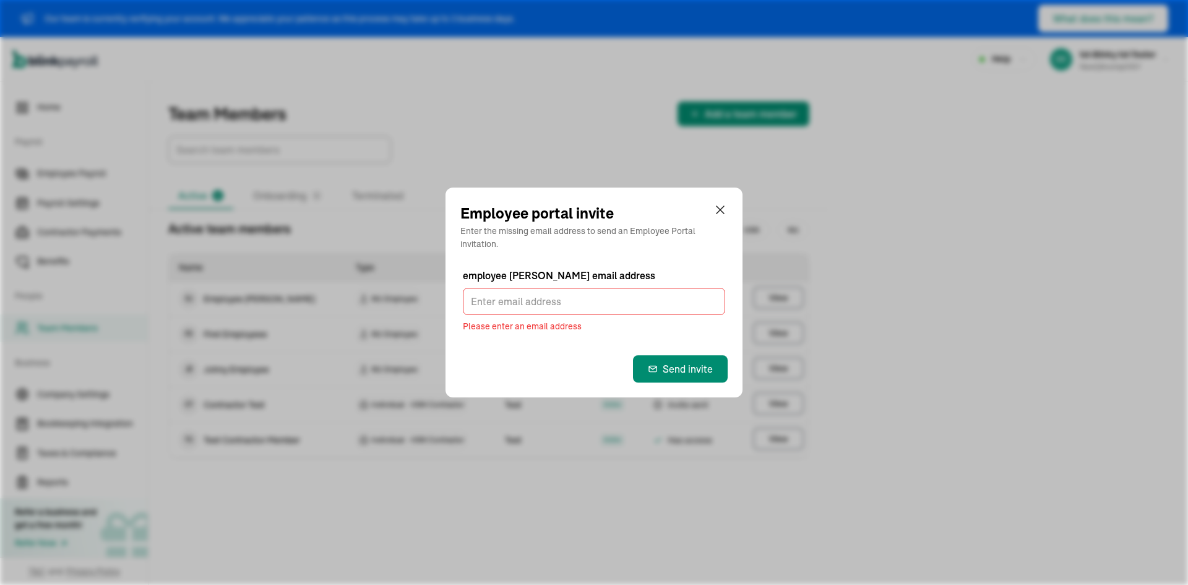
click at [719, 217] on div at bounding box center [720, 213] width 15 height 22
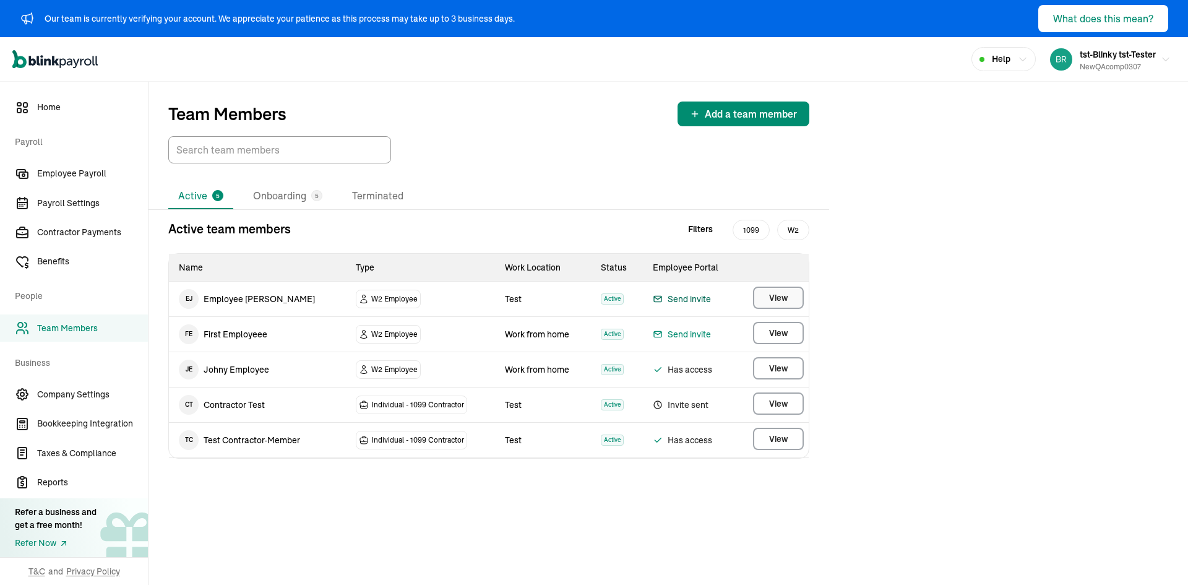
click at [761, 300] on button "View" at bounding box center [778, 298] width 51 height 22
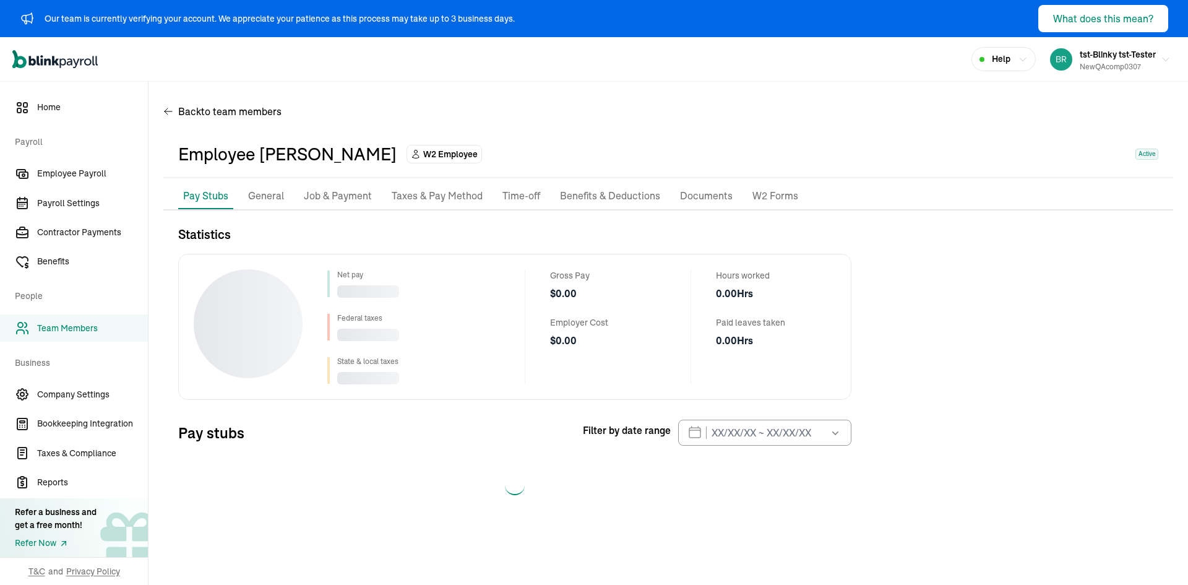
select select "2025"
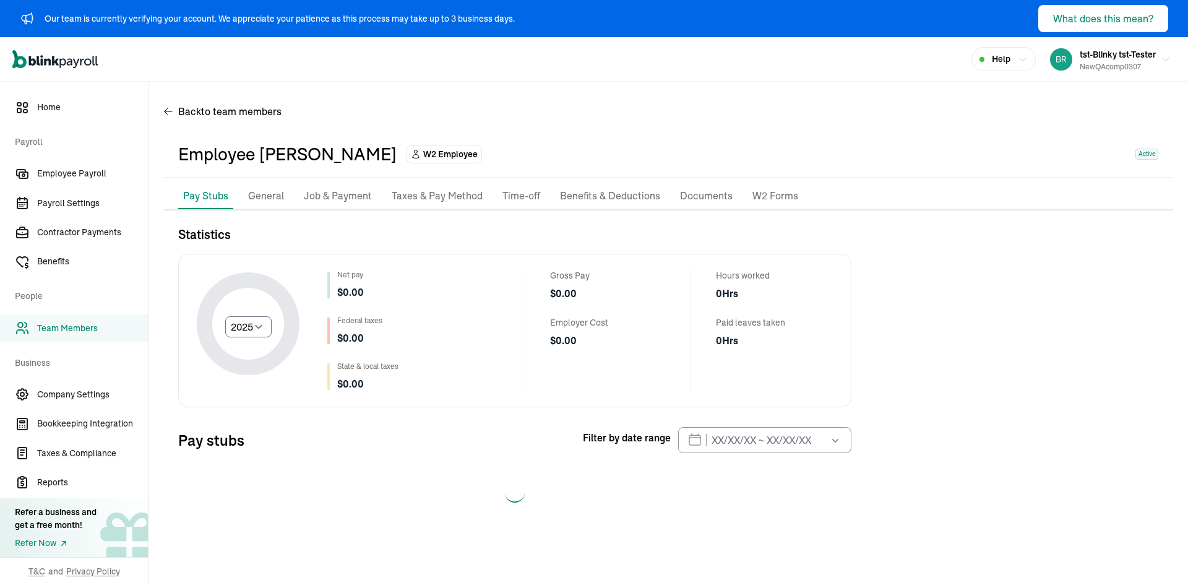
click at [452, 197] on p "Taxes & Pay Method" at bounding box center [437, 196] width 91 height 16
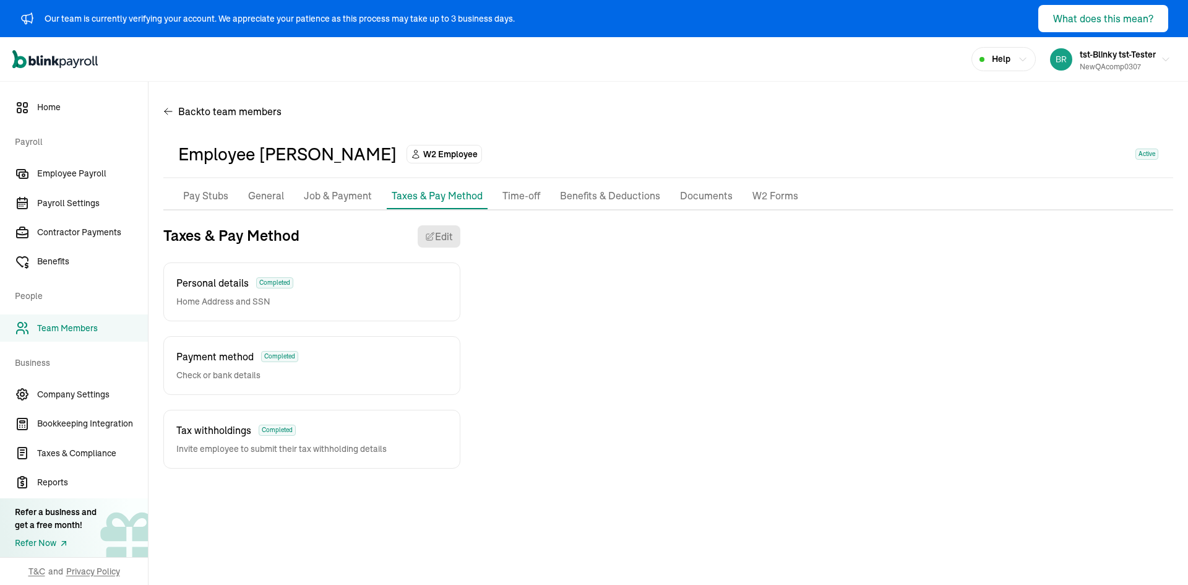
click at [279, 194] on p "General" at bounding box center [266, 196] width 36 height 16
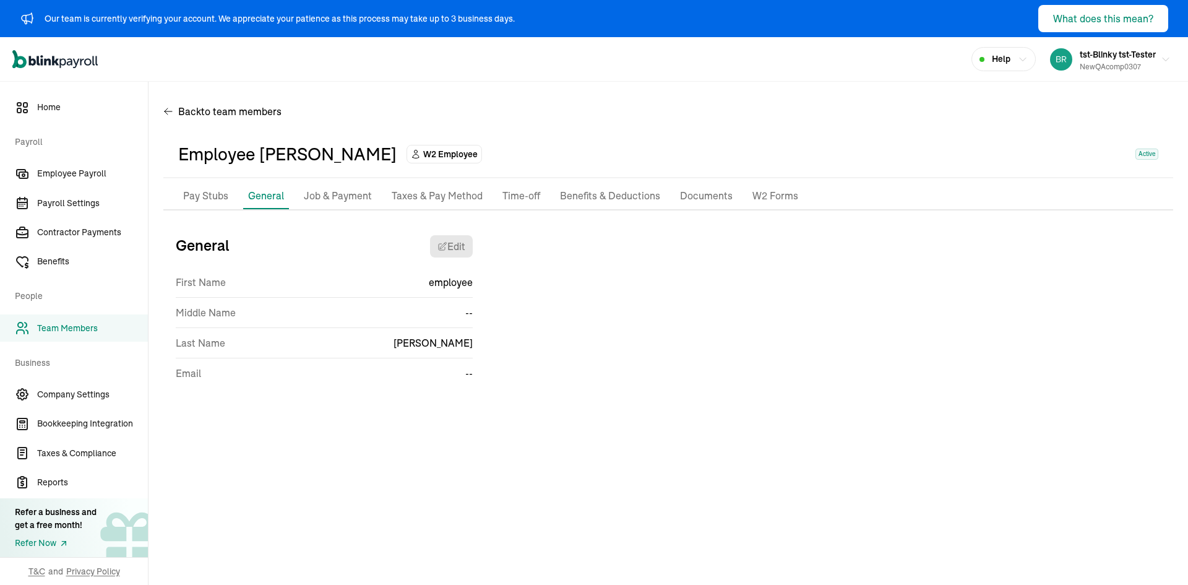
click at [221, 194] on p "Pay Stubs" at bounding box center [205, 196] width 45 height 16
select select "2025"
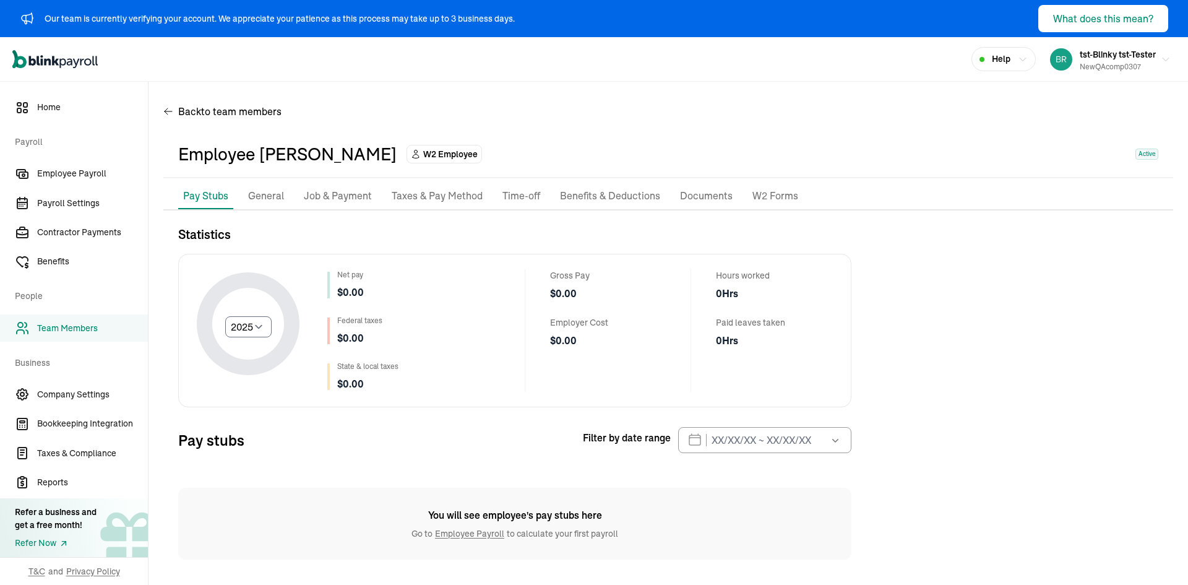
scroll to position [2, 0]
drag, startPoint x: 72, startPoint y: 332, endPoint x: 80, endPoint y: 327, distance: 9.4
click at [72, 332] on span "Team Members" at bounding box center [92, 328] width 111 height 13
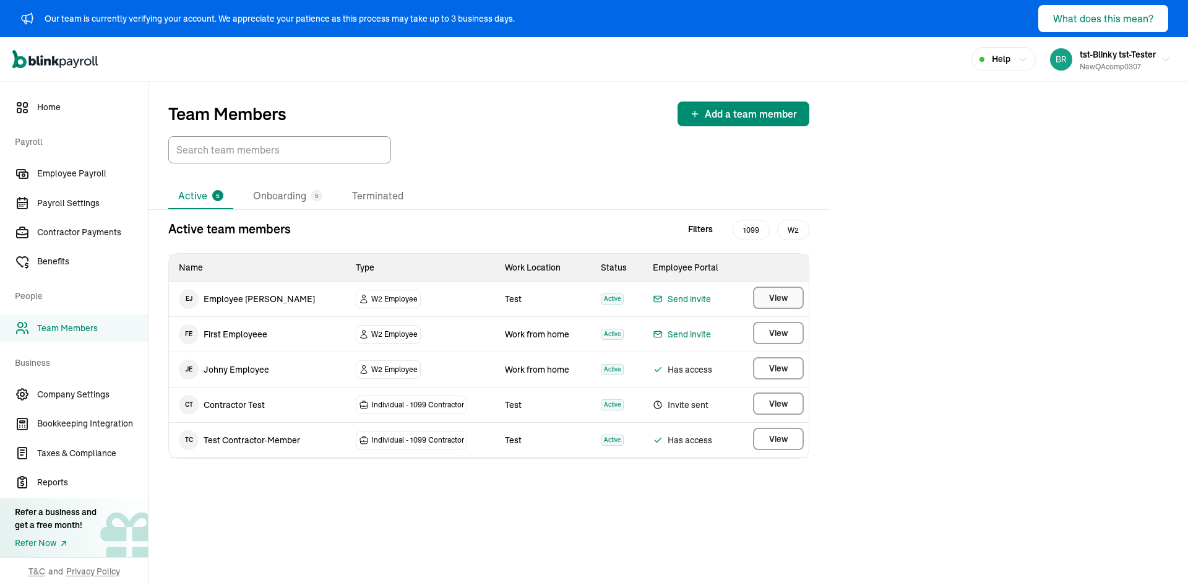
select select "2025"
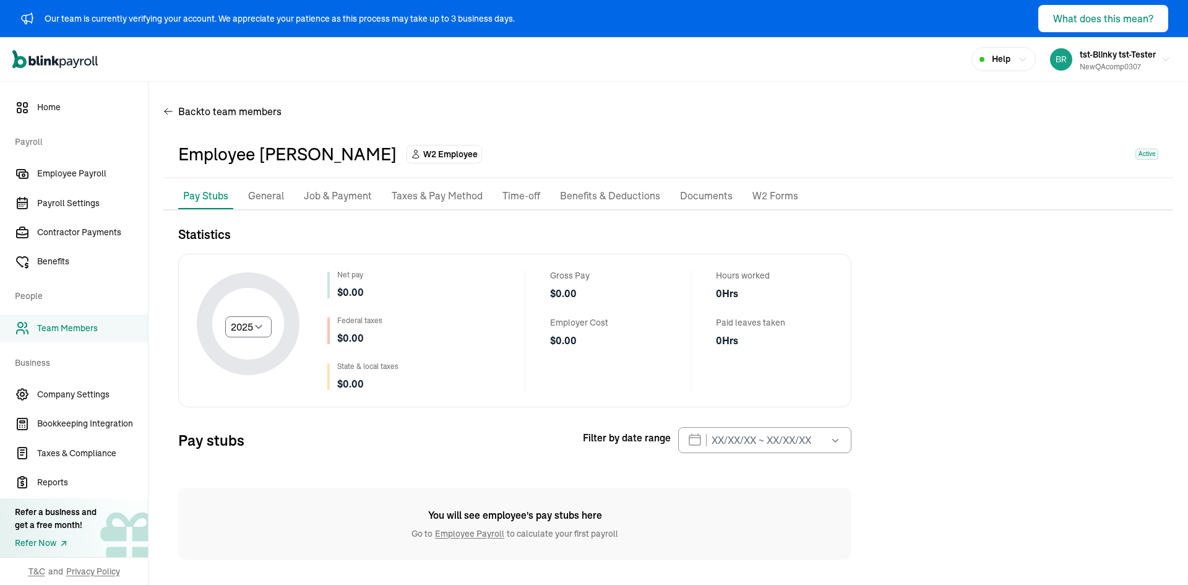
scroll to position [2, 0]
click at [288, 195] on ul "Pay Stubs General Job & Payment Taxes & Pay Method Time-off Benefits & Deductio…" at bounding box center [668, 194] width 1010 height 26
click at [284, 195] on li "General" at bounding box center [266, 194] width 46 height 26
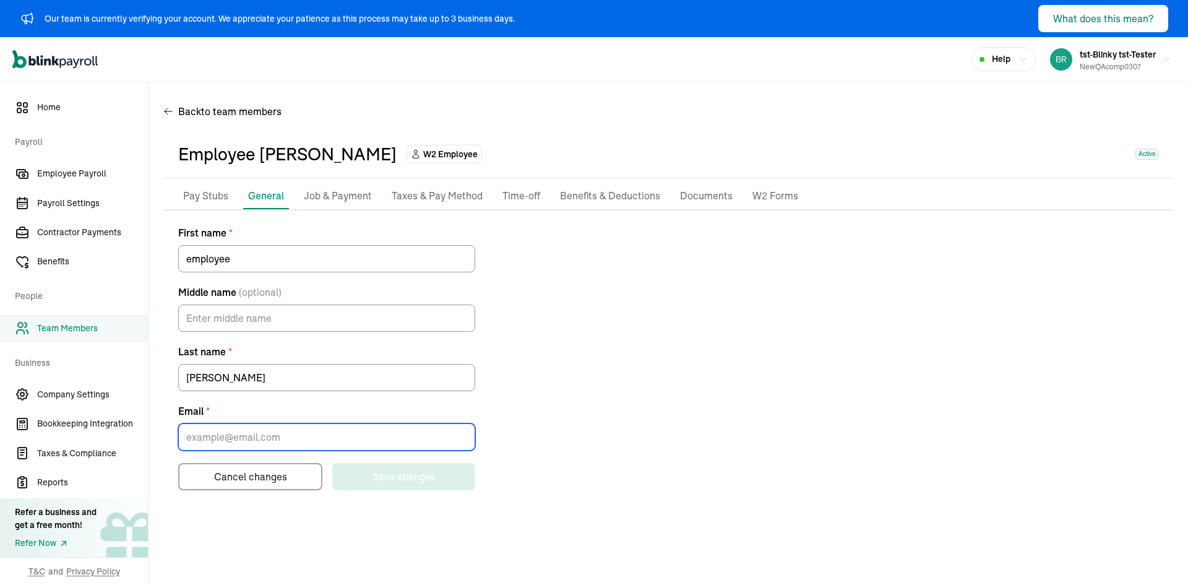
click at [312, 429] on input "Email *" at bounding box center [326, 436] width 297 height 27
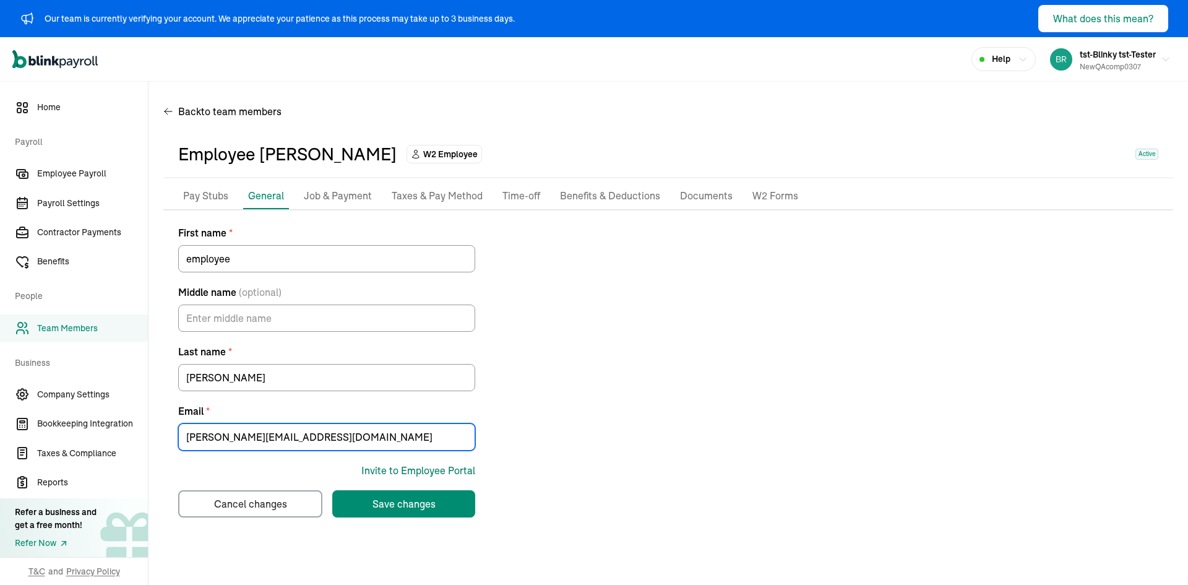
type input "[PERSON_NAME][EMAIL_ADDRESS][DOMAIN_NAME]"
click at [391, 472] on div "Invite to Employee Portal" at bounding box center [419, 470] width 114 height 15
click at [409, 465] on div "Invite to Employee Portal" at bounding box center [419, 470] width 114 height 15
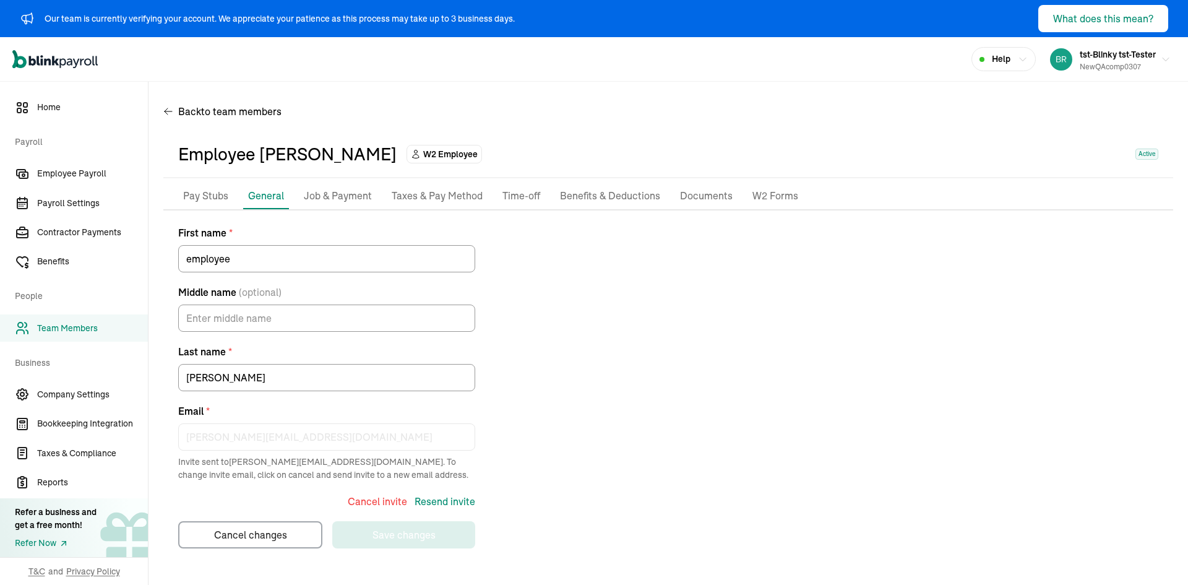
click at [440, 204] on p "Taxes & Pay Method" at bounding box center [437, 196] width 91 height 16
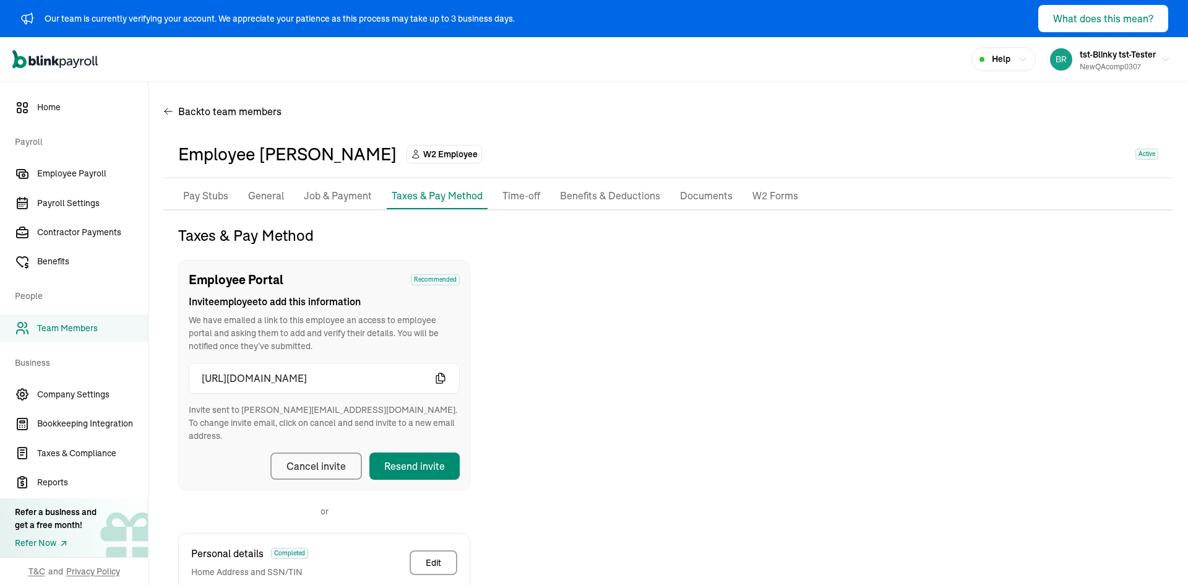
click at [443, 381] on icon "button" at bounding box center [440, 378] width 9 height 10
click at [769, 528] on div "Taxes & Pay Method Employee Portal Recommended Invite employee to add this info…" at bounding box center [668, 503] width 1010 height 556
